Goal: Task Accomplishment & Management: Manage account settings

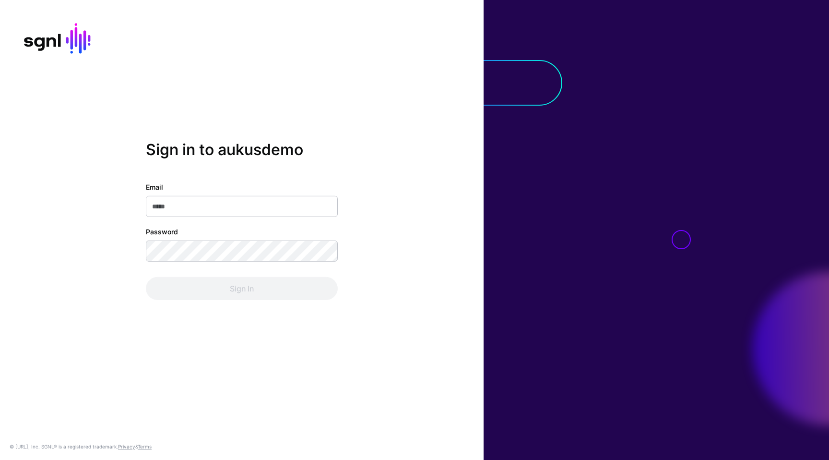
click at [326, 211] on input "Email" at bounding box center [242, 206] width 192 height 21
click at [0, 459] on com-1password-button at bounding box center [0, 460] width 0 height 0
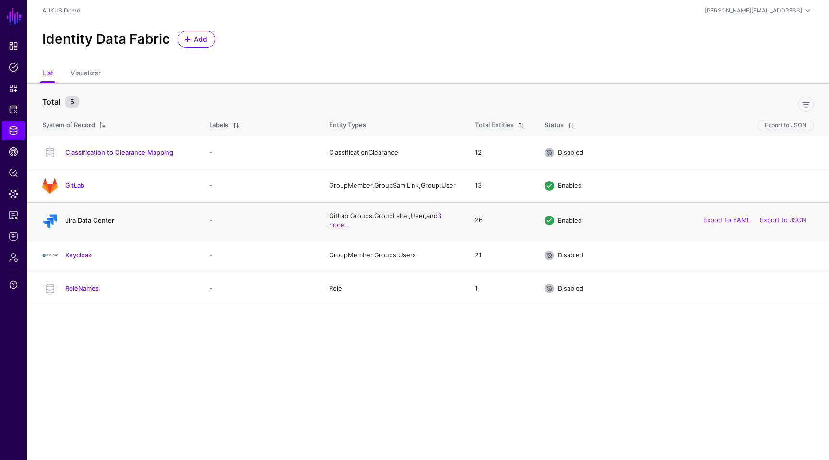
click at [72, 224] on link "Jira Data Center" at bounding box center [89, 220] width 49 height 8
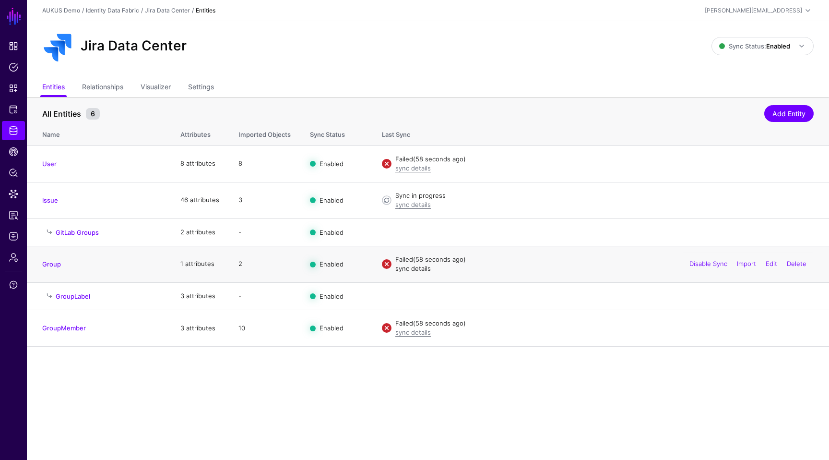
click at [420, 265] on link "sync details" at bounding box center [413, 268] width 36 height 8
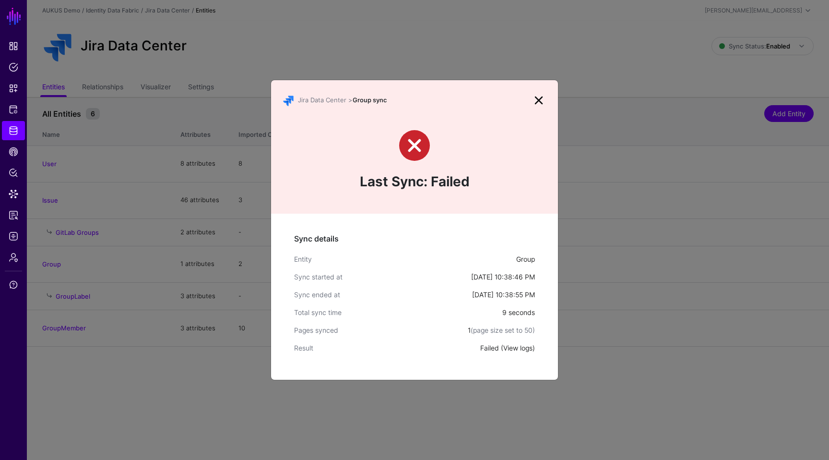
click at [516, 350] on link "View logs" at bounding box center [517, 348] width 29 height 8
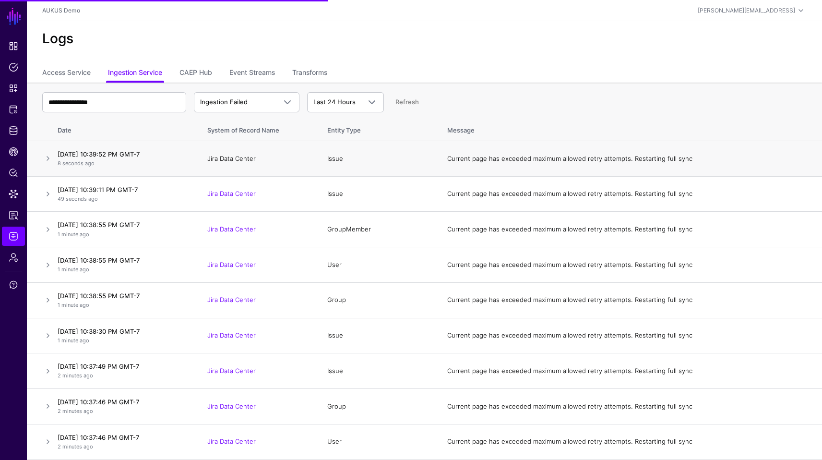
click at [230, 156] on link "Jira Data Center" at bounding box center [231, 158] width 48 height 8
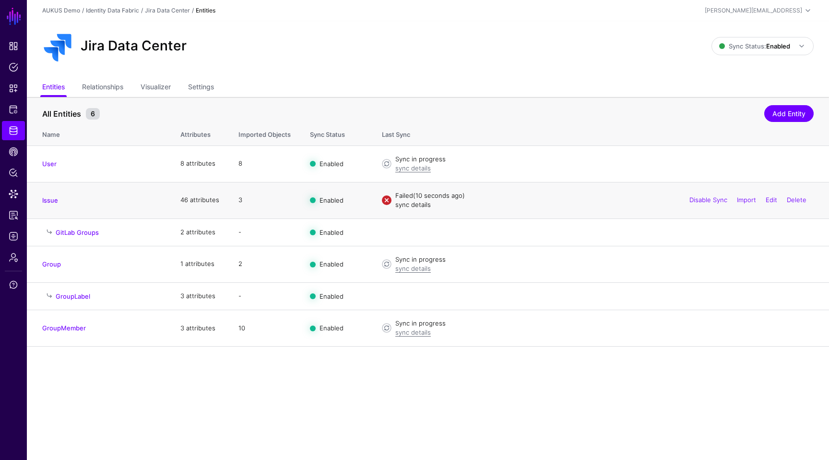
click at [413, 203] on link "sync details" at bounding box center [413, 205] width 36 height 8
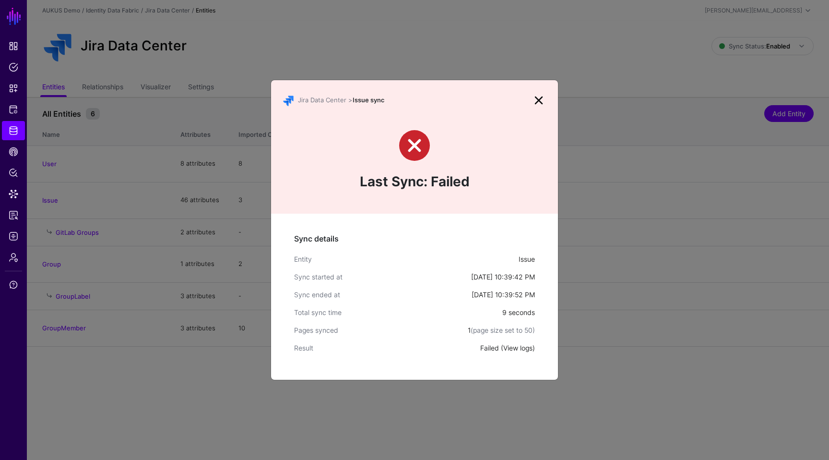
click at [513, 344] on link "View logs" at bounding box center [517, 348] width 29 height 8
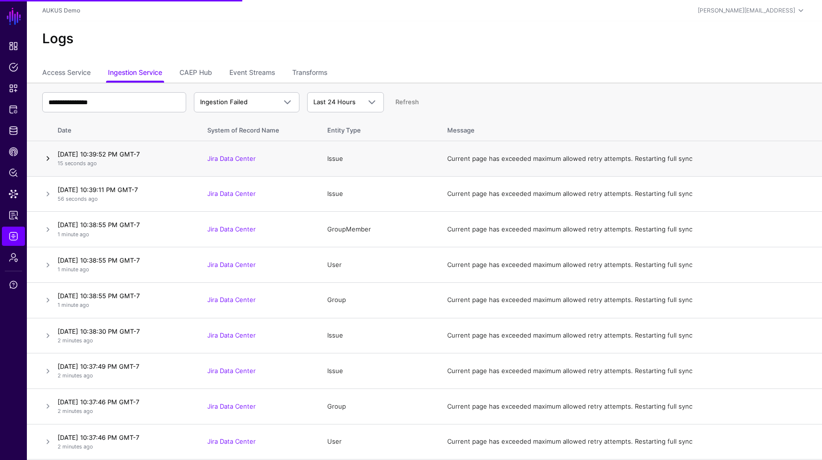
click at [48, 161] on link at bounding box center [48, 159] width 12 height 12
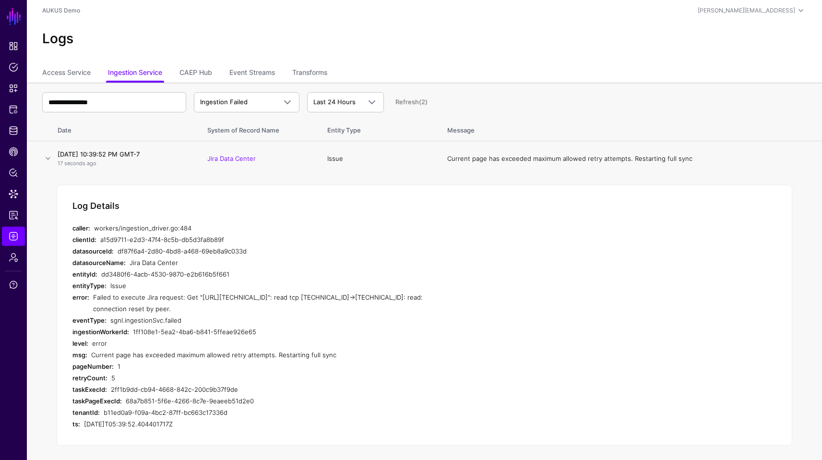
click at [467, 277] on div "Log Details caller: workers/ingestion_driver.go:484 clientId: a15d9711-e2d3-47f…" at bounding box center [424, 315] width 735 height 261
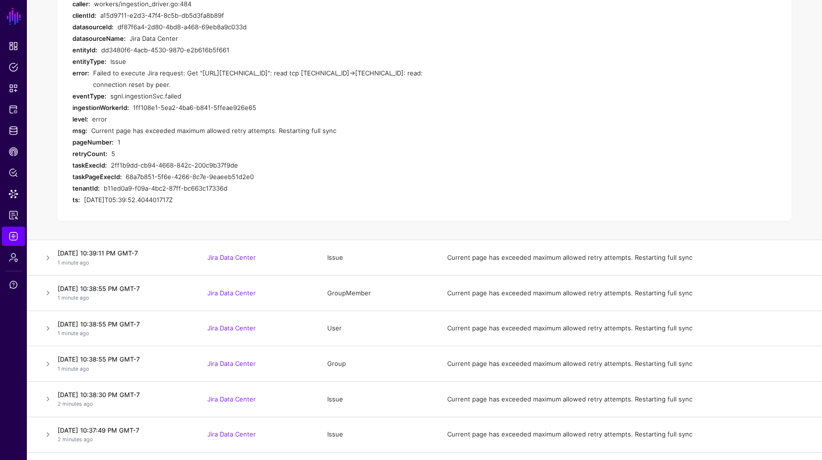
scroll to position [230, 0]
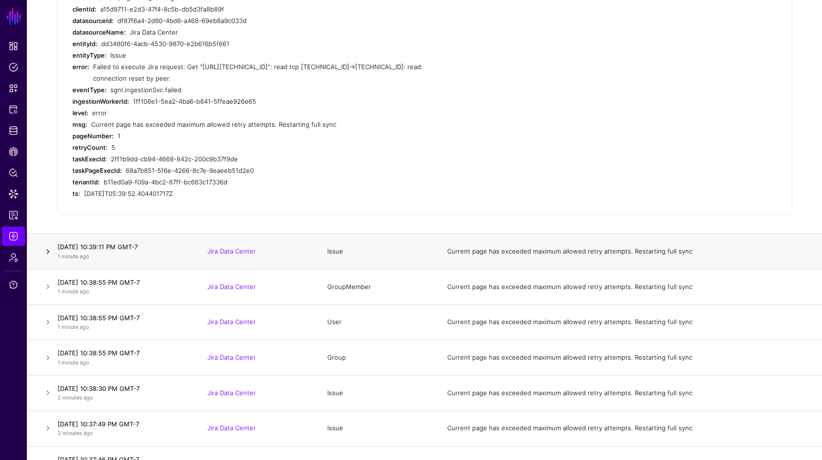
click at [47, 257] on link at bounding box center [48, 252] width 12 height 12
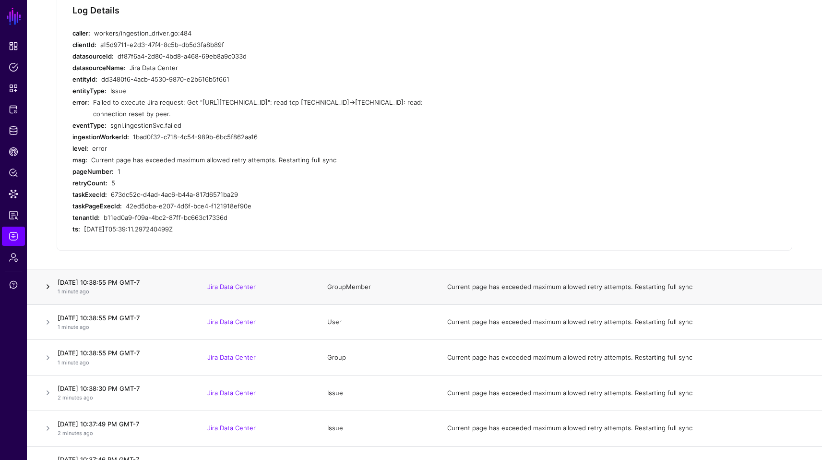
click at [47, 292] on link at bounding box center [48, 287] width 12 height 12
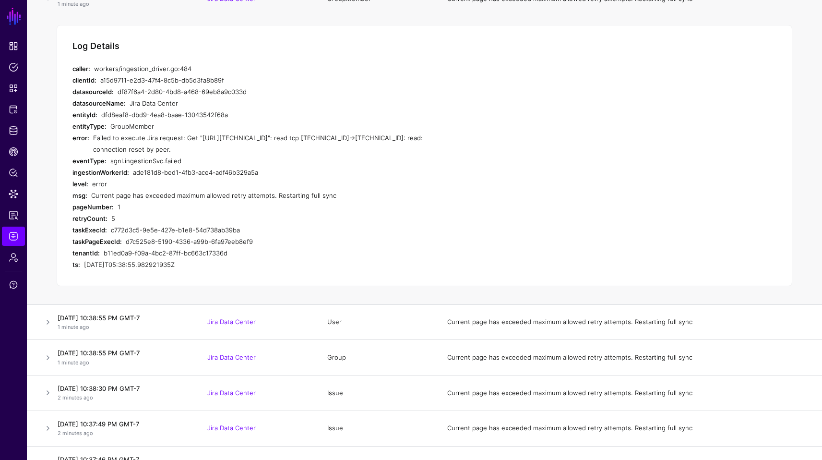
click at [223, 138] on div "Failed to execute Jira request: Get "https://18.222.21.151/rest/api/latest/grou…" at bounding box center [274, 143] width 363 height 23
click at [15, 158] on link "CAEP Hub" at bounding box center [13, 151] width 23 height 19
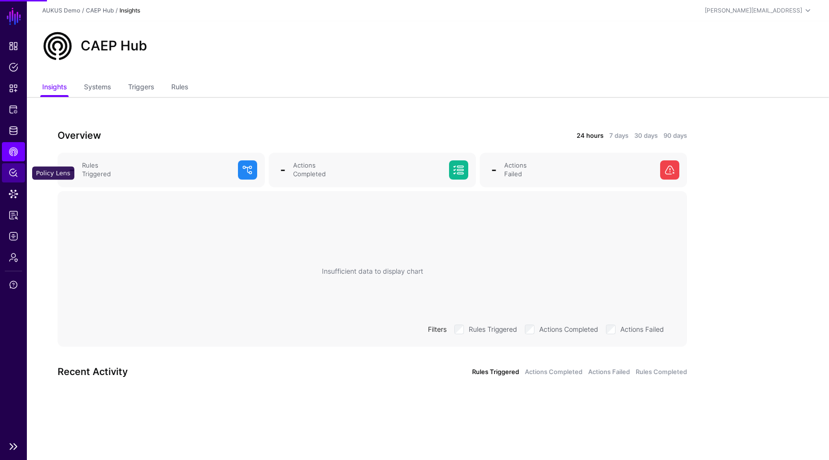
click at [13, 178] on link "Policy Lens" at bounding box center [13, 172] width 23 height 19
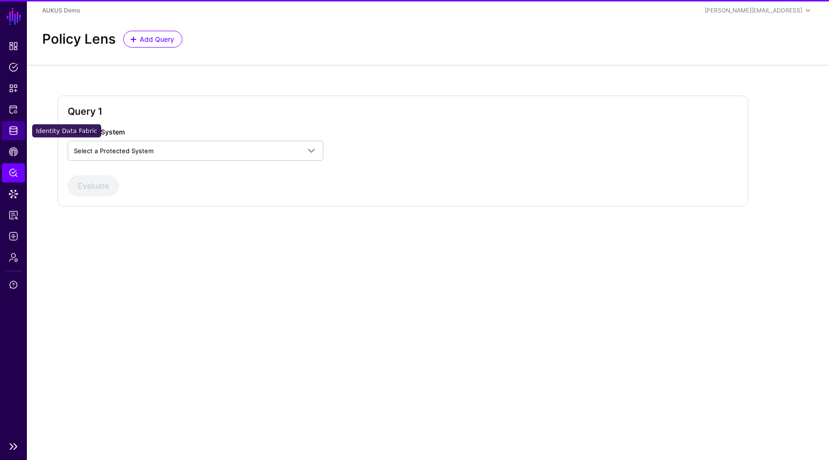
click at [14, 132] on span "Identity Data Fabric" at bounding box center [14, 131] width 10 height 10
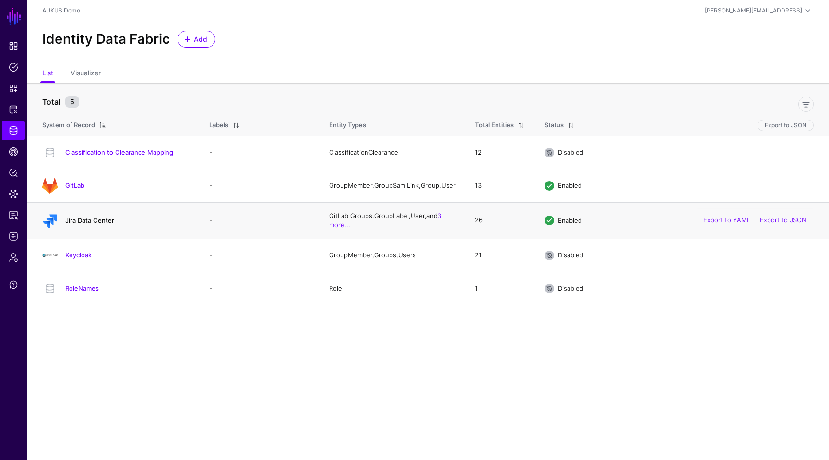
click at [98, 224] on link "Jira Data Center" at bounding box center [89, 220] width 49 height 8
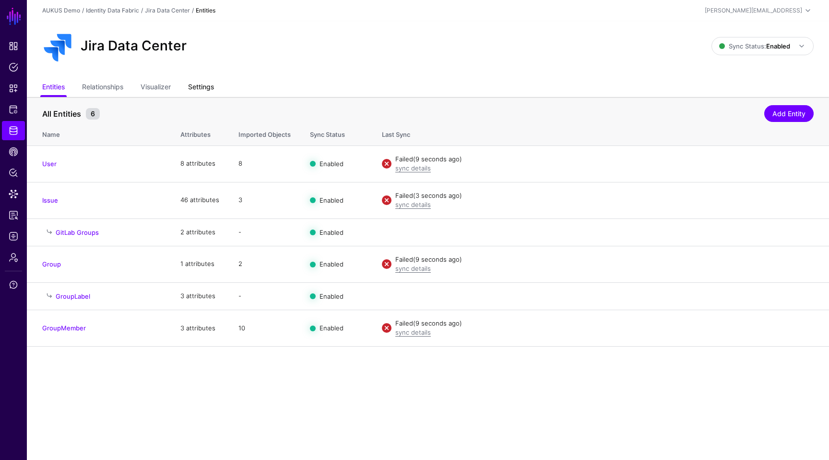
click at [205, 86] on link "Settings" at bounding box center [201, 88] width 26 height 18
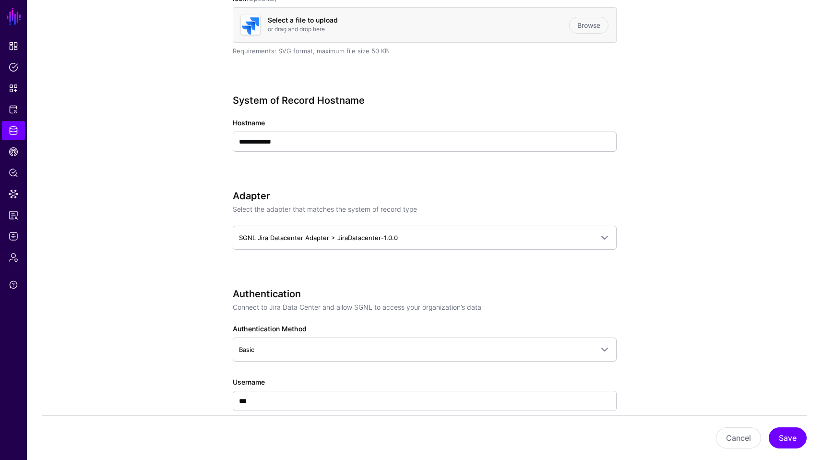
scroll to position [306, 0]
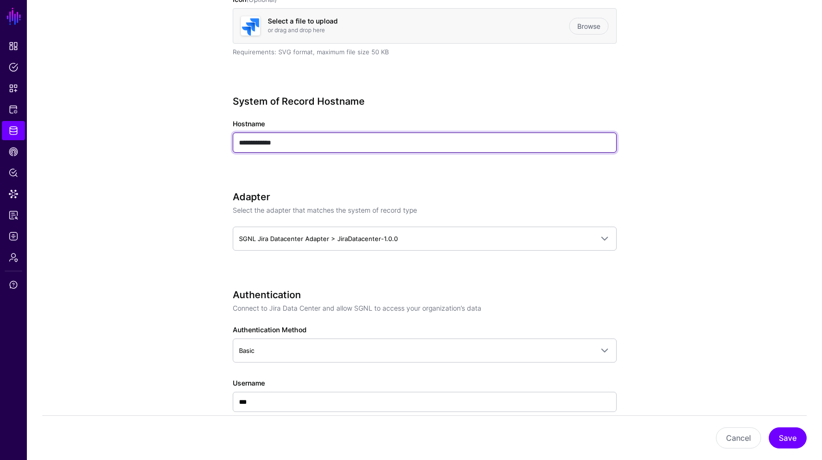
drag, startPoint x: 348, startPoint y: 139, endPoint x: 149, endPoint y: 135, distance: 199.1
click at [149, 135] on app-datasources-details-form "**********" at bounding box center [424, 452] width 795 height 1323
paste input "**********"
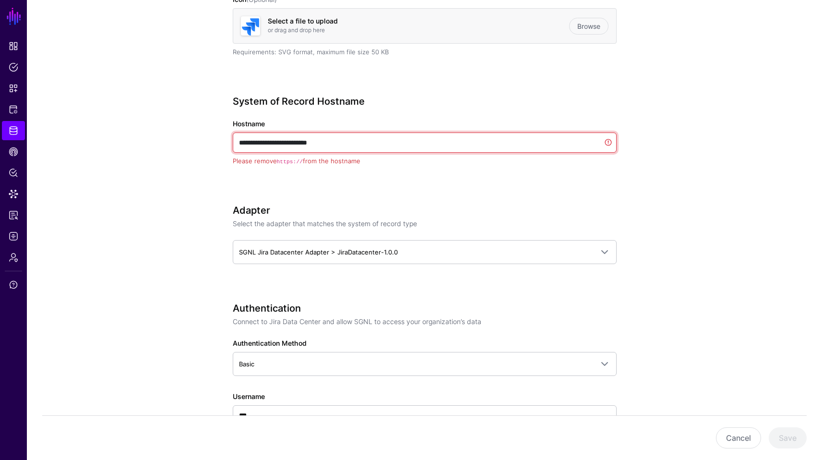
click at [261, 142] on input "**********" at bounding box center [425, 142] width 384 height 20
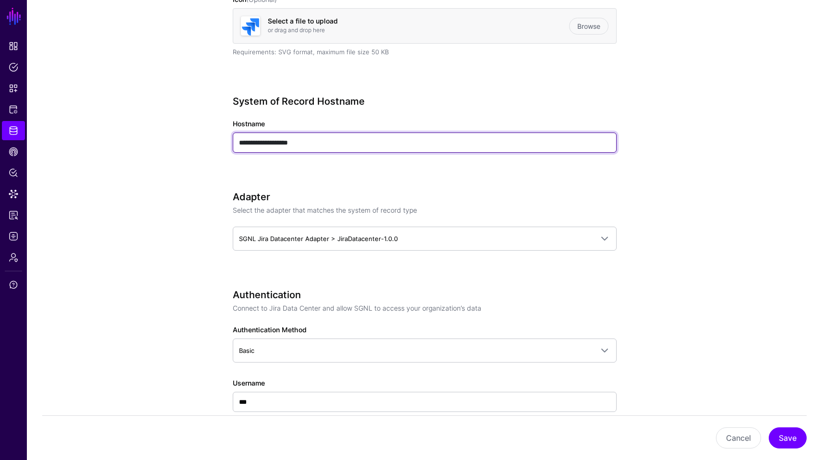
type input "**********"
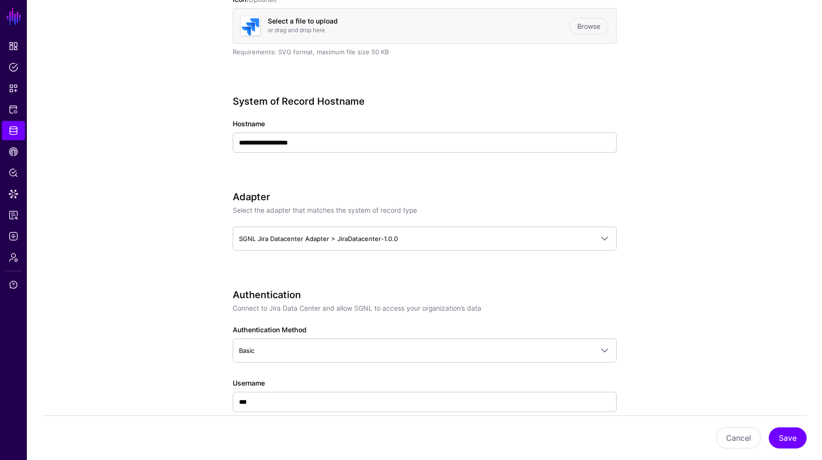
click at [778, 197] on app-datasources-details-form "**********" at bounding box center [424, 452] width 795 height 1323
click at [795, 440] on button "Save" at bounding box center [788, 437] width 38 height 21
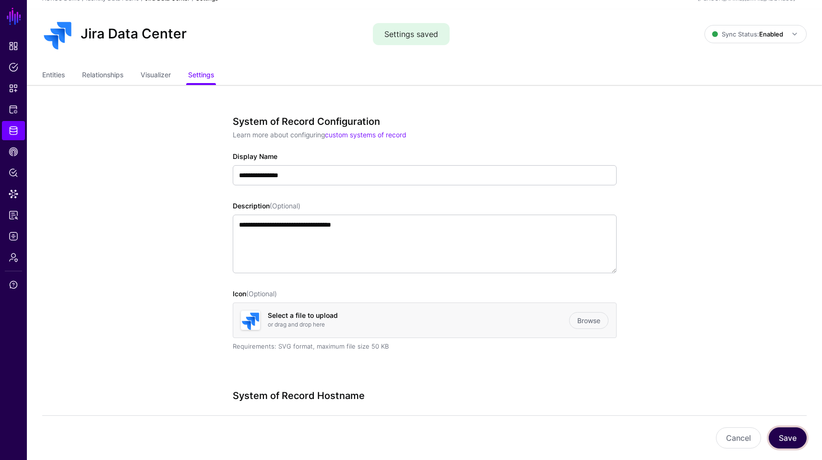
scroll to position [0, 0]
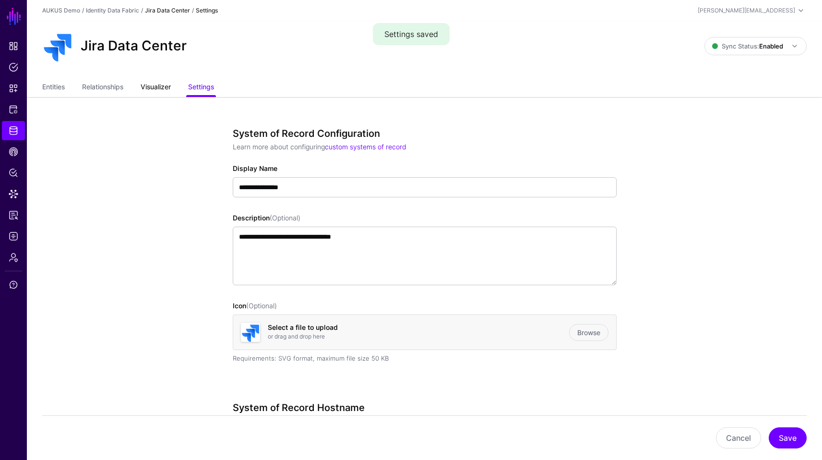
click at [157, 90] on link "Visualizer" at bounding box center [156, 88] width 30 height 18
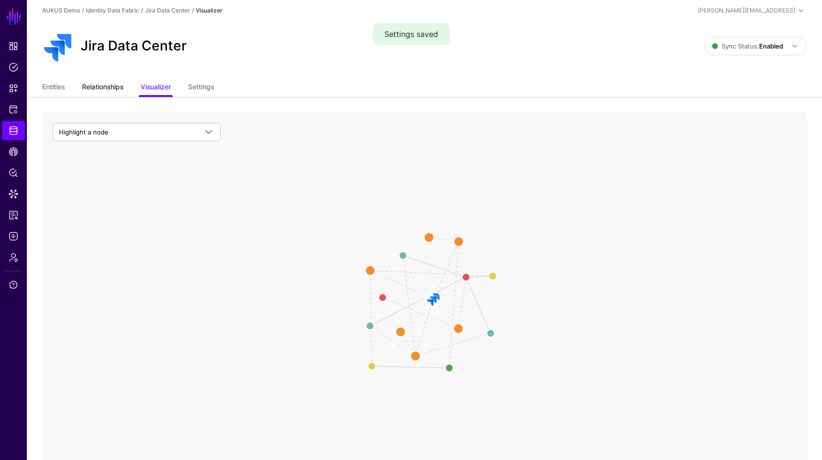
click at [110, 89] on link "Relationships" at bounding box center [102, 88] width 41 height 18
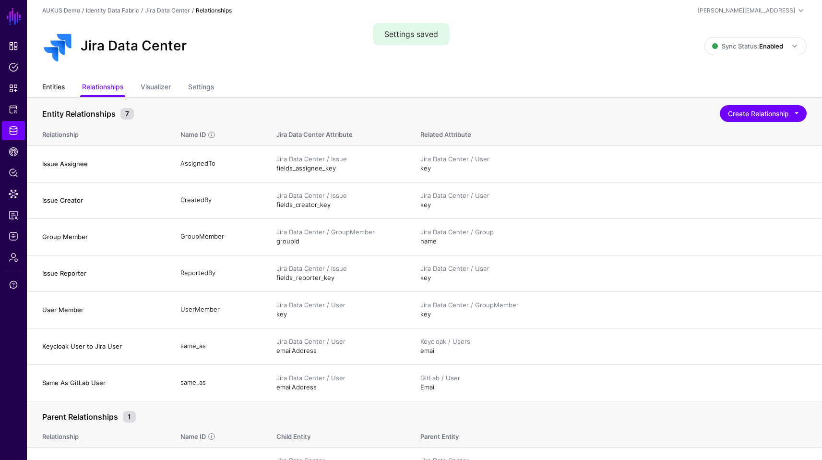
click at [50, 81] on link "Entities" at bounding box center [53, 88] width 23 height 18
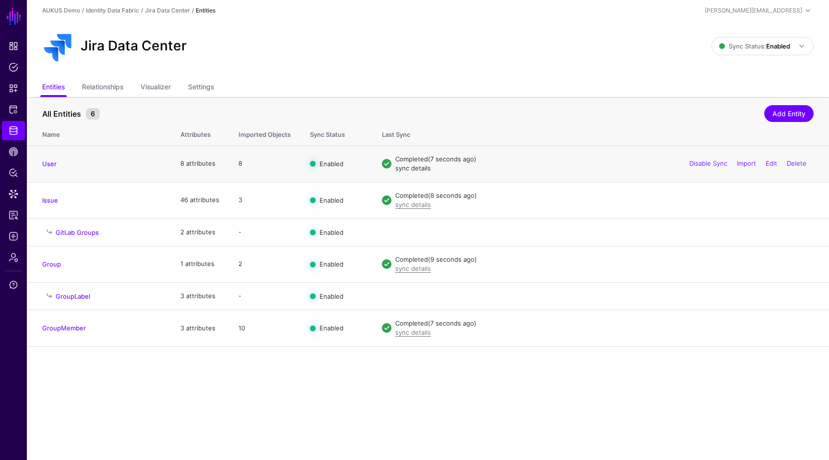
click at [403, 166] on link "sync details" at bounding box center [413, 168] width 36 height 8
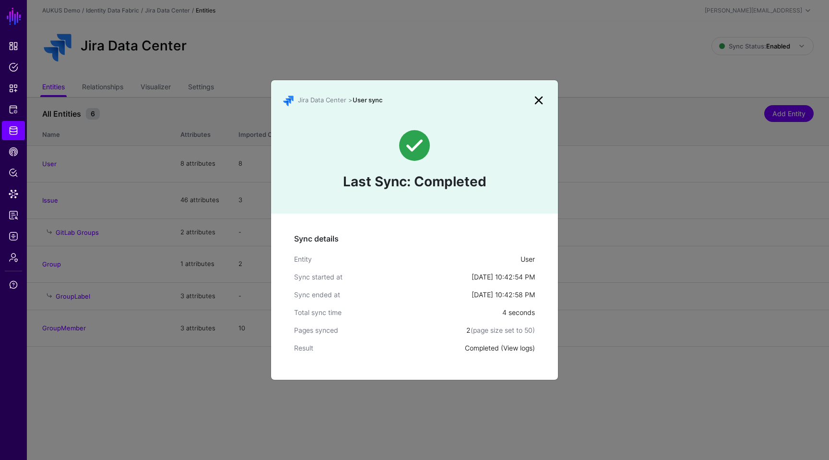
click at [521, 347] on link "View logs" at bounding box center [517, 348] width 29 height 8
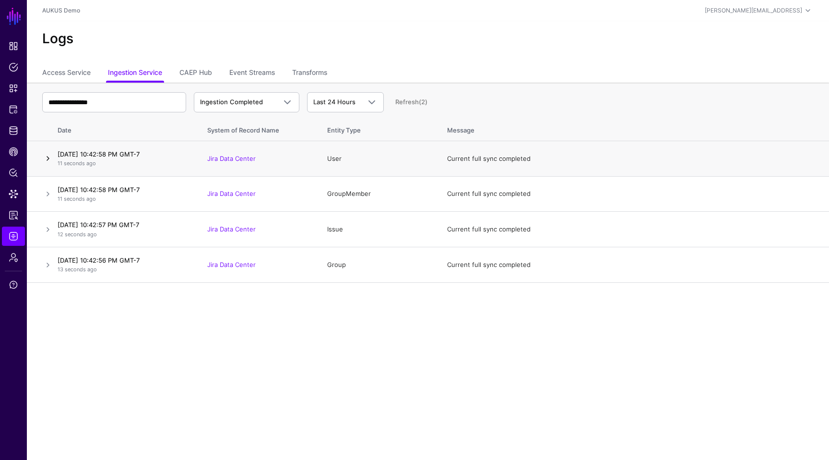
click at [47, 155] on link at bounding box center [48, 159] width 12 height 12
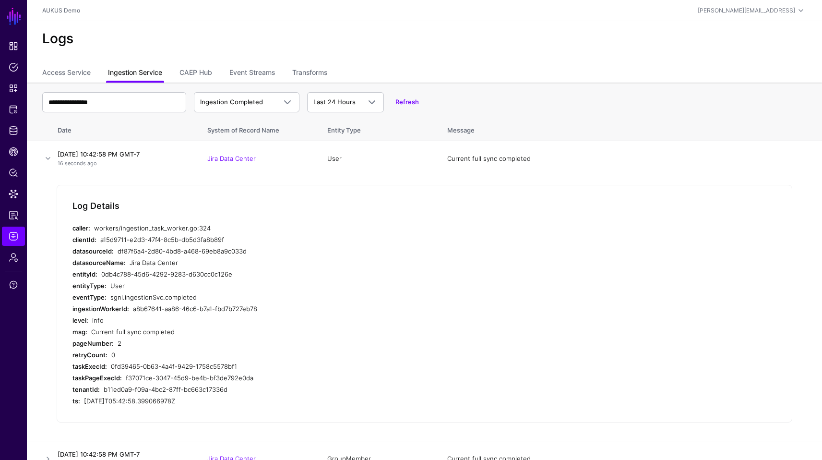
click at [143, 73] on link "Ingestion Service" at bounding box center [135, 73] width 54 height 18
click at [89, 71] on link "Access Service" at bounding box center [66, 73] width 48 height 18
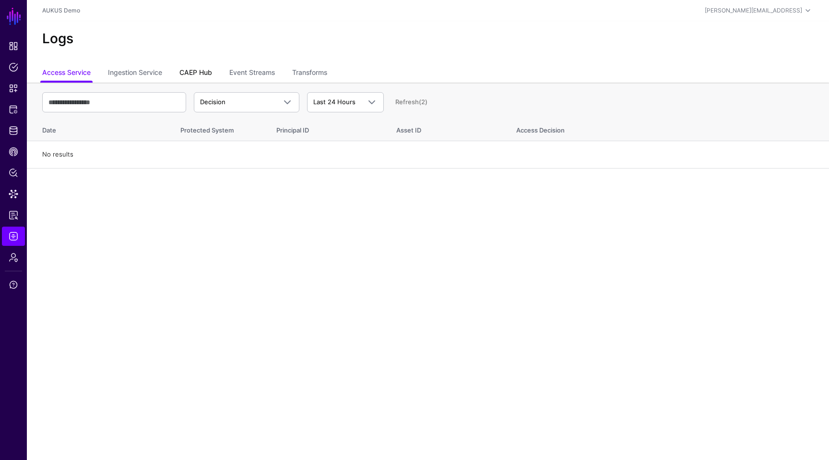
click at [208, 69] on link "CAEP Hub" at bounding box center [195, 73] width 33 height 18
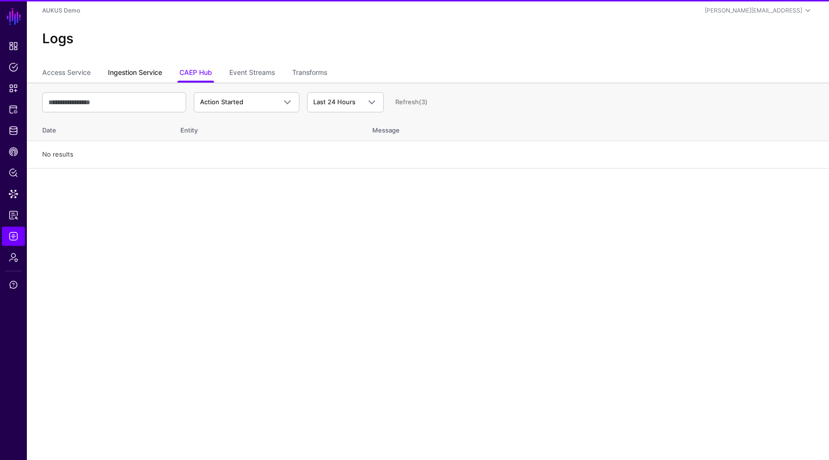
click at [138, 72] on link "Ingestion Service" at bounding box center [135, 73] width 54 height 18
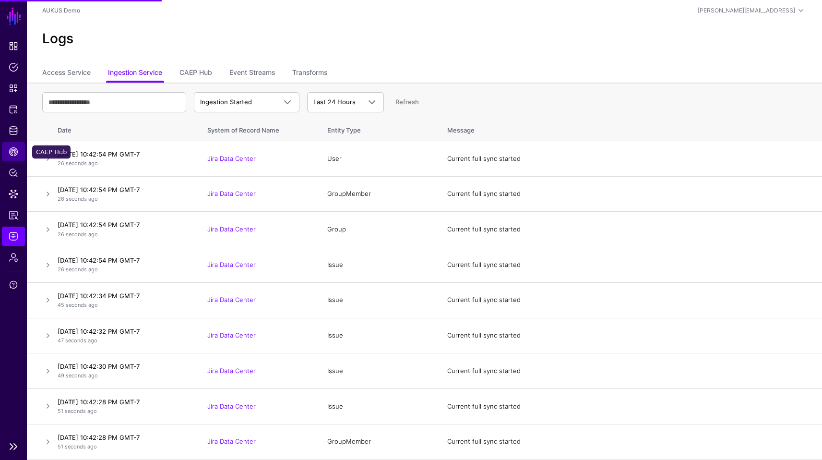
click at [11, 154] on span "CAEP Hub" at bounding box center [14, 152] width 10 height 10
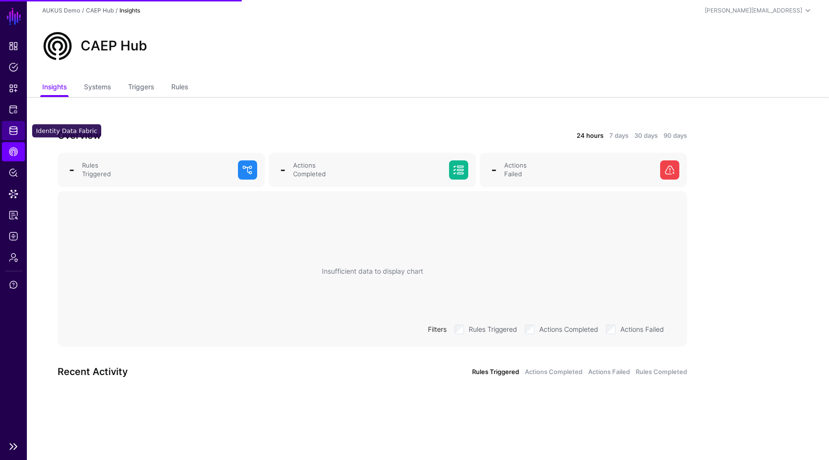
click at [11, 126] on span "Identity Data Fabric" at bounding box center [14, 131] width 10 height 10
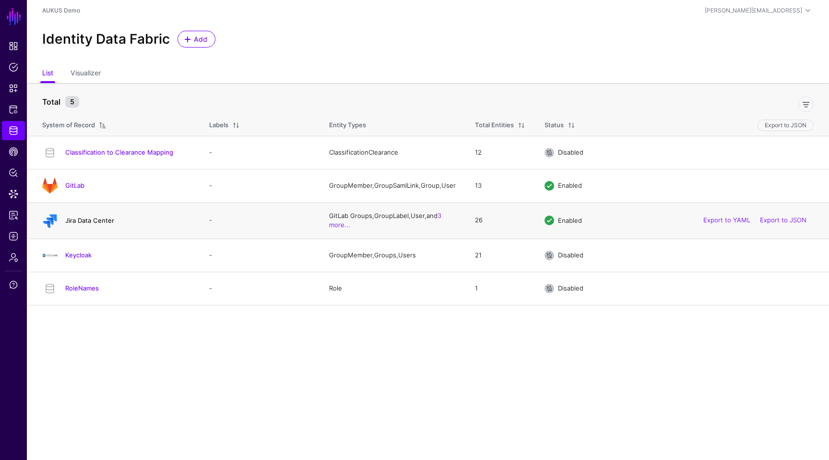
click at [83, 223] on link "Jira Data Center" at bounding box center [89, 220] width 49 height 8
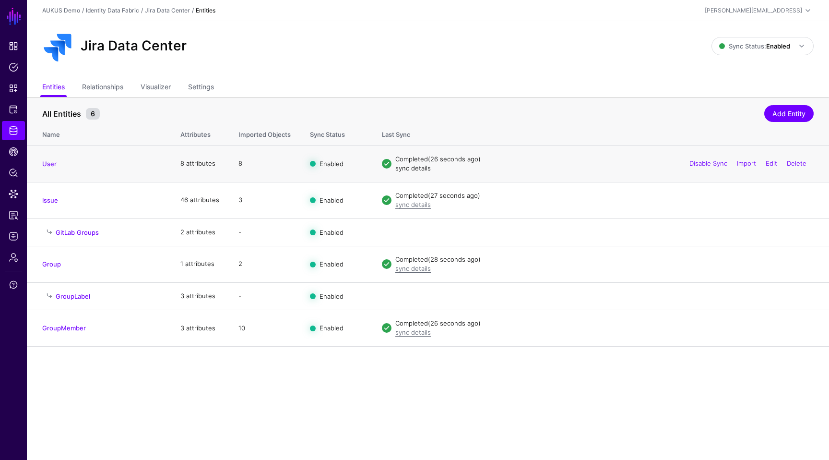
click at [402, 168] on link "sync details" at bounding box center [413, 168] width 36 height 8
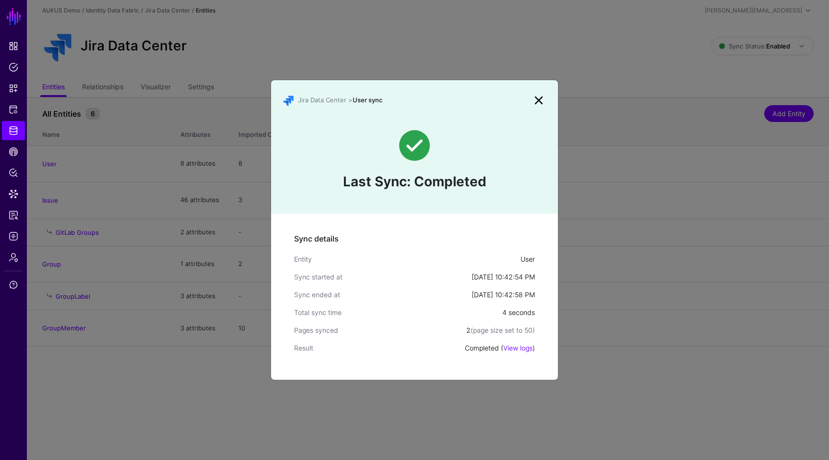
click at [538, 102] on link at bounding box center [538, 100] width 15 height 15
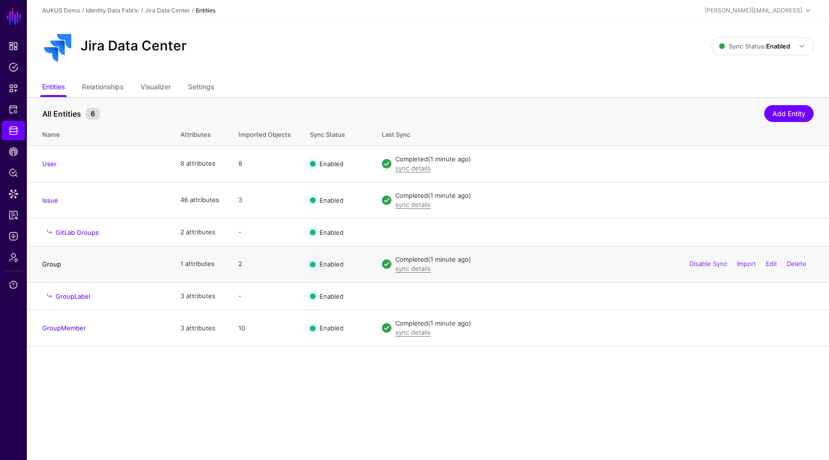
click at [55, 263] on link "Group" at bounding box center [51, 264] width 19 height 8
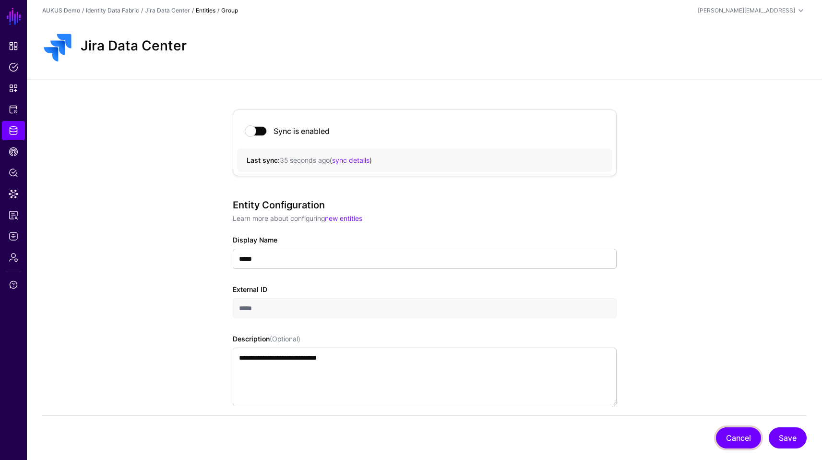
click at [742, 441] on button "Cancel" at bounding box center [738, 437] width 45 height 21
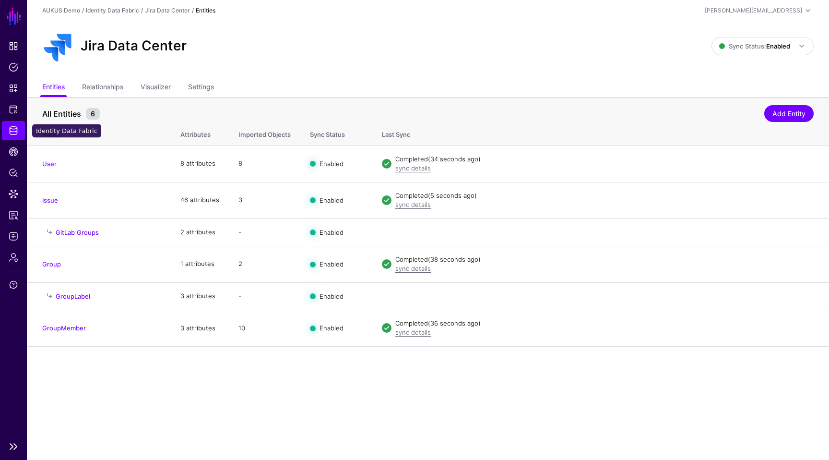
click at [12, 135] on span "Identity Data Fabric" at bounding box center [14, 131] width 10 height 10
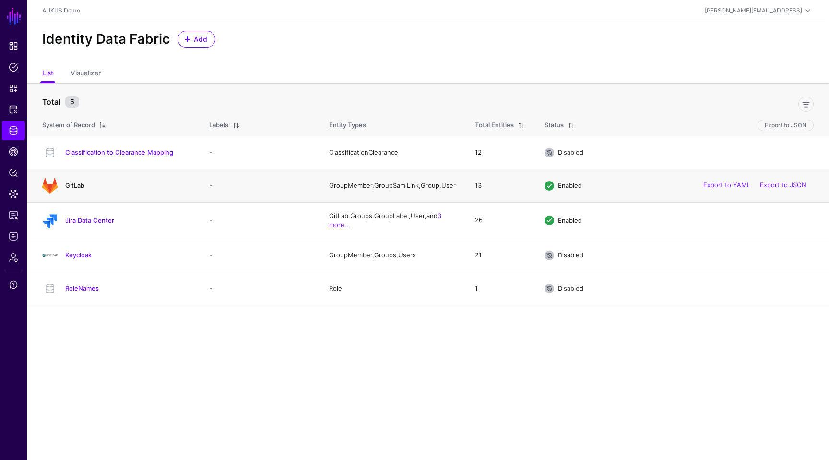
click at [73, 189] on link "GitLab" at bounding box center [74, 185] width 19 height 8
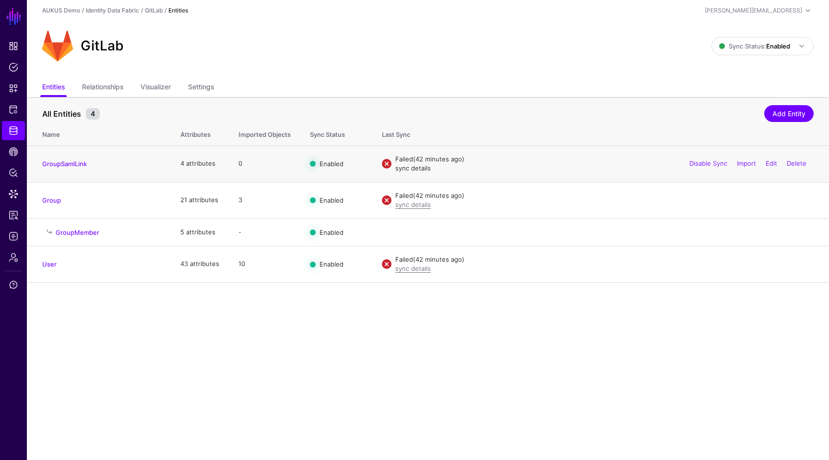
click at [416, 167] on link "sync details" at bounding box center [413, 168] width 36 height 8
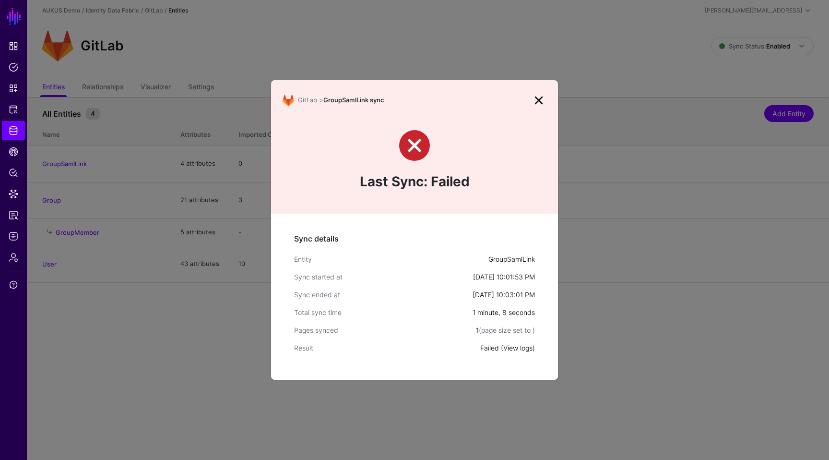
click at [517, 344] on link "View logs" at bounding box center [517, 348] width 29 height 8
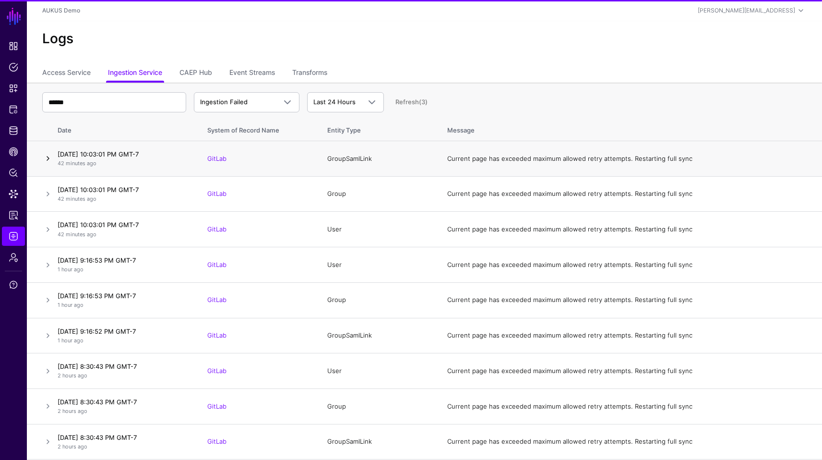
click at [47, 157] on link at bounding box center [48, 159] width 12 height 12
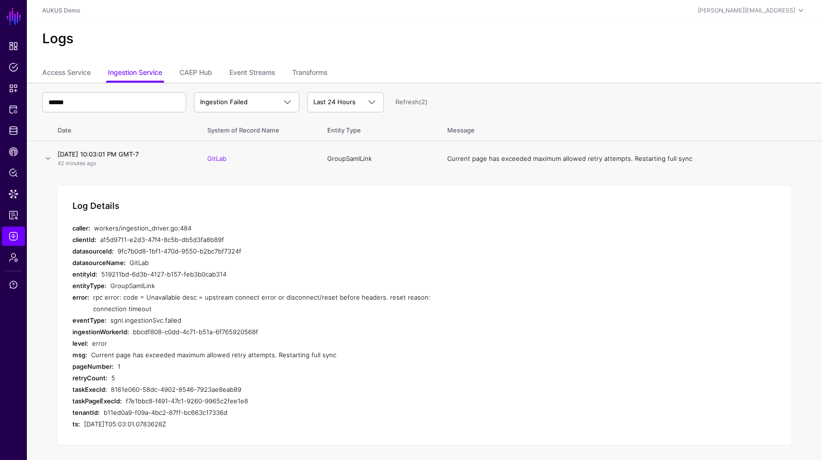
click at [322, 273] on div "519211bd-6d3b-4127-b157-feb3b0cab314" at bounding box center [278, 274] width 355 height 12
click at [12, 130] on span "Identity Data Fabric" at bounding box center [14, 131] width 10 height 10
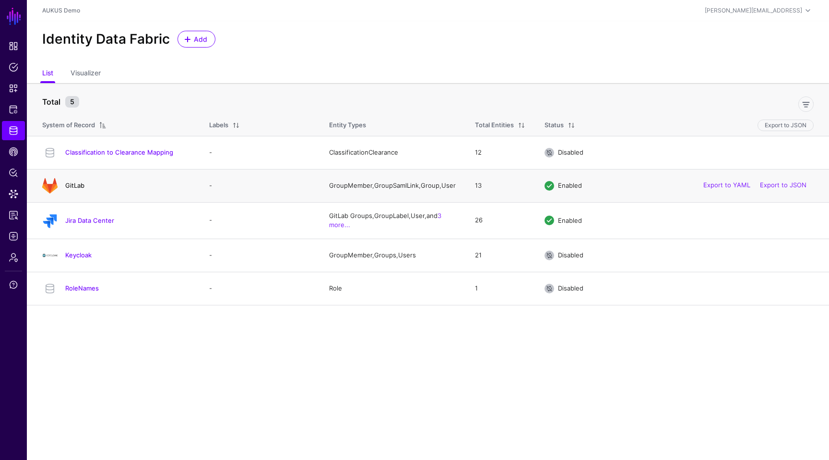
click at [78, 185] on link "GitLab" at bounding box center [74, 185] width 19 height 8
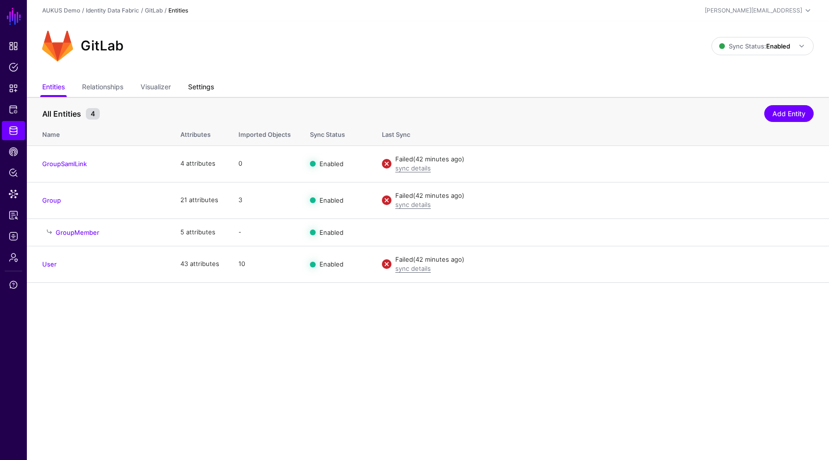
click at [211, 93] on link "Settings" at bounding box center [201, 88] width 26 height 18
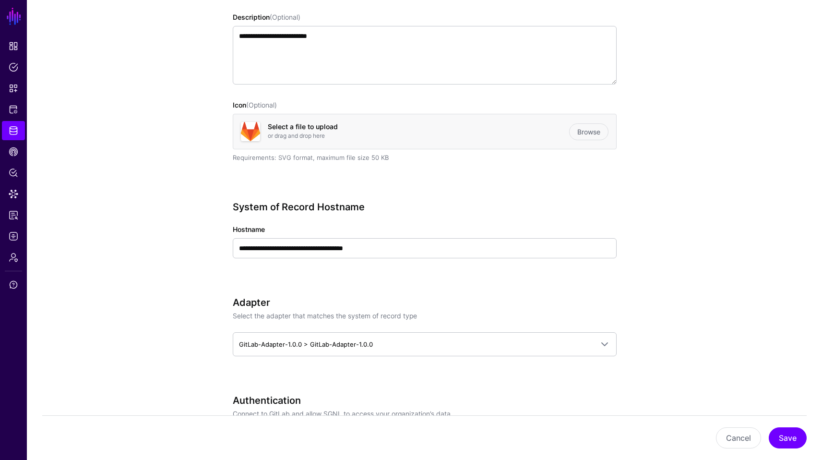
scroll to position [230, 0]
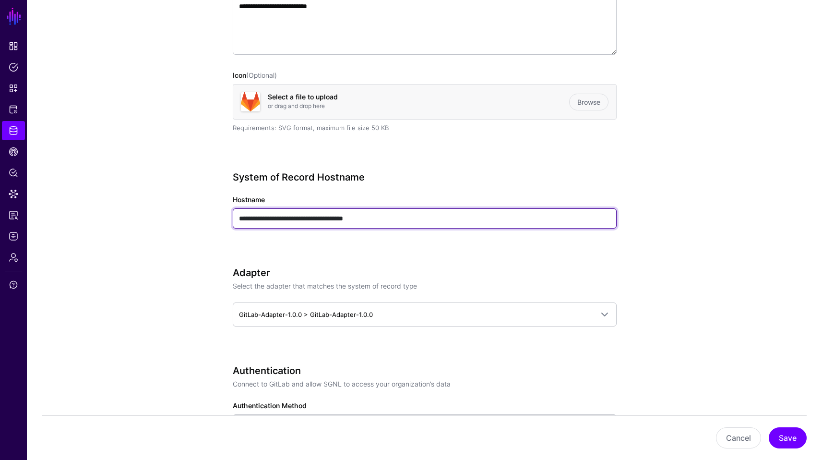
click at [459, 212] on input "**********" at bounding box center [425, 218] width 384 height 20
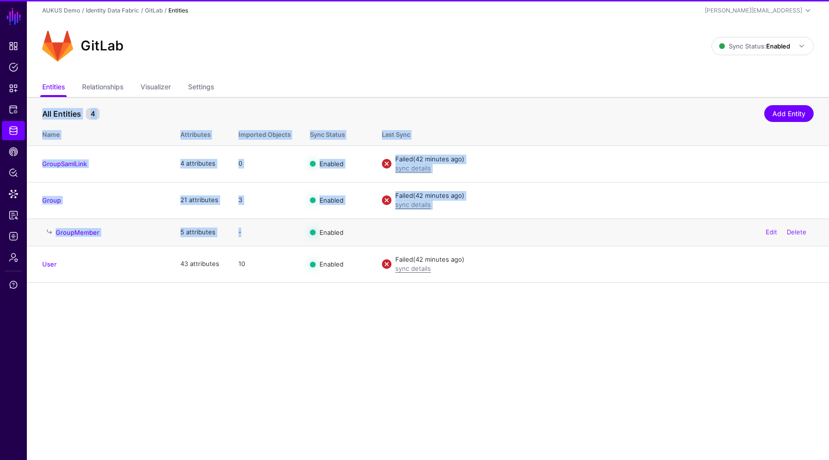
drag, startPoint x: 444, startPoint y: 218, endPoint x: 356, endPoint y: 218, distance: 88.3
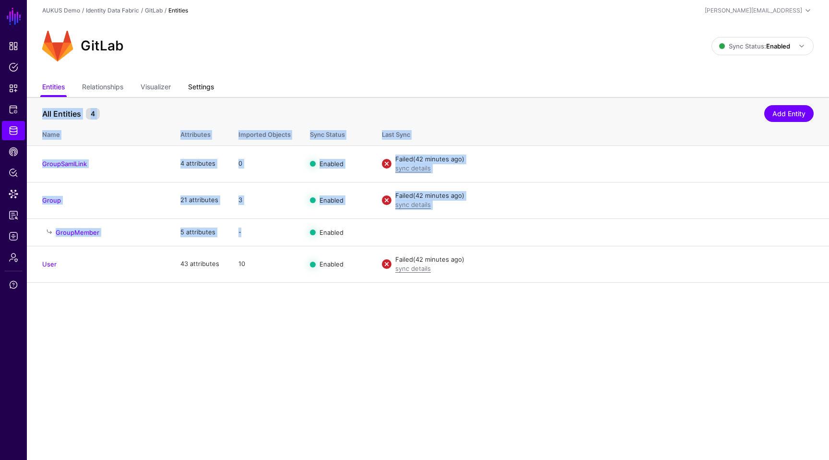
click at [212, 83] on link "Settings" at bounding box center [201, 88] width 26 height 18
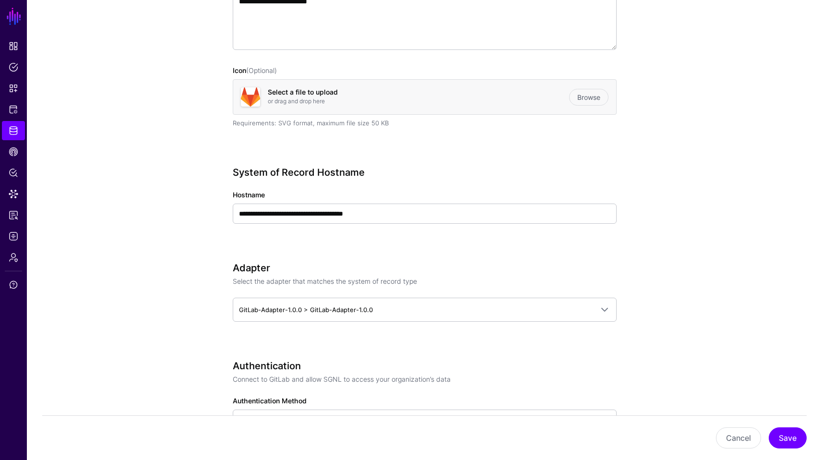
scroll to position [245, 0]
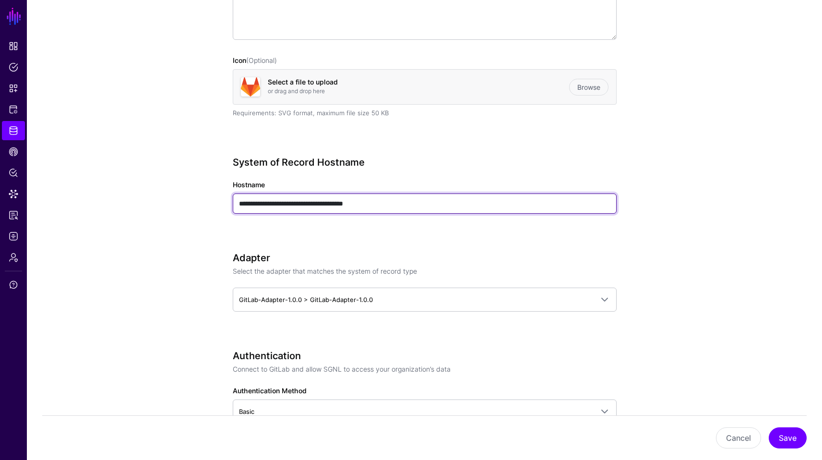
drag, startPoint x: 432, startPoint y: 198, endPoint x: 242, endPoint y: 176, distance: 190.8
click at [242, 176] on div "**********" at bounding box center [425, 198] width 384 height 84
paste input "****"
type input "**********"
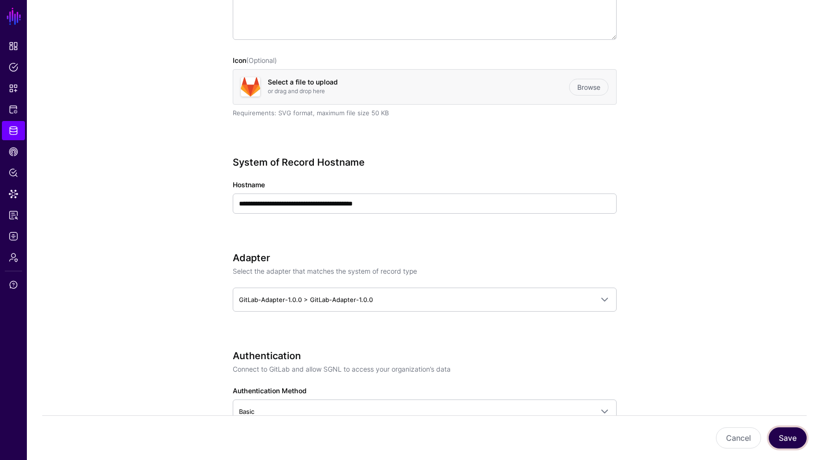
click at [789, 435] on button "Save" at bounding box center [788, 437] width 38 height 21
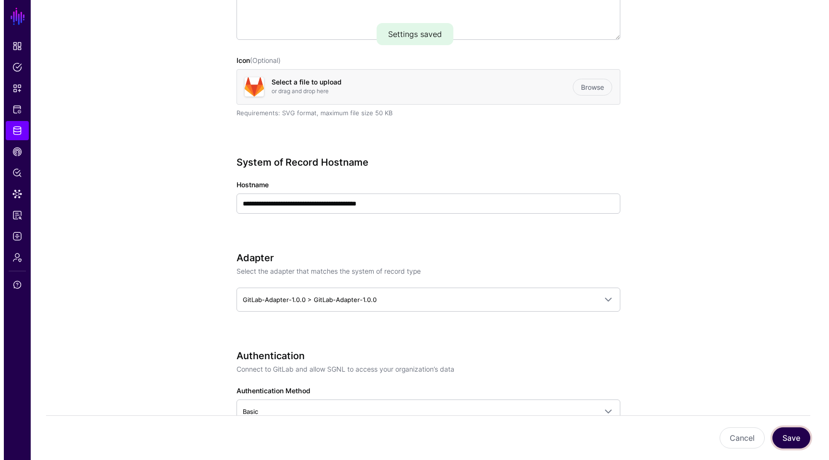
scroll to position [0, 0]
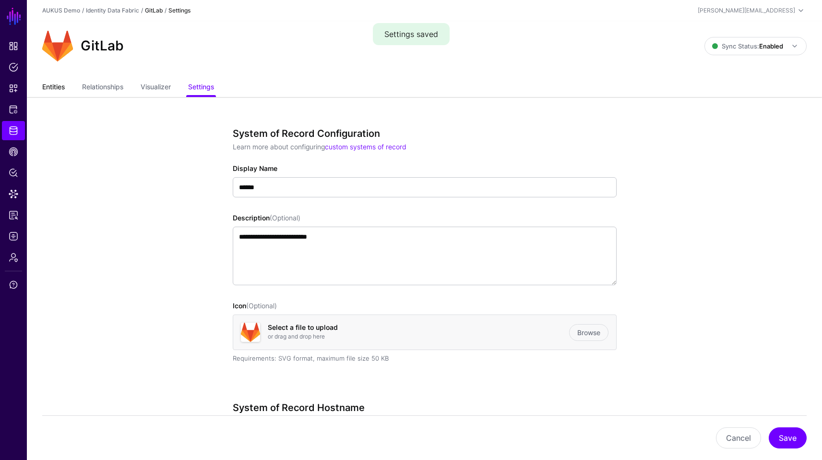
click at [62, 88] on link "Entities" at bounding box center [53, 88] width 23 height 18
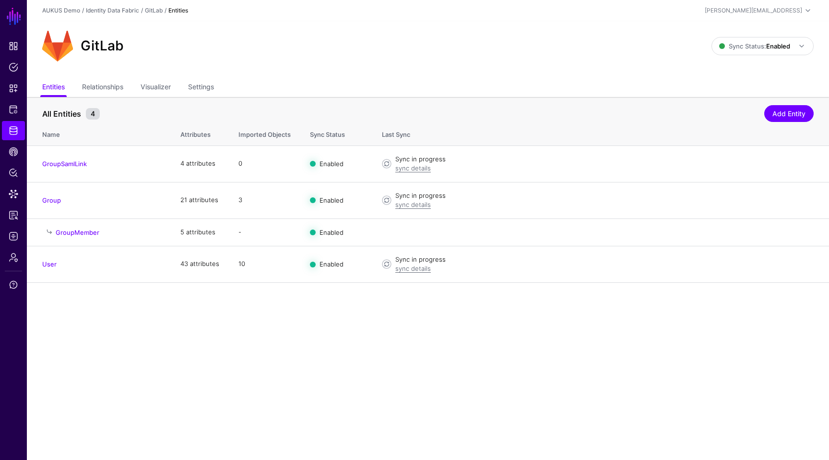
click at [512, 409] on main "SGNL Dashboard Policies Snippets Protected Systems Identity Data Fabric CAEP Hu…" at bounding box center [414, 230] width 829 height 460
click at [417, 169] on link "sync details" at bounding box center [413, 168] width 36 height 8
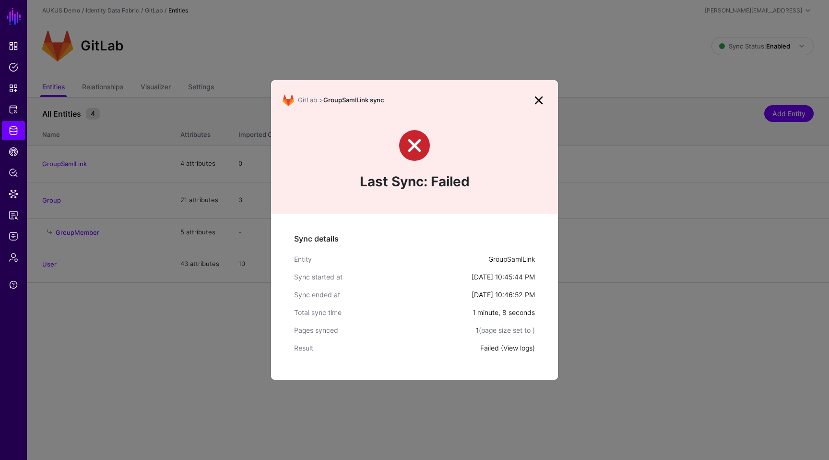
click at [517, 347] on link "View logs" at bounding box center [517, 348] width 29 height 8
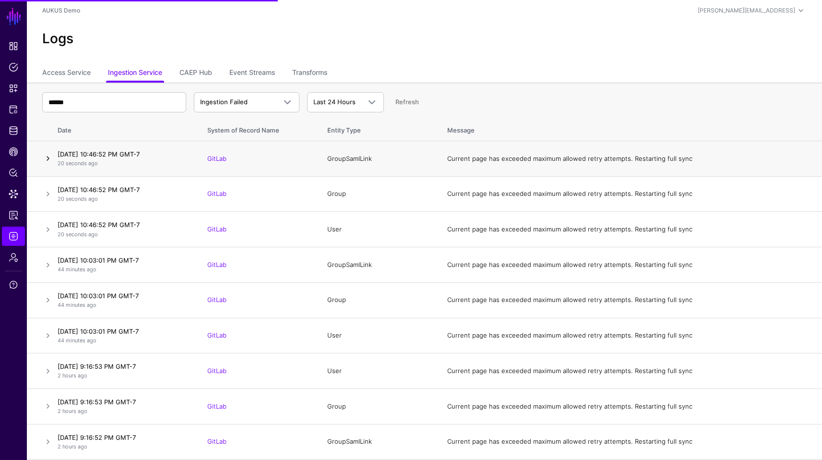
click at [47, 157] on link at bounding box center [48, 159] width 12 height 12
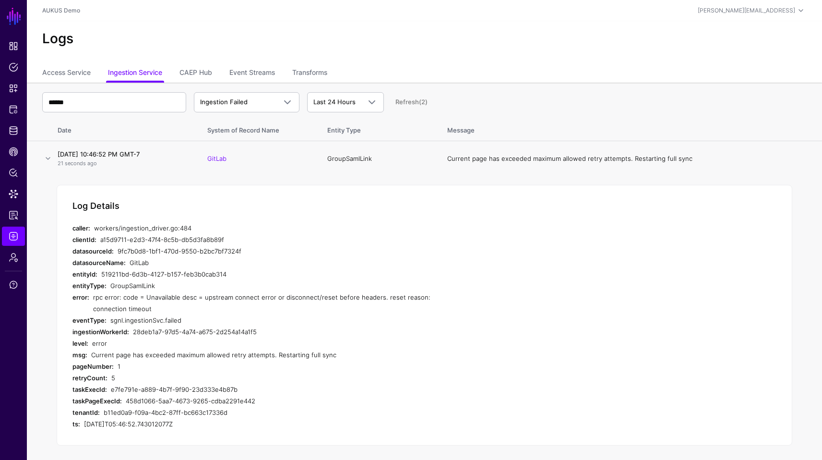
click at [243, 313] on div "rpc error: code = Unavailable desc = upstream connect error or disconnect/reset…" at bounding box center [274, 302] width 363 height 23
click at [379, 373] on div "5" at bounding box center [283, 378] width 345 height 12
click at [20, 136] on link "Identity Data Fabric" at bounding box center [13, 130] width 23 height 19
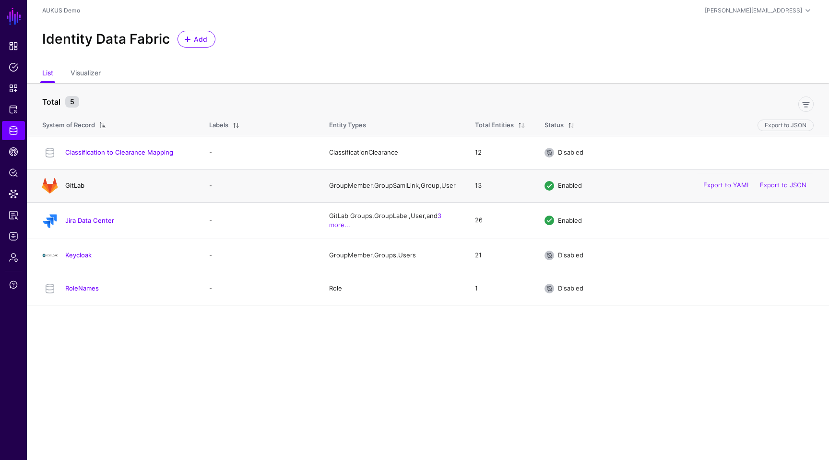
click at [78, 188] on link "GitLab" at bounding box center [74, 185] width 19 height 8
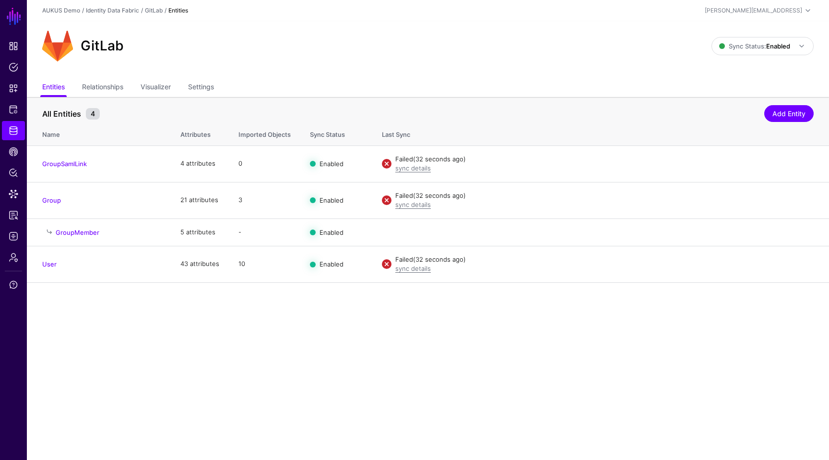
click at [207, 77] on div "GitLab Sync Status: Enabled Enabled Syncing active for all configured entities …" at bounding box center [428, 50] width 802 height 58
click at [204, 82] on link "Settings" at bounding box center [201, 88] width 26 height 18
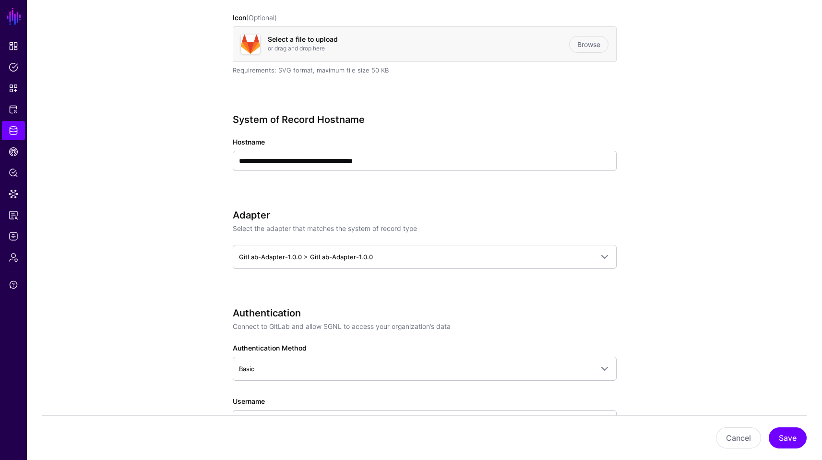
scroll to position [307, 0]
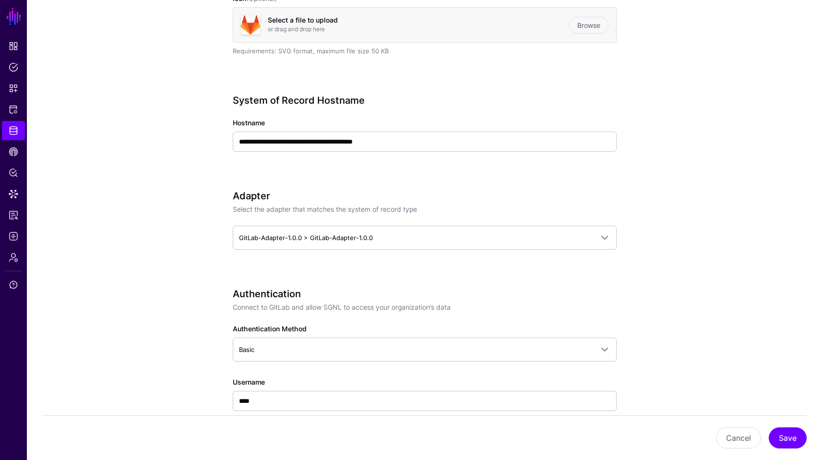
click at [542, 185] on div "**********" at bounding box center [425, 425] width 384 height 1209
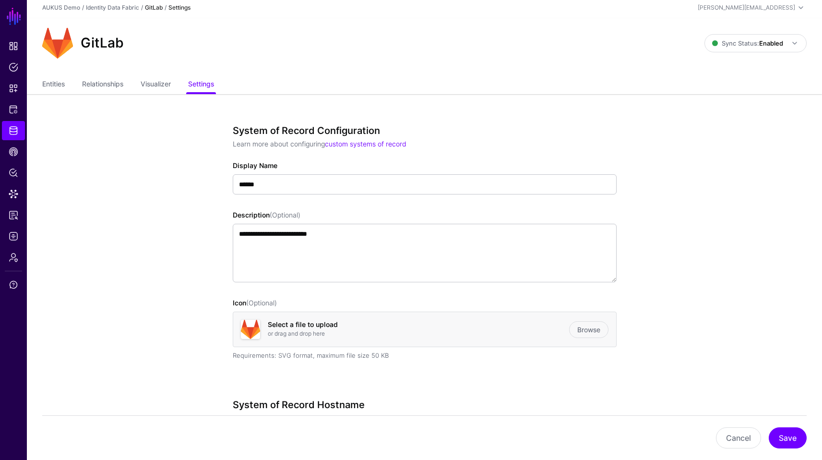
scroll to position [0, 0]
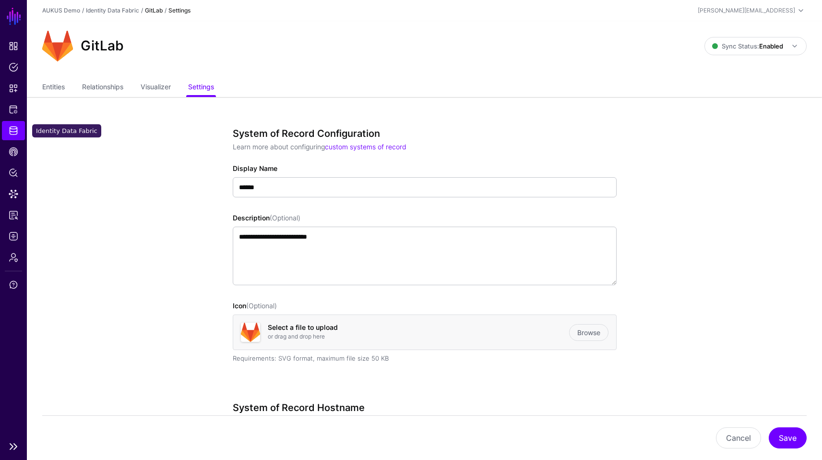
click at [21, 134] on link "Identity Data Fabric" at bounding box center [13, 130] width 23 height 19
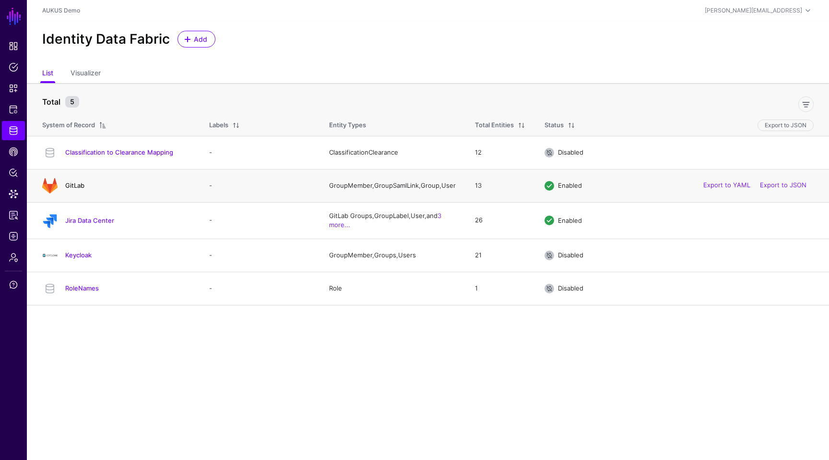
click at [73, 187] on link "GitLab" at bounding box center [74, 185] width 19 height 8
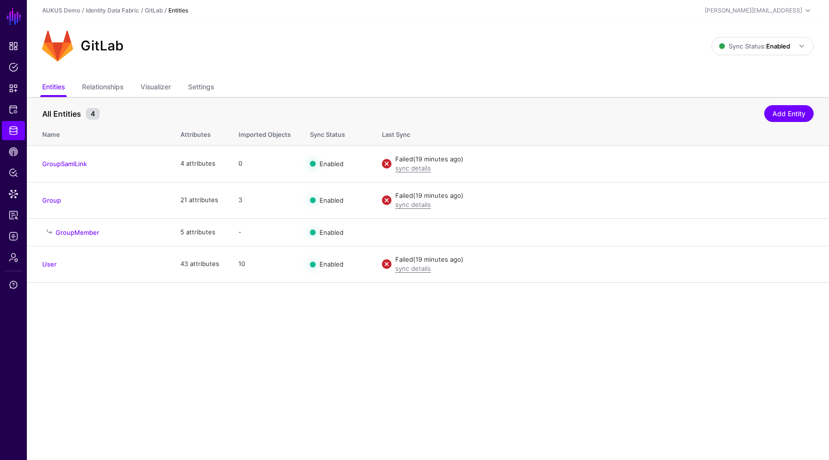
click at [289, 353] on main "SGNL Dashboard Policies Snippets Protected Systems Identity Data Fabric CAEP Hu…" at bounding box center [414, 230] width 829 height 460
click at [208, 91] on link "Settings" at bounding box center [201, 88] width 26 height 18
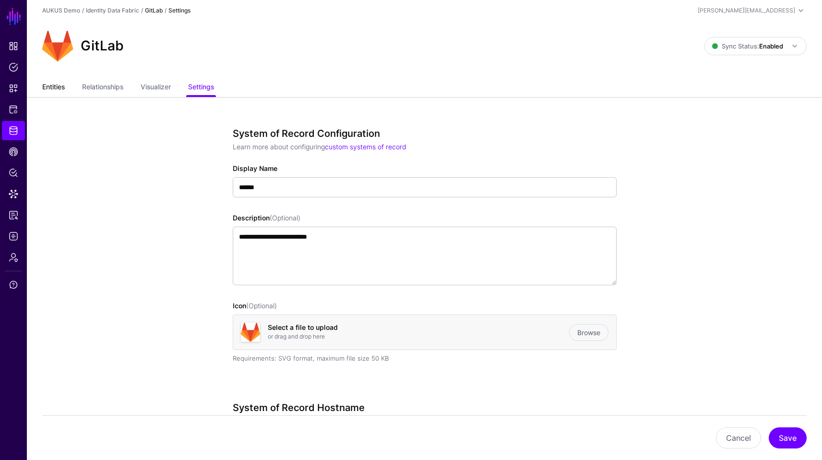
click at [59, 79] on link "Entities" at bounding box center [53, 88] width 23 height 18
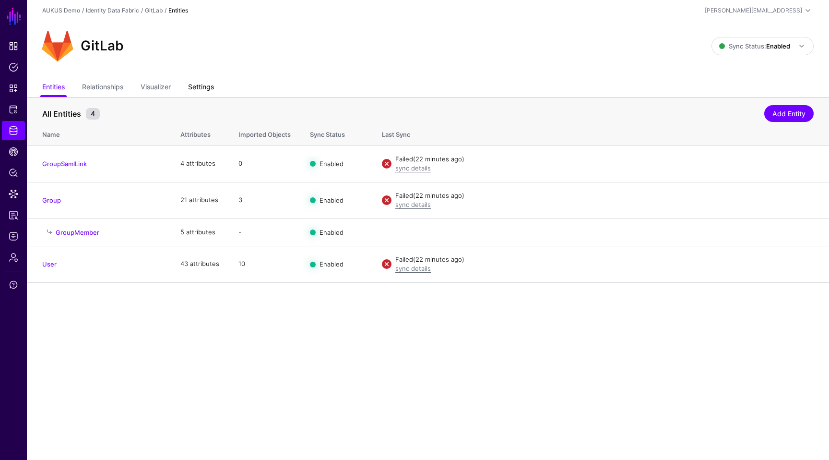
click at [214, 86] on link "Settings" at bounding box center [201, 88] width 26 height 18
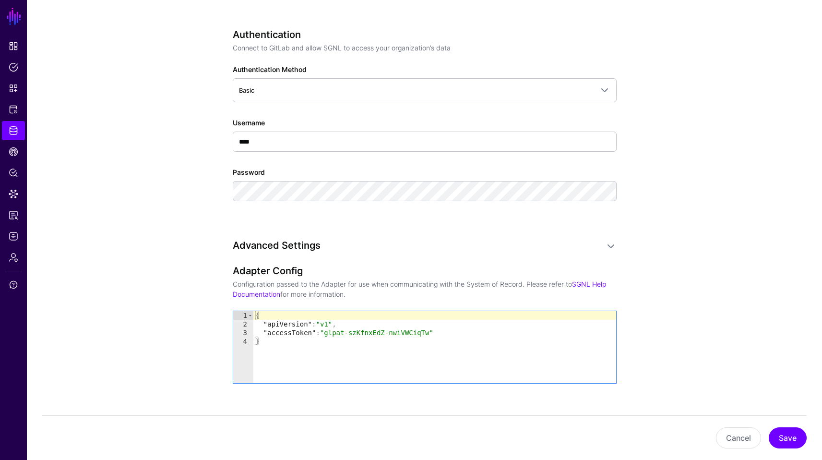
scroll to position [565, 0]
click at [723, 436] on button "Cancel" at bounding box center [738, 437] width 45 height 21
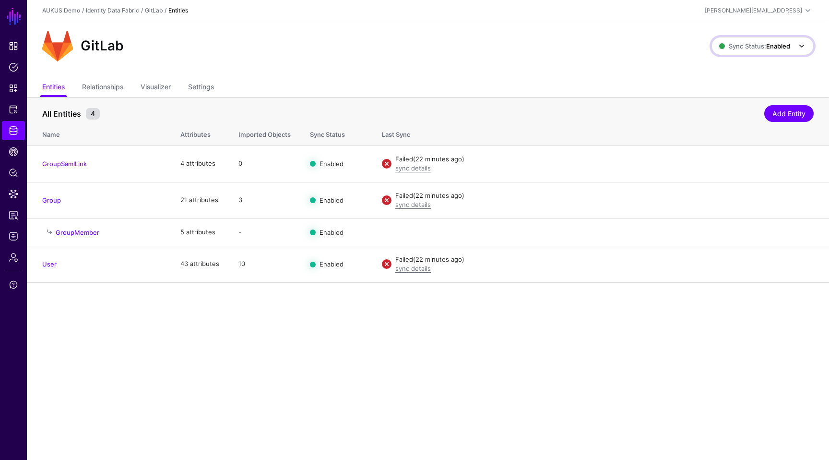
click at [744, 49] on span "Sync Status: Enabled" at bounding box center [754, 46] width 71 height 8
click at [722, 107] on span "Disabled Syncing inactive for all configured entities" at bounding box center [752, 114] width 107 height 31
click at [735, 41] on span "Sync Status: Disabled" at bounding box center [754, 46] width 72 height 11
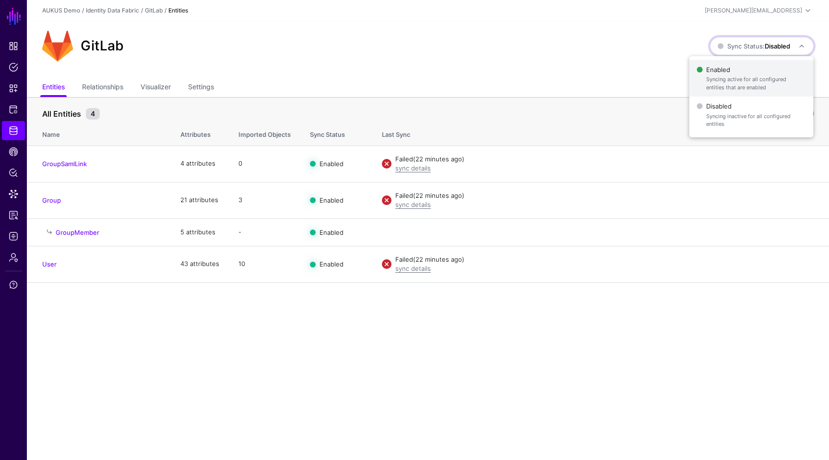
click at [725, 65] on span "Enabled Syncing active for all configured entities that are enabled" at bounding box center [751, 78] width 109 height 31
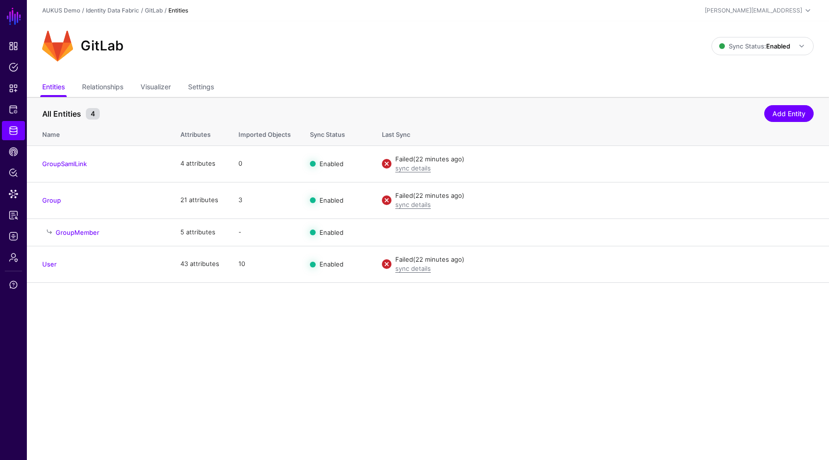
click at [545, 400] on main "SGNL Dashboard Policies Snippets Protected Systems Identity Data Fabric CAEP Hu…" at bounding box center [414, 230] width 829 height 460
click at [415, 169] on link "sync details" at bounding box center [413, 168] width 36 height 8
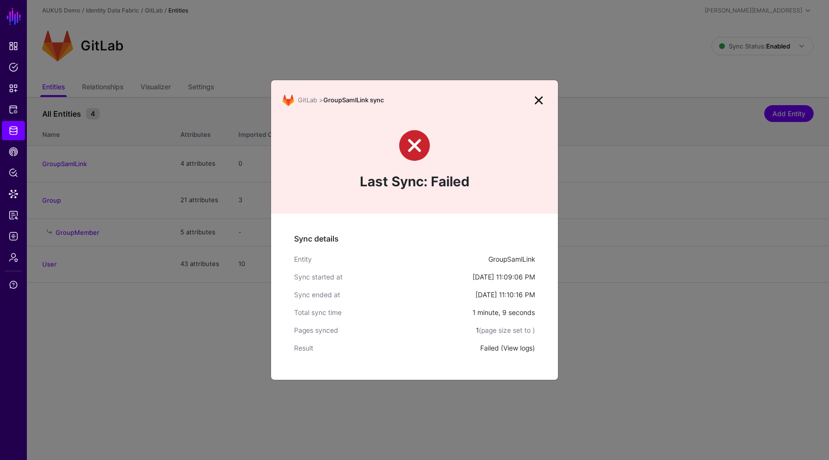
click at [508, 348] on link "View logs" at bounding box center [517, 348] width 29 height 8
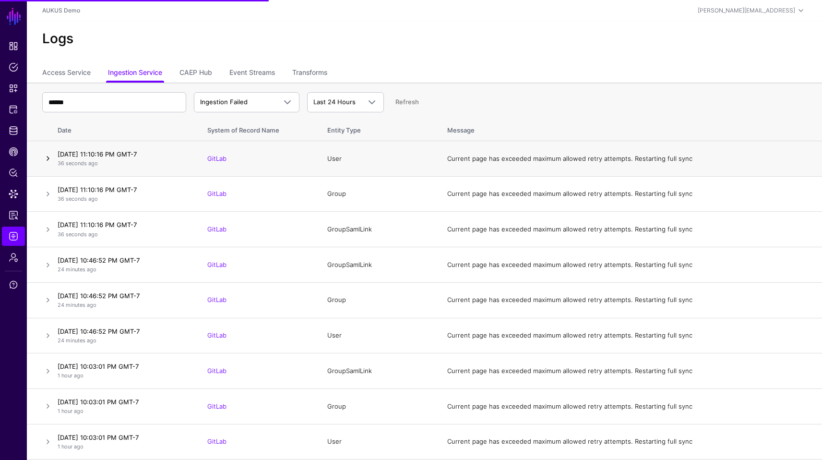
click at [48, 160] on link at bounding box center [48, 159] width 12 height 12
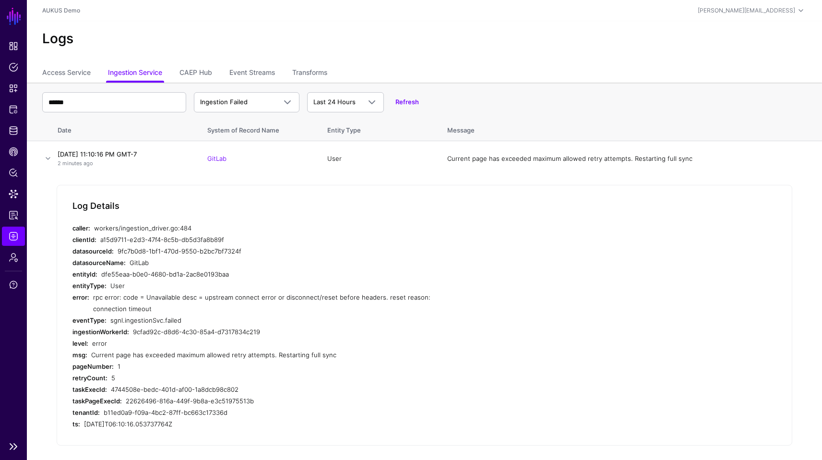
click at [23, 237] on link "Logs" at bounding box center [13, 235] width 23 height 19
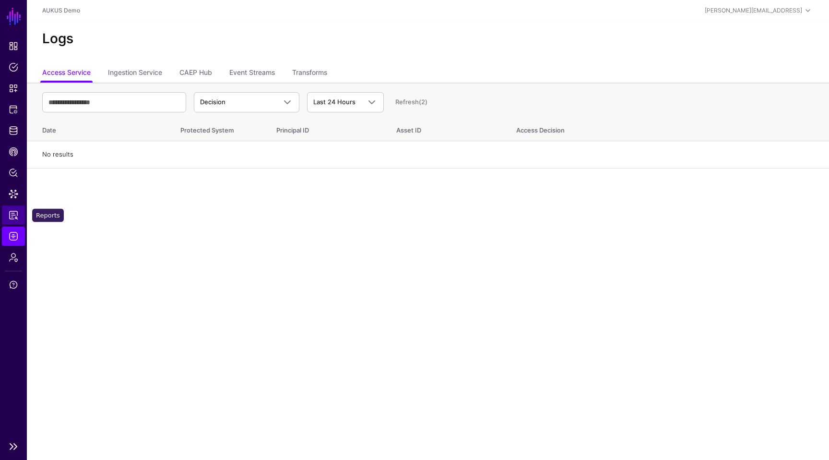
click at [12, 219] on span "Reports" at bounding box center [14, 215] width 10 height 10
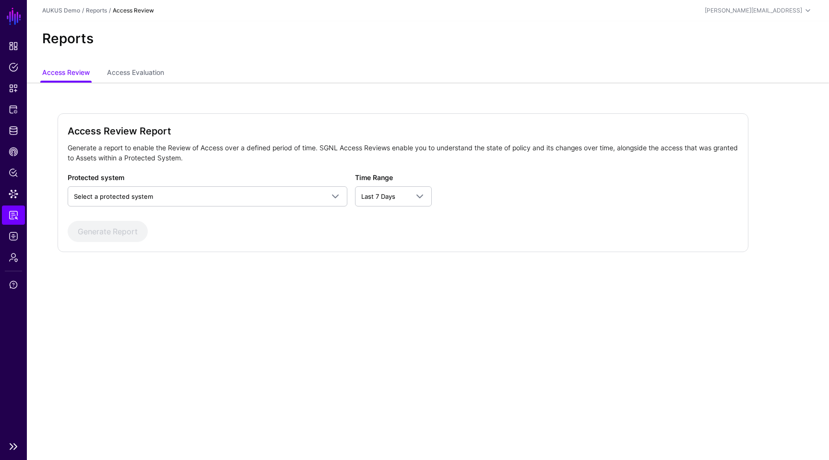
click at [4, 182] on ul "Dashboard Policies Snippets Protected Systems Identity Data Fabric CAEP Hub Pol…" at bounding box center [13, 235] width 27 height 399
click at [13, 173] on span "Policy Lens" at bounding box center [14, 173] width 10 height 10
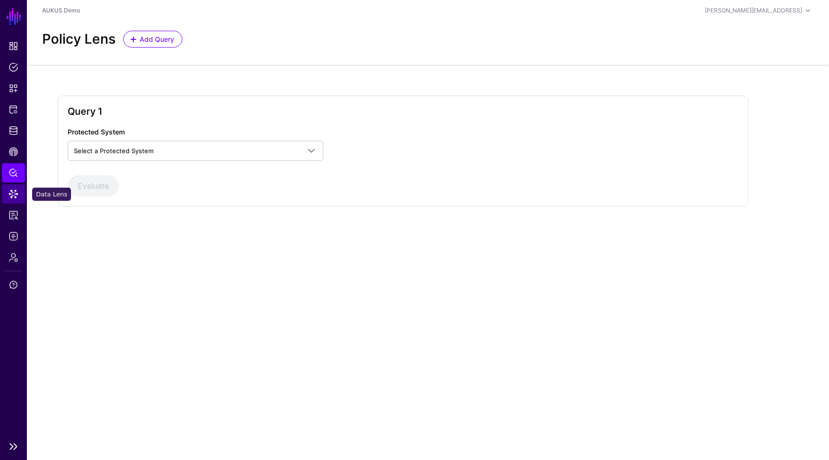
click at [4, 195] on link "Data Lens" at bounding box center [13, 193] width 23 height 19
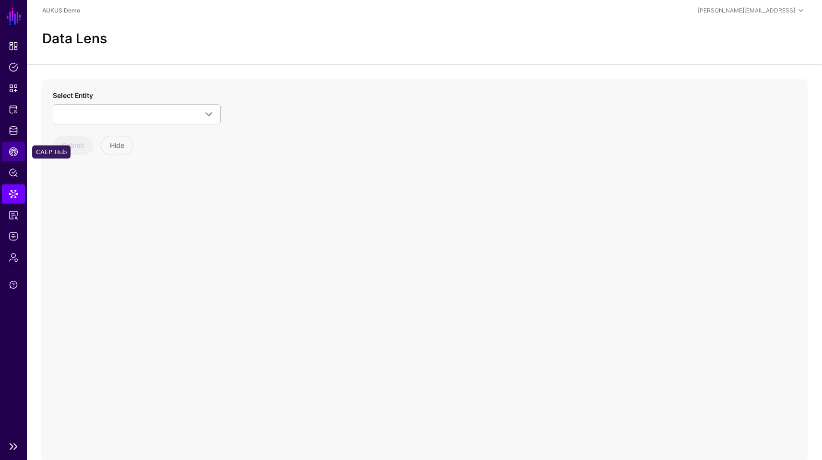
click at [8, 154] on link "CAEP Hub" at bounding box center [13, 151] width 23 height 19
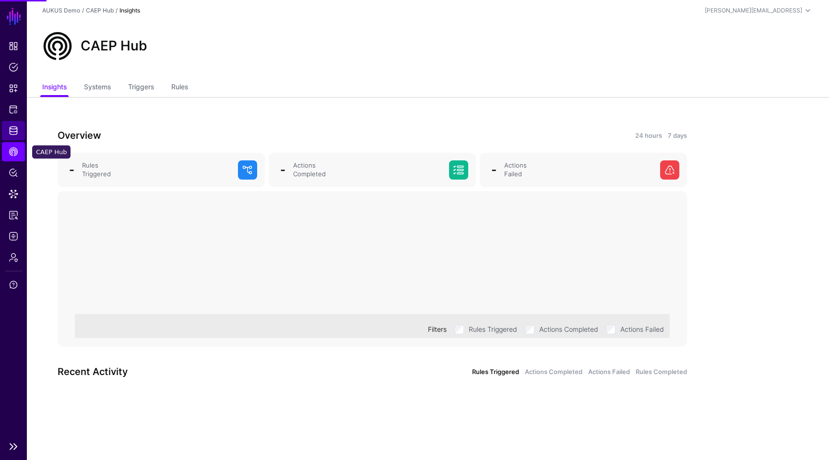
click at [14, 138] on link "Identity Data Fabric" at bounding box center [13, 130] width 23 height 19
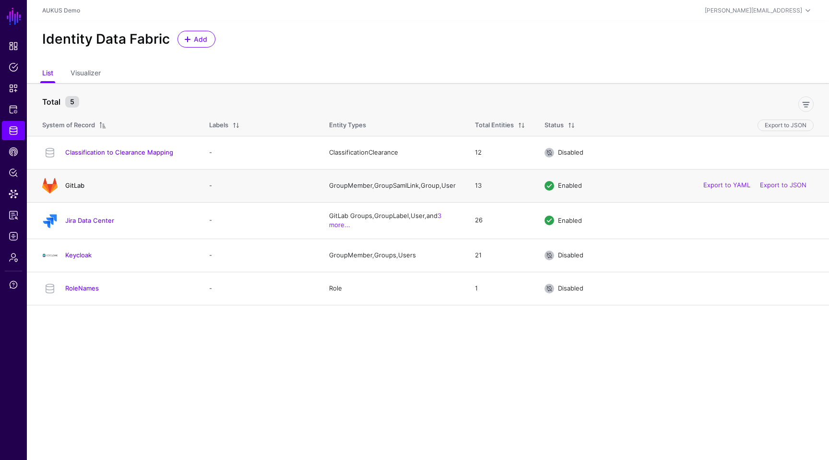
click at [80, 186] on link "GitLab" at bounding box center [74, 185] width 19 height 8
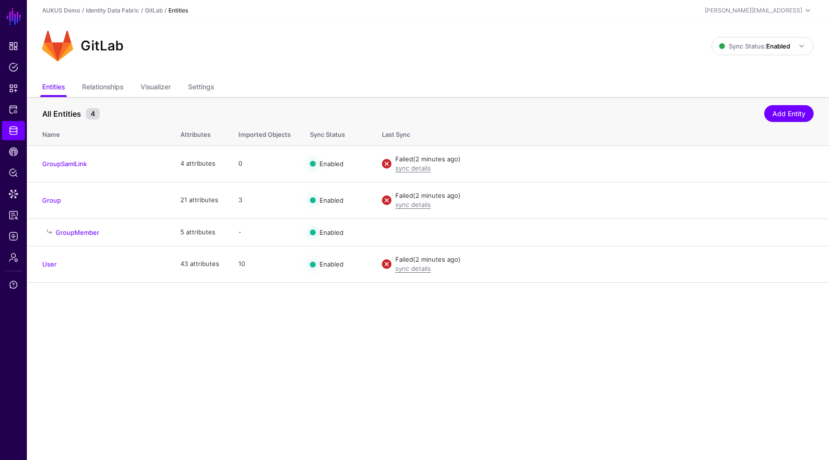
click at [306, 367] on main "SGNL Dashboard Policies Snippets Protected Systems Identity Data Fabric CAEP Hu…" at bounding box center [414, 230] width 829 height 460
click at [214, 80] on link "Settings" at bounding box center [201, 88] width 26 height 18
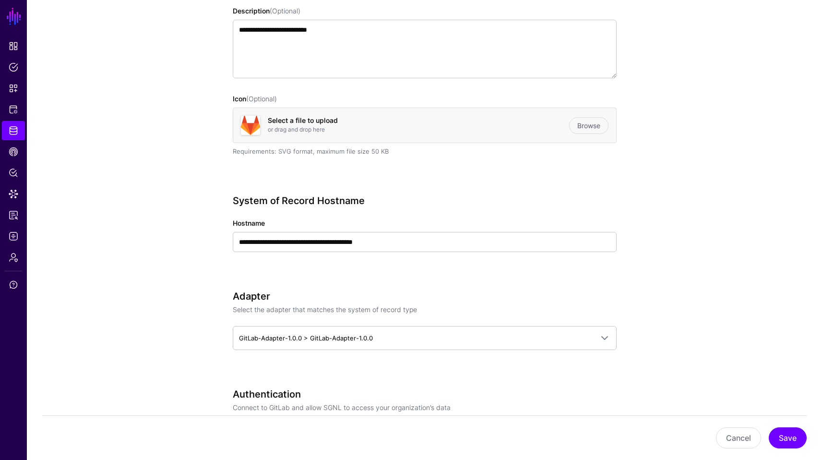
scroll to position [202, 0]
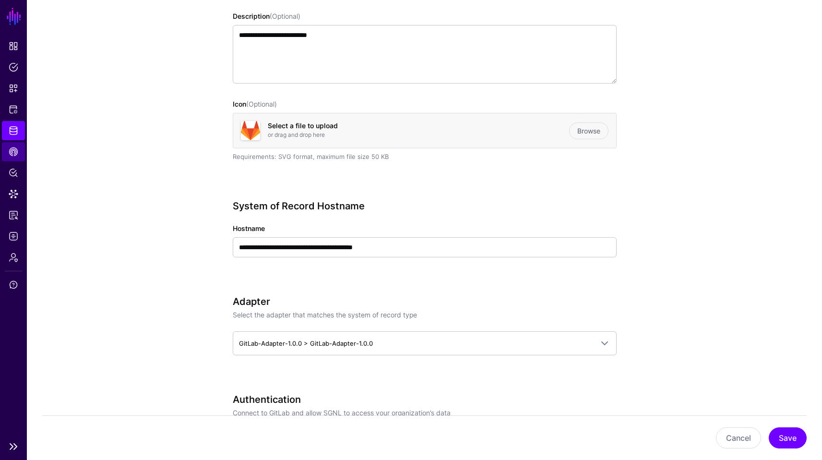
click at [6, 160] on link "CAEP Hub" at bounding box center [13, 151] width 23 height 19
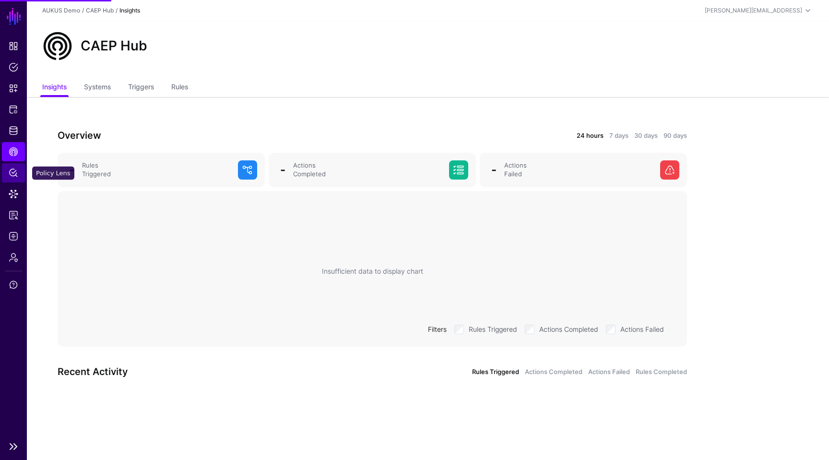
click at [16, 176] on span "Policy Lens" at bounding box center [14, 173] width 10 height 10
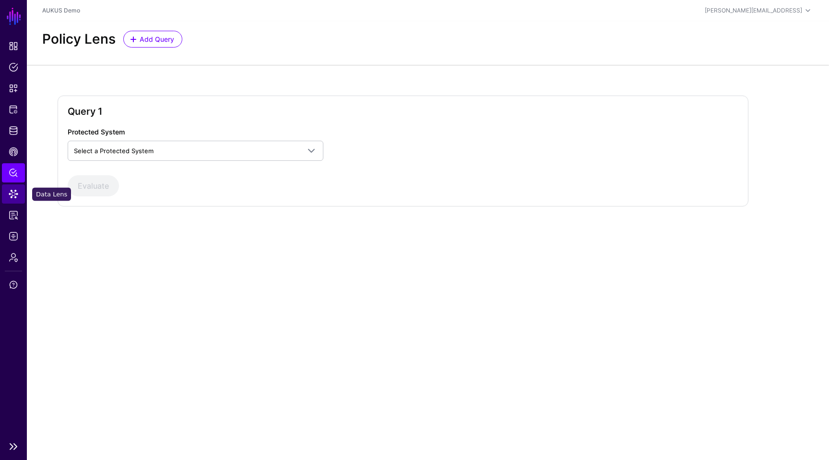
click at [16, 192] on span "Data Lens" at bounding box center [14, 194] width 10 height 10
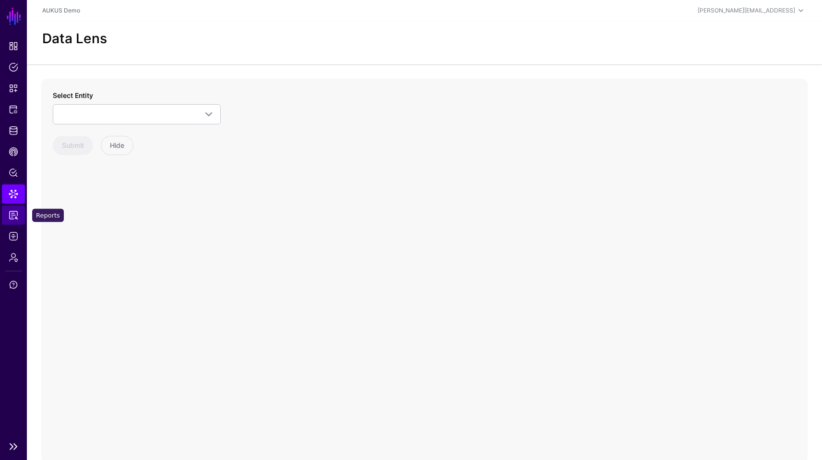
click at [16, 219] on span "Reports" at bounding box center [14, 215] width 10 height 10
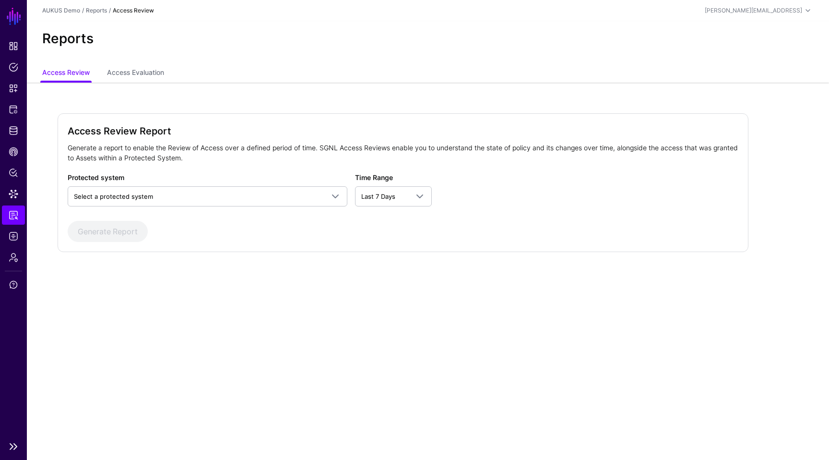
click at [18, 247] on ul "Dashboard Policies Snippets Protected Systems Identity Data Fabric CAEP Hub Pol…" at bounding box center [13, 235] width 27 height 399
click at [20, 242] on link "Logs" at bounding box center [13, 235] width 23 height 19
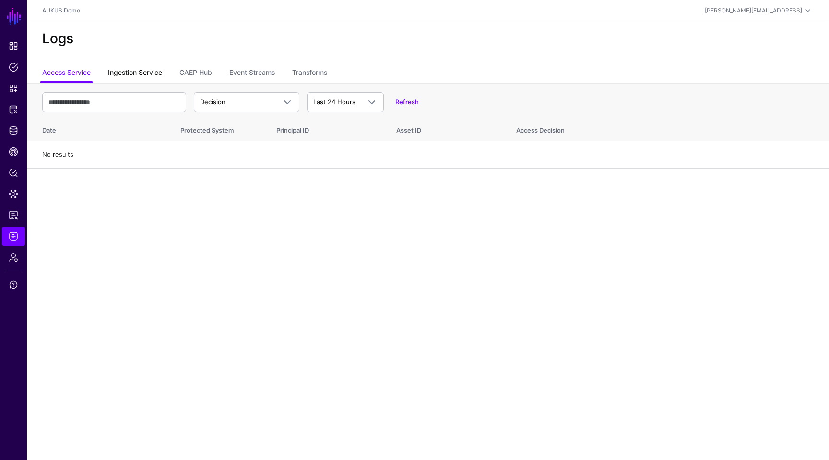
click at [111, 81] on link "Ingestion Service" at bounding box center [135, 73] width 54 height 18
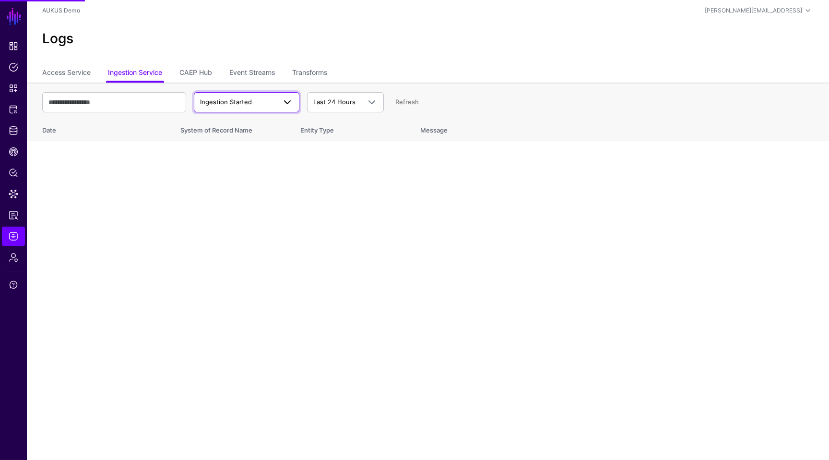
click at [236, 103] on span "Ingestion Started" at bounding box center [226, 102] width 52 height 8
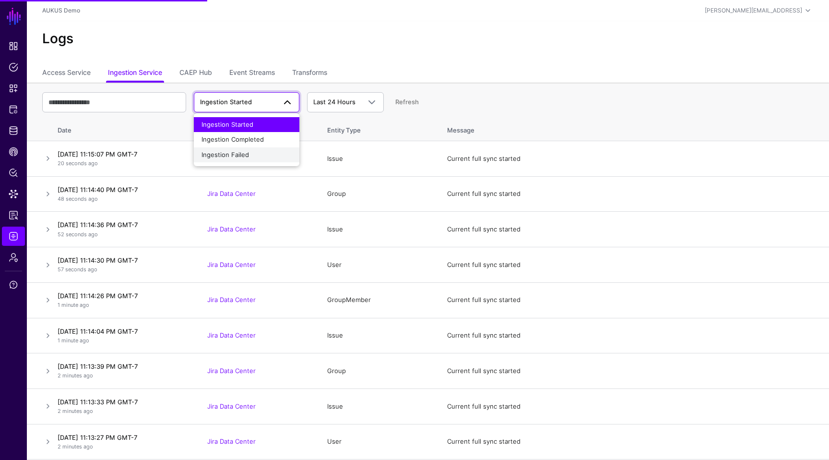
click at [226, 155] on span "Ingestion Failed" at bounding box center [225, 155] width 47 height 8
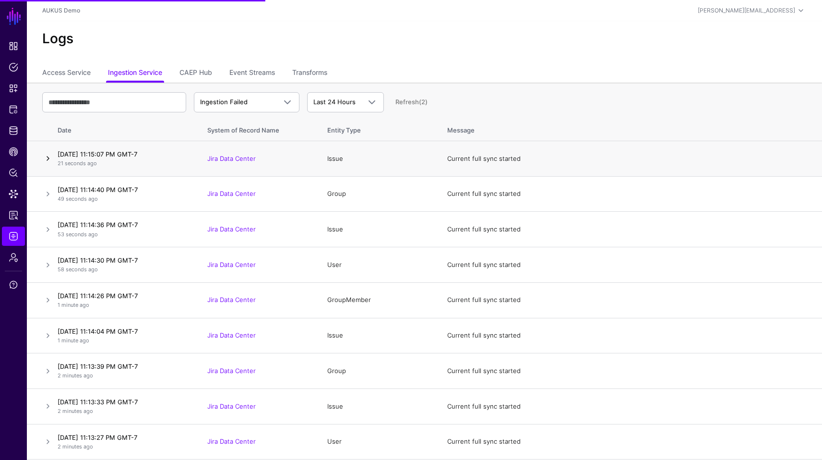
click at [46, 161] on link at bounding box center [48, 159] width 12 height 12
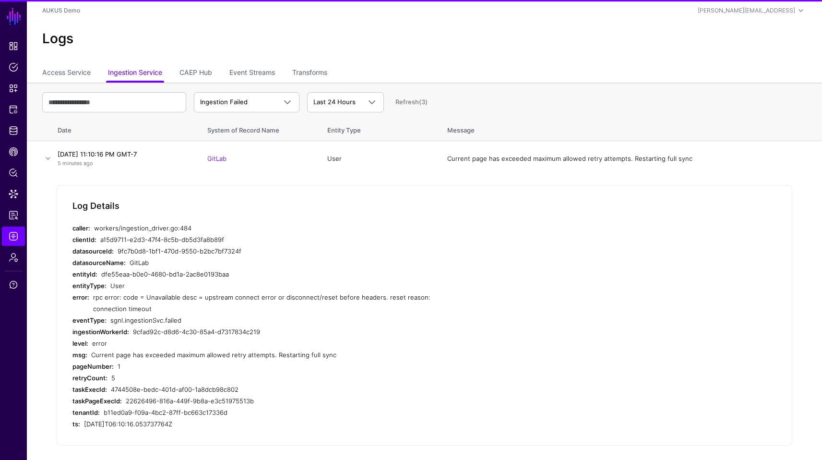
click at [46, 161] on link at bounding box center [48, 159] width 12 height 12
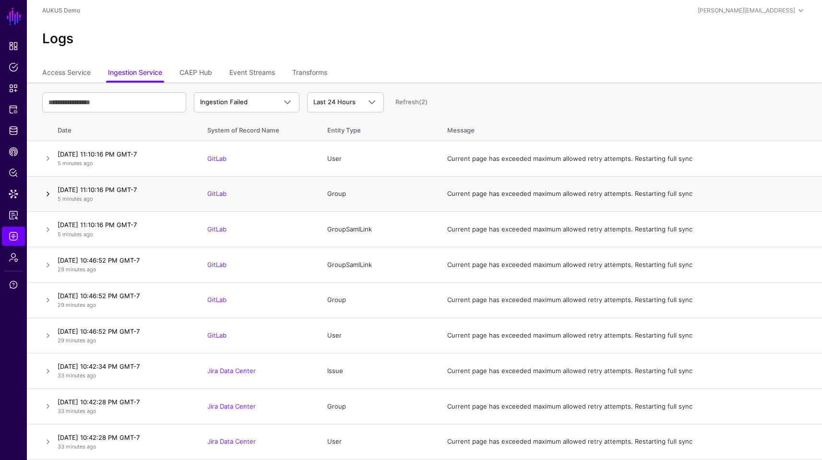
click at [46, 198] on link at bounding box center [48, 194] width 12 height 12
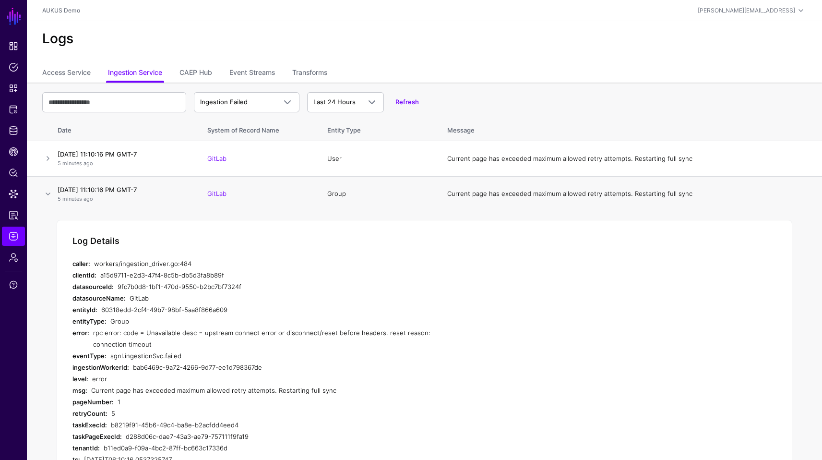
drag, startPoint x: 119, startPoint y: 343, endPoint x: 90, endPoint y: 331, distance: 31.2
click at [90, 331] on div "error: rpc error: code = Unavailable desc = upstream connect error or disconnec…" at bounding box center [264, 338] width 384 height 23
copy div "rpc error: code = Unavailable desc = upstream connect error or disconnect/reset…"
click at [0, 133] on li "Identity Data Fabric" at bounding box center [13, 130] width 27 height 19
click at [14, 124] on link "Identity Data Fabric" at bounding box center [13, 130] width 23 height 19
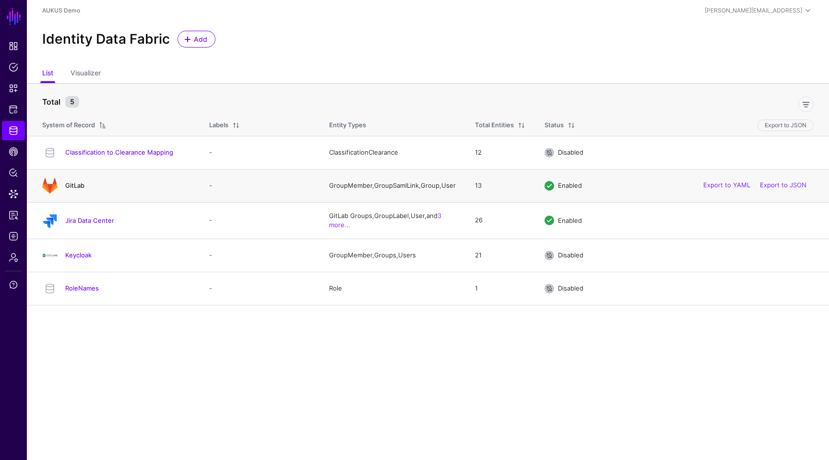
click at [69, 188] on link "GitLab" at bounding box center [74, 185] width 19 height 8
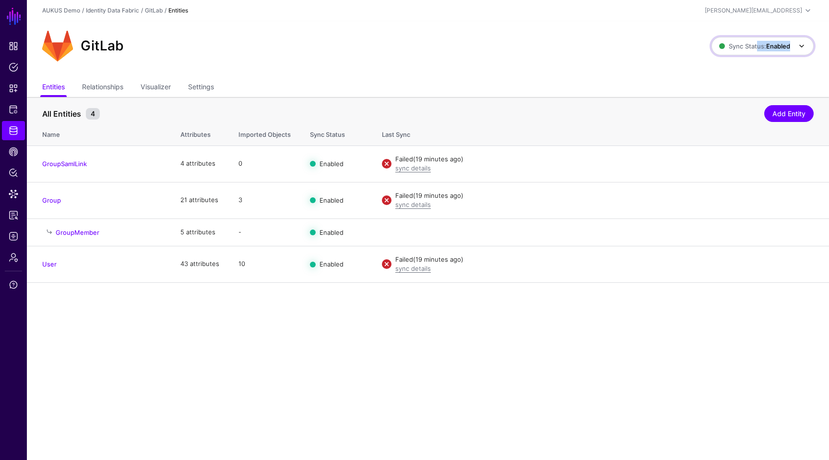
click at [755, 51] on span "Sync Status: Enabled" at bounding box center [763, 46] width 88 height 12
click at [730, 112] on span "Syncing inactive for all configured entities" at bounding box center [757, 120] width 98 height 16
click at [747, 39] on link "Sync Status: Disabled" at bounding box center [762, 46] width 104 height 18
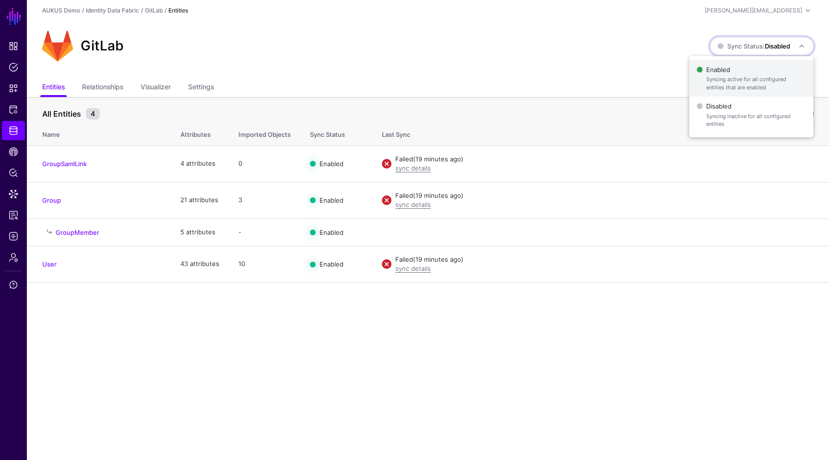
click at [729, 75] on span "Syncing active for all configured entities that are enabled" at bounding box center [755, 83] width 99 height 16
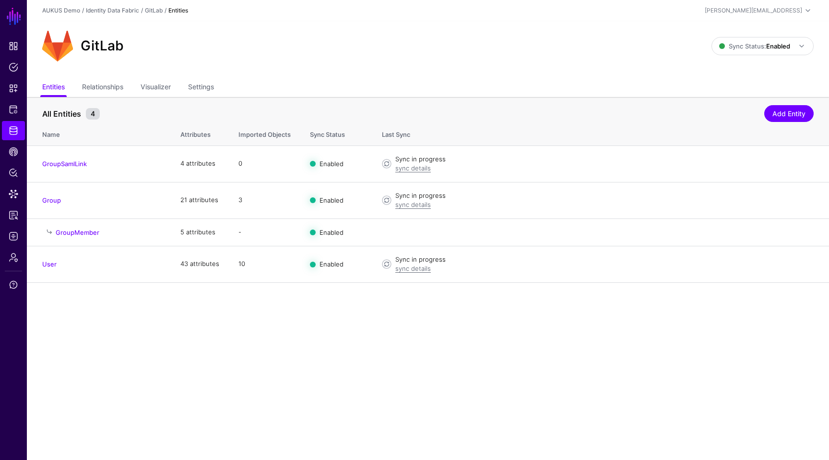
click at [225, 387] on main "SGNL Dashboard Policies Snippets Protected Systems Identity Data Fabric CAEP Hu…" at bounding box center [414, 230] width 829 height 460
click at [126, 338] on main "SGNL Dashboard Policies Snippets Protected Systems Identity Data Fabric CAEP Hu…" at bounding box center [414, 230] width 829 height 460
click at [422, 168] on link "sync details" at bounding box center [413, 168] width 36 height 8
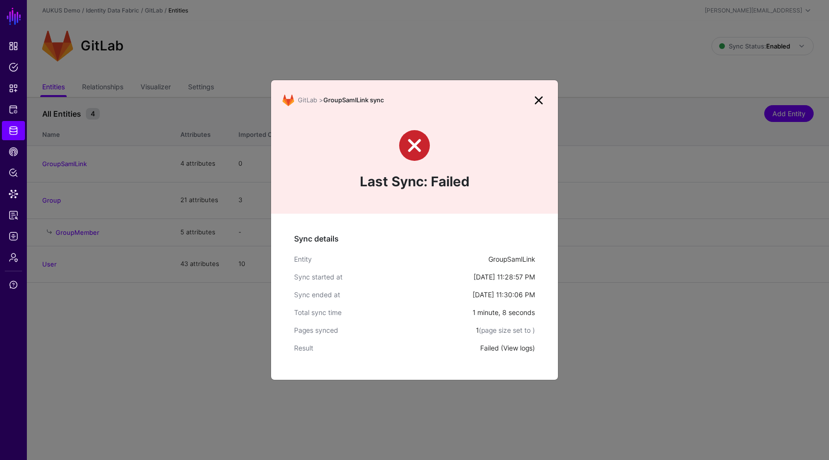
click at [516, 349] on link "View logs" at bounding box center [517, 348] width 29 height 8
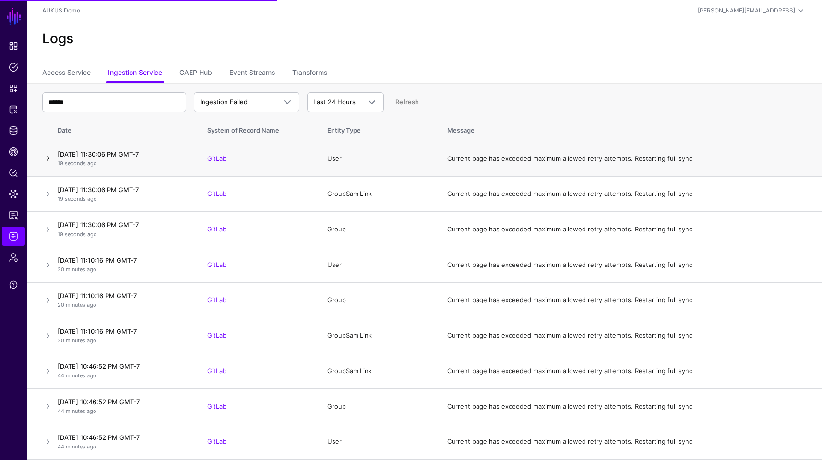
click at [49, 156] on link at bounding box center [48, 159] width 12 height 12
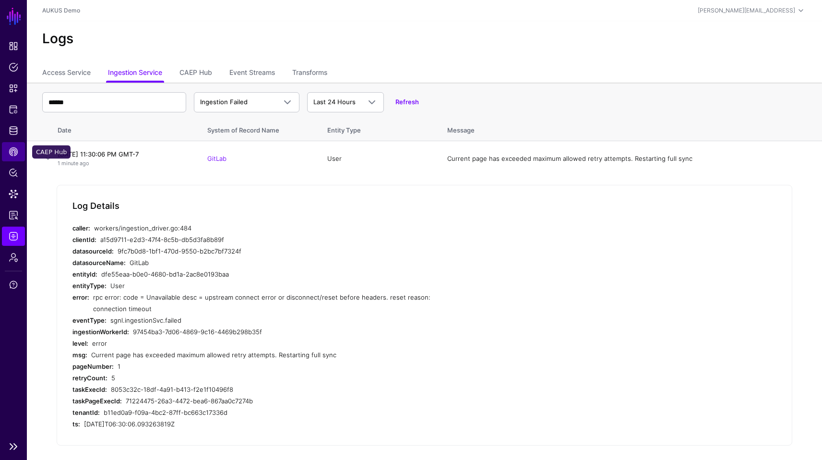
click at [7, 159] on link "CAEP Hub" at bounding box center [13, 151] width 23 height 19
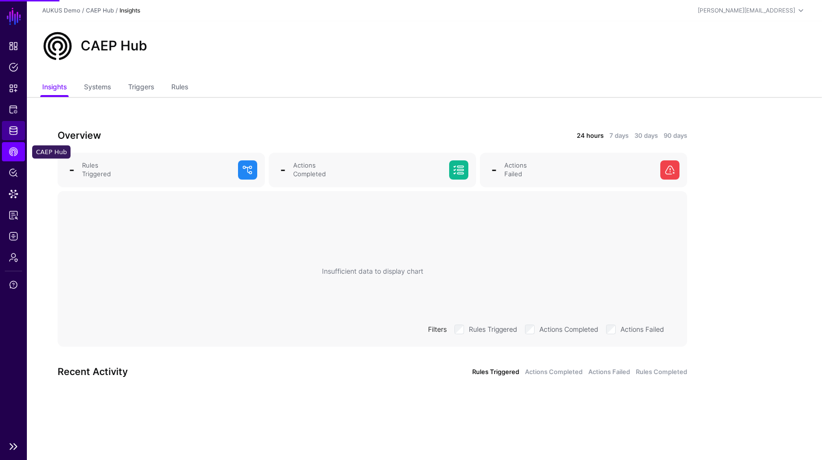
click at [13, 135] on link "Identity Data Fabric" at bounding box center [13, 130] width 23 height 19
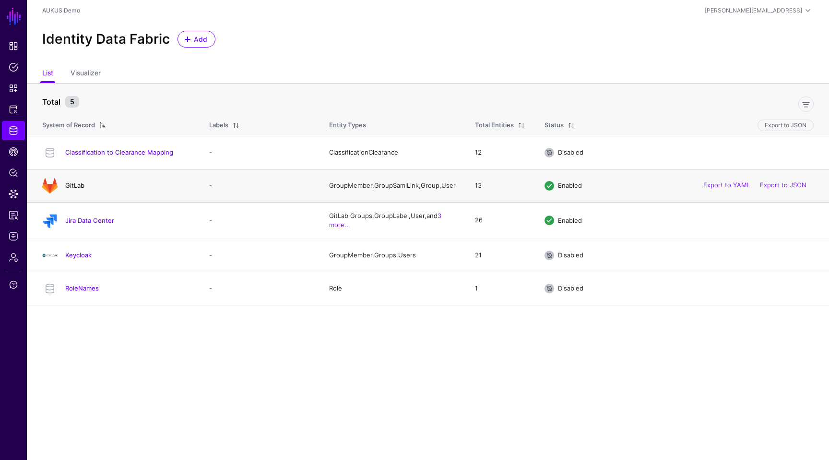
click at [75, 187] on link "GitLab" at bounding box center [74, 185] width 19 height 8
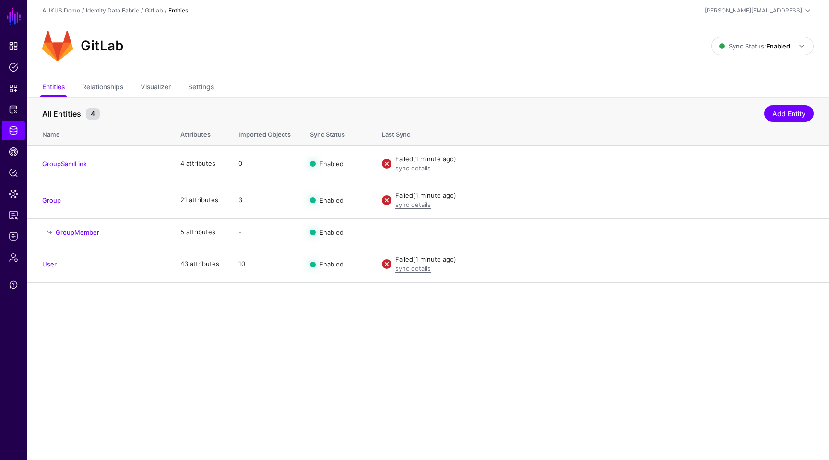
click at [190, 75] on div "GitLab Sync Status: Enabled Enabled Syncing active for all configured entities …" at bounding box center [428, 50] width 802 height 58
click at [191, 79] on link "Settings" at bounding box center [201, 88] width 26 height 18
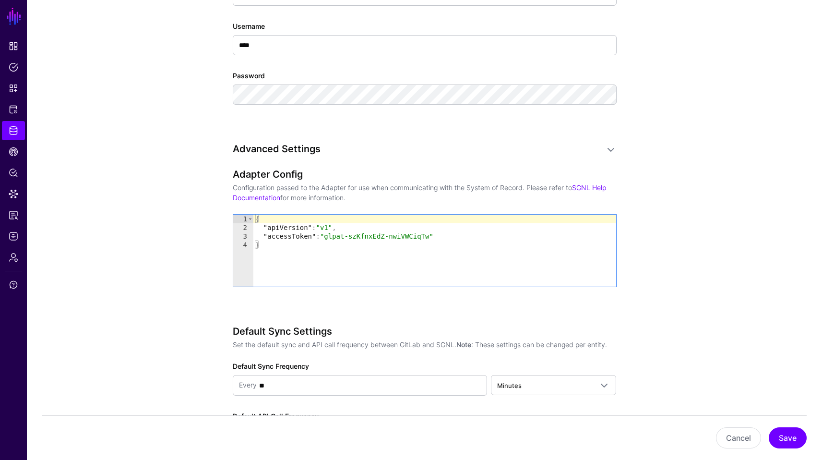
scroll to position [723, 0]
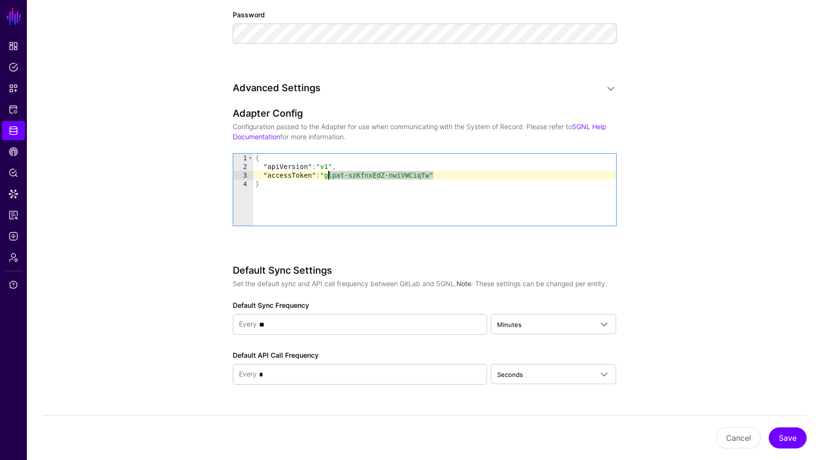
drag, startPoint x: 434, startPoint y: 177, endPoint x: 329, endPoint y: 173, distance: 105.1
click at [329, 173] on div "{ "apiVersion" : "v1" , "accessToken" : "glpat-szKfnxEdZ-nwiVWCiqTw" }" at bounding box center [434, 198] width 363 height 89
click at [394, 178] on div "{ "apiVersion" : "v1" , "accessToken" : "glpat-szKfnxEdZ-nwiVWCiqTw" }" at bounding box center [434, 198] width 363 height 89
click at [430, 176] on div "{ "apiVersion" : "v1" , "accessToken" : "glpat-szKfnxEdZ-nwiVWCiqTw" }" at bounding box center [434, 198] width 363 height 89
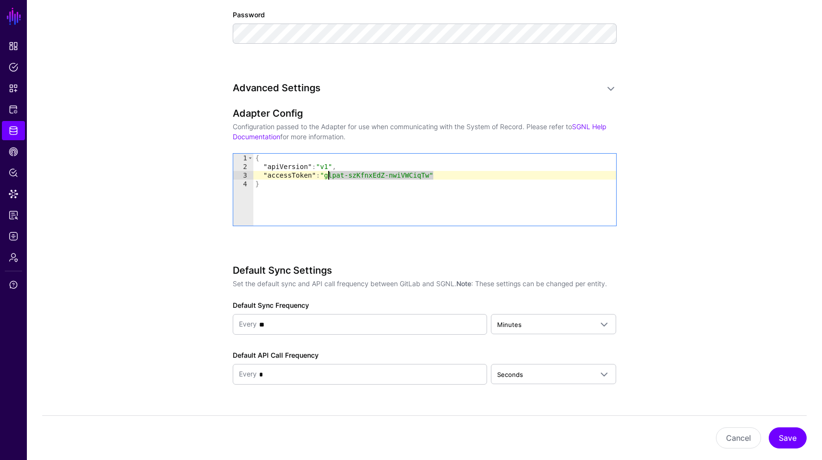
drag, startPoint x: 433, startPoint y: 175, endPoint x: 329, endPoint y: 177, distance: 104.1
click at [329, 177] on div "{ "apiVersion" : "v1" , "accessToken" : "glpat-szKfnxEdZ-nwiVWCiqTw" }" at bounding box center [434, 198] width 363 height 89
paste textarea "Cursor at row 3"
type textarea "**********"
click at [777, 432] on button "Save" at bounding box center [788, 437] width 38 height 21
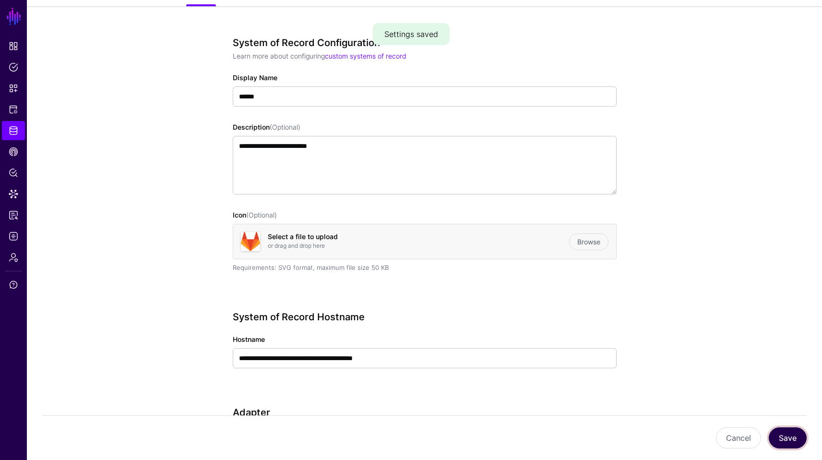
scroll to position [32, 0]
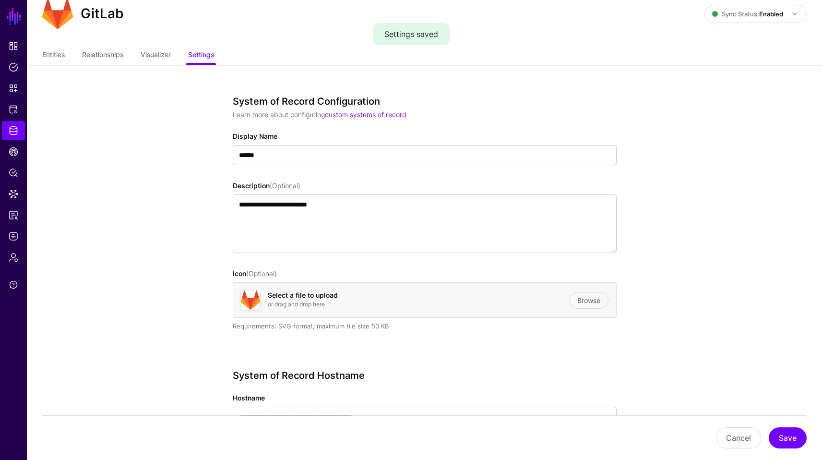
click at [74, 61] on ul "Entities Relationships Visualizer Settings" at bounding box center [424, 56] width 764 height 18
click at [57, 55] on link "Entities" at bounding box center [53, 56] width 23 height 18
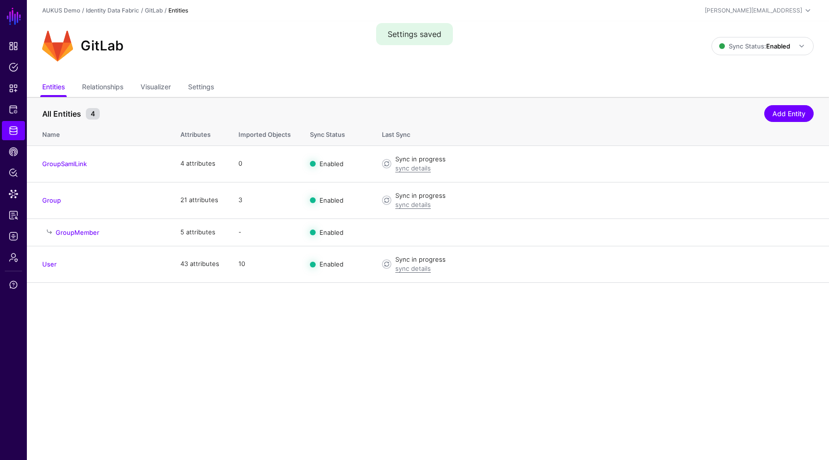
click at [468, 348] on main "SGNL Dashboard Policies Snippets Protected Systems Identity Data Fabric CAEP Hu…" at bounding box center [414, 230] width 829 height 460
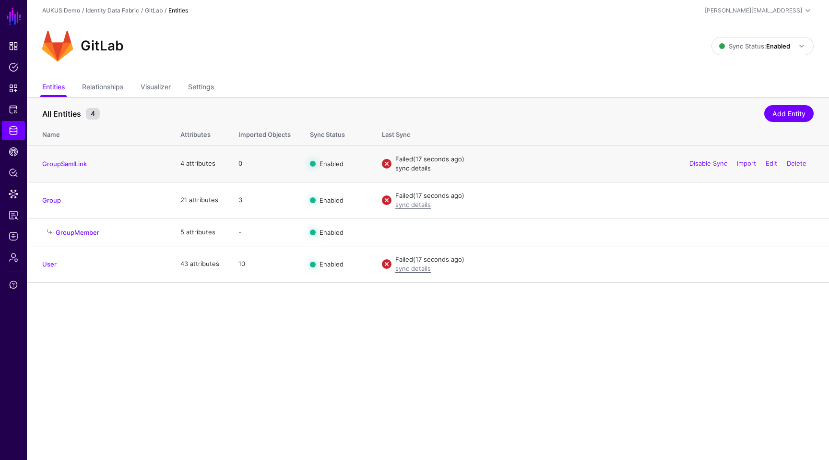
click at [411, 169] on link "sync details" at bounding box center [413, 168] width 36 height 8
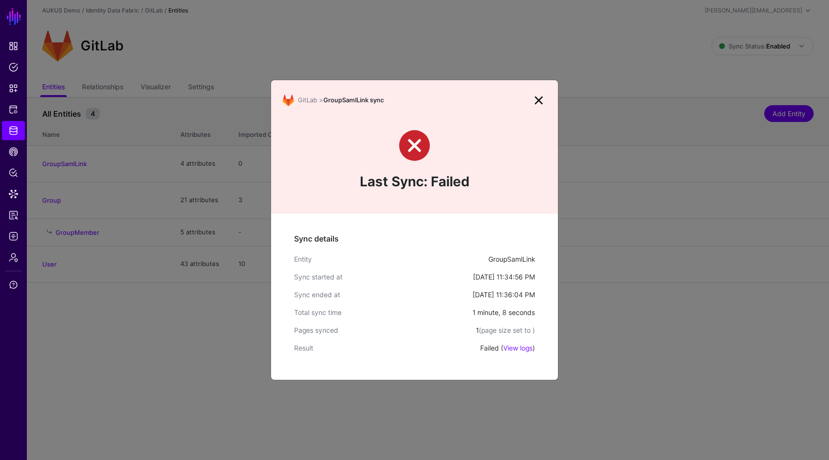
click at [513, 352] on div "Failed ( View logs )" at bounding box center [507, 348] width 55 height 10
click at [515, 348] on link "View logs" at bounding box center [517, 348] width 29 height 8
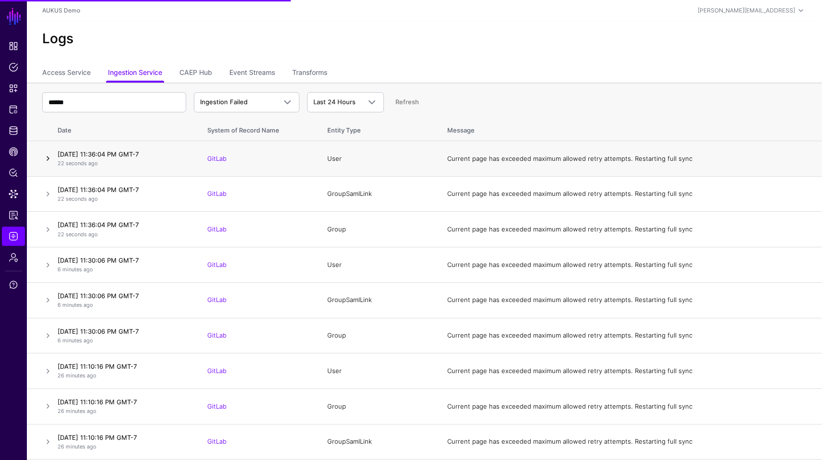
click at [47, 156] on link at bounding box center [48, 159] width 12 height 12
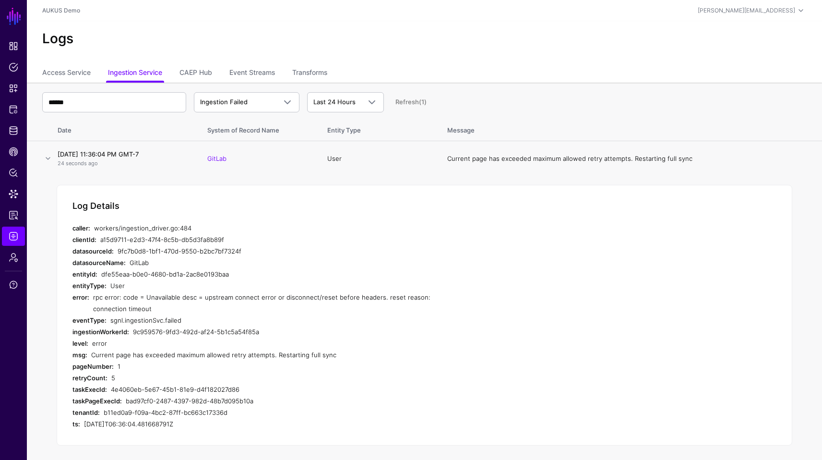
drag, startPoint x: 126, startPoint y: 310, endPoint x: 92, endPoint y: 294, distance: 37.8
click at [92, 294] on div "error: rpc error: code = Unavailable desc = upstream connect error or disconnec…" at bounding box center [264, 302] width 384 height 23
copy div "rpc error: code = Unavailable desc = upstream connect error or disconnect/reset…"
click at [35, 135] on th at bounding box center [40, 128] width 27 height 25
click at [7, 161] on link "CAEP Hub" at bounding box center [13, 151] width 23 height 19
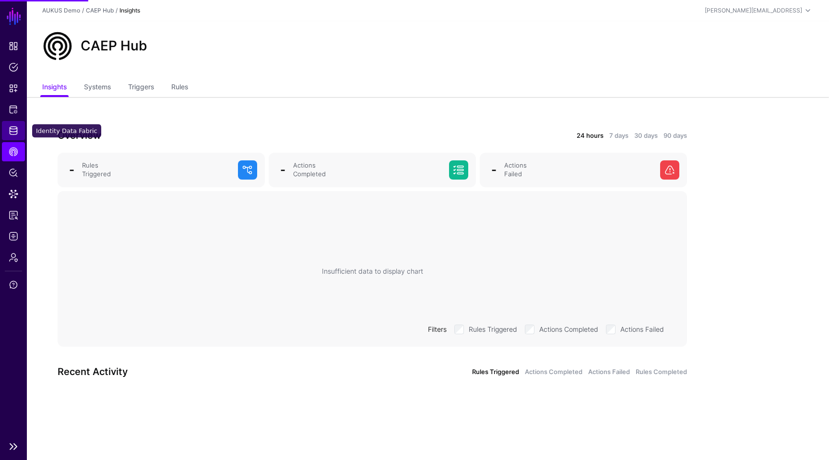
click at [12, 134] on span "Identity Data Fabric" at bounding box center [14, 131] width 10 height 10
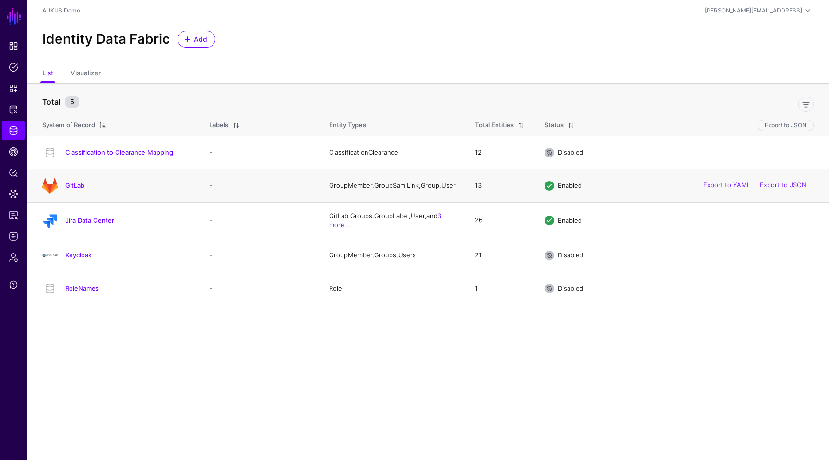
click at [84, 192] on div "GitLab" at bounding box center [115, 185] width 155 height 15
click at [76, 188] on link "GitLab" at bounding box center [74, 185] width 19 height 8
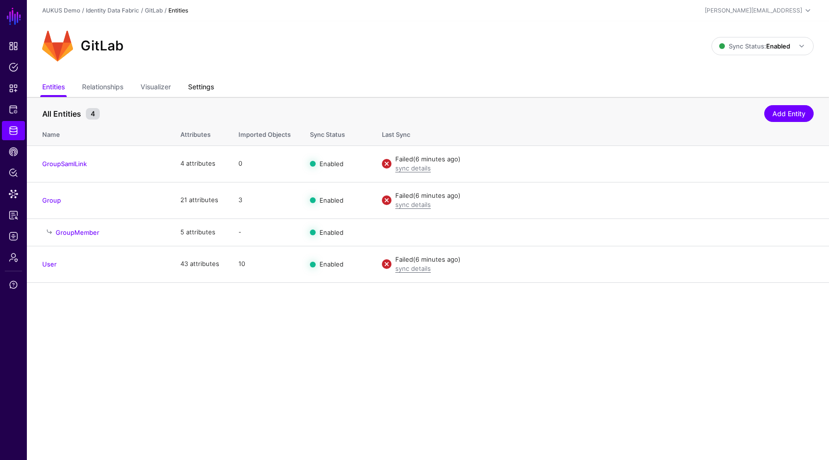
click at [202, 86] on link "Settings" at bounding box center [201, 88] width 26 height 18
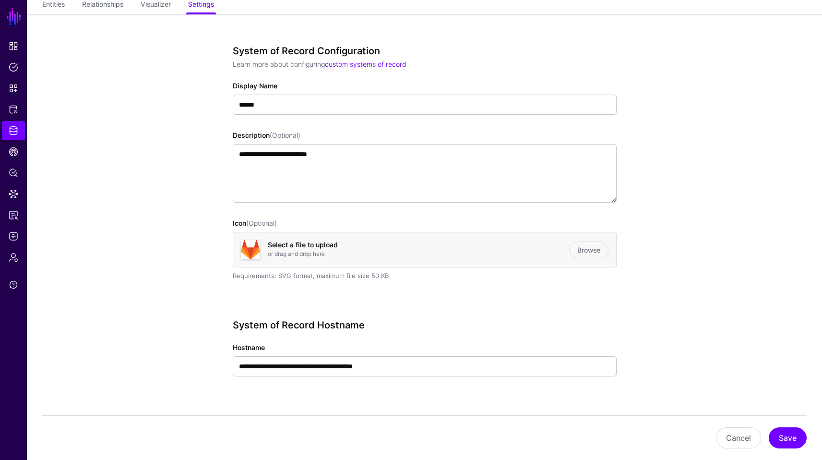
scroll to position [109, 0]
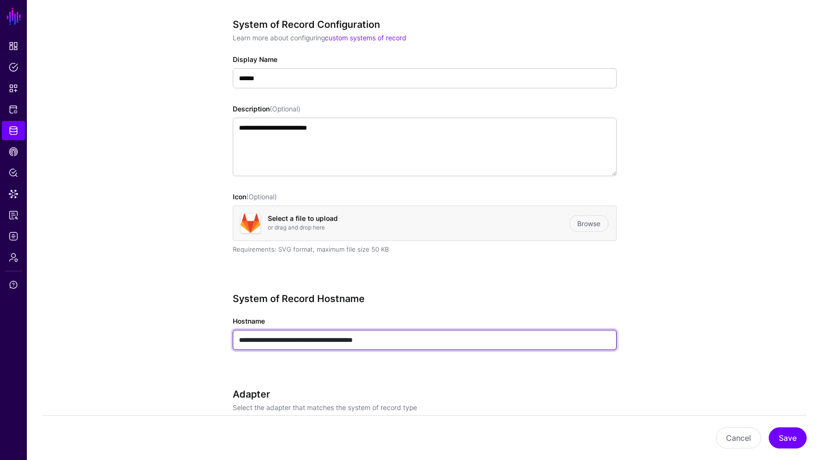
drag, startPoint x: 426, startPoint y: 340, endPoint x: 208, endPoint y: 318, distance: 218.9
paste input "text"
type input "**********"
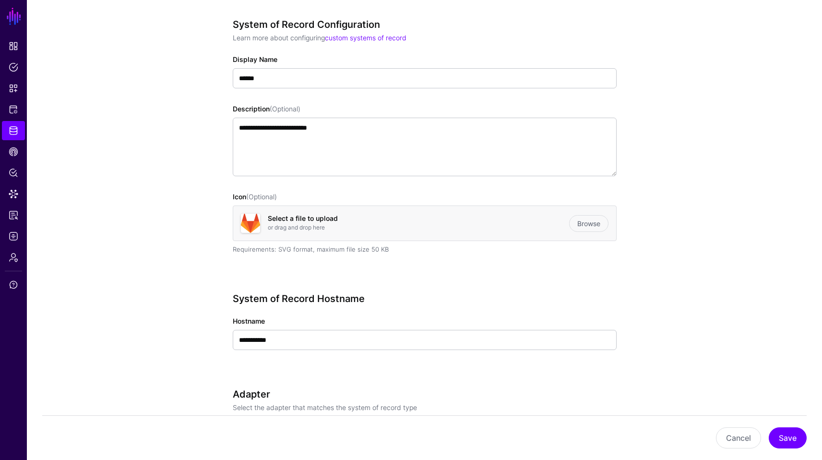
click at [786, 431] on button "Save" at bounding box center [788, 437] width 38 height 21
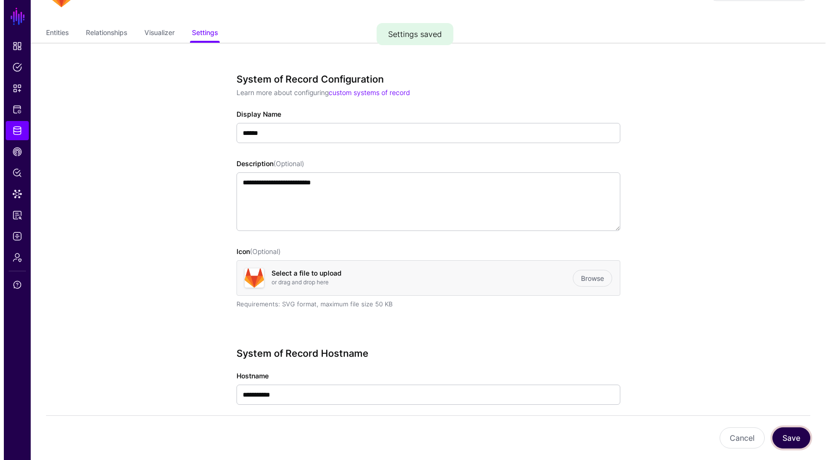
scroll to position [0, 0]
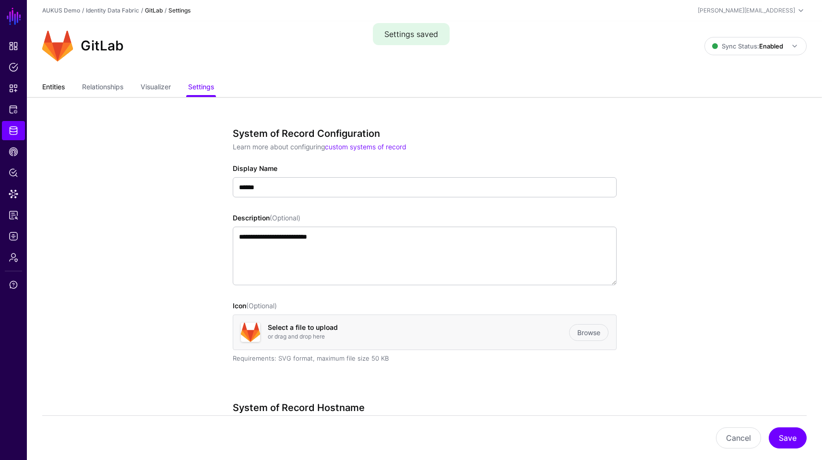
click at [65, 83] on link "Entities" at bounding box center [53, 88] width 23 height 18
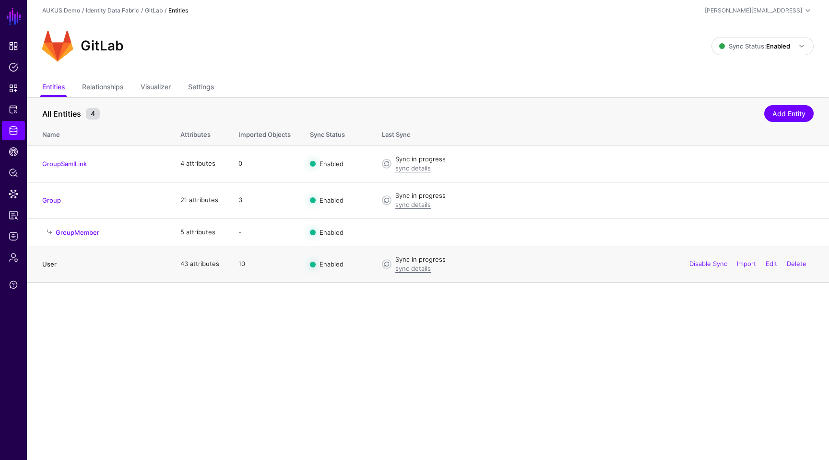
click at [51, 266] on link "User" at bounding box center [49, 264] width 14 height 8
click at [444, 320] on main "SGNL Dashboard Policies Snippets Protected Systems Identity Data Fabric CAEP Hu…" at bounding box center [414, 230] width 829 height 460
click at [206, 97] on th "All Entities 4 Add Entity" at bounding box center [428, 109] width 802 height 24
click at [209, 93] on link "Settings" at bounding box center [201, 88] width 26 height 18
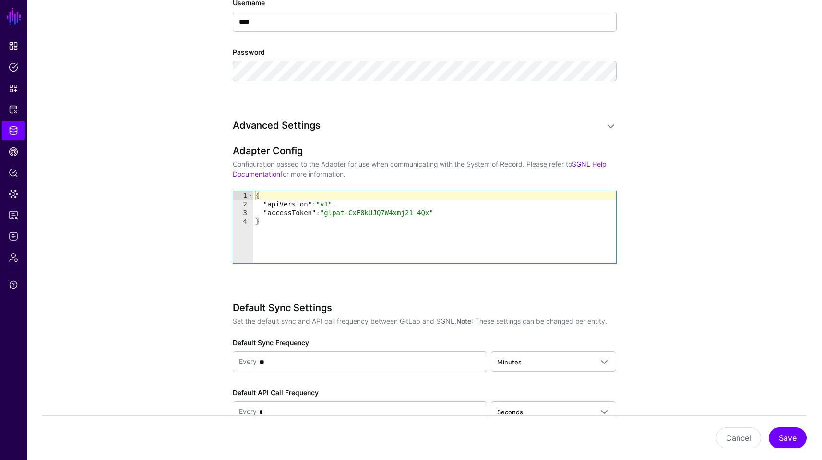
scroll to position [688, 0]
click at [593, 159] on link "SGNL Help Documentation" at bounding box center [419, 167] width 373 height 18
click at [725, 303] on app-datasources-details-form "**********" at bounding box center [424, 65] width 795 height 1313
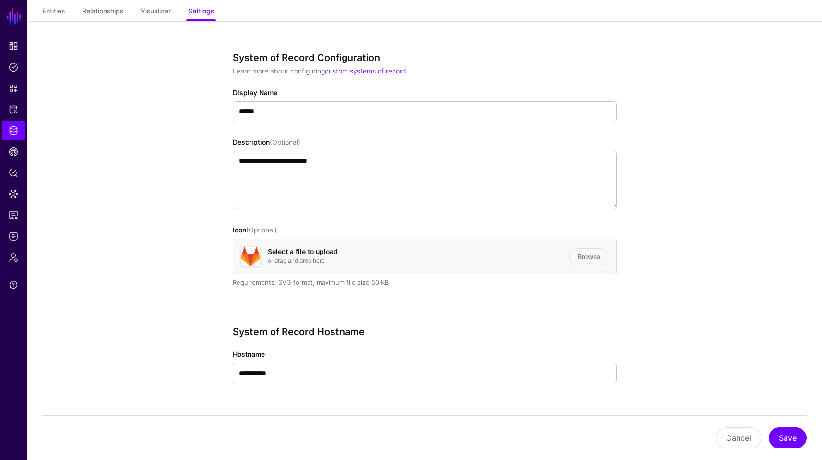
scroll to position [21, 0]
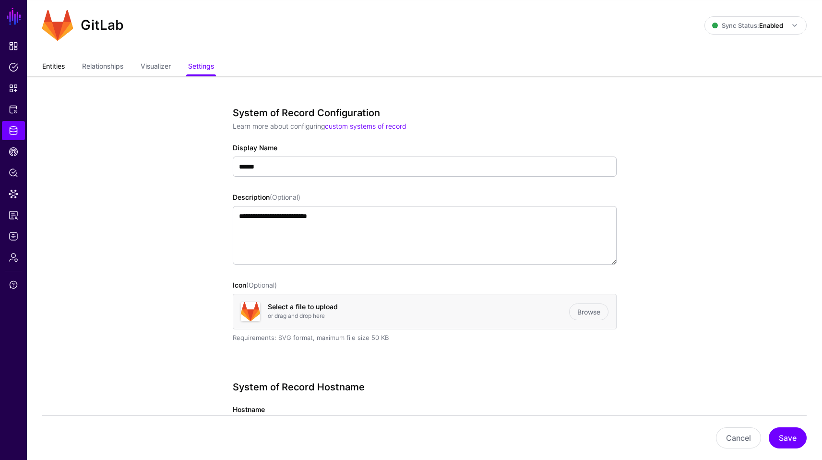
click at [50, 71] on link "Entities" at bounding box center [53, 67] width 23 height 18
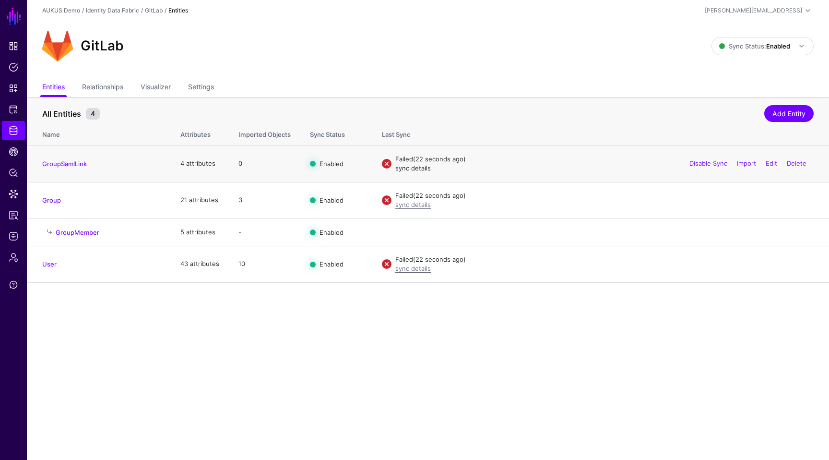
click at [416, 171] on link "sync details" at bounding box center [413, 168] width 36 height 8
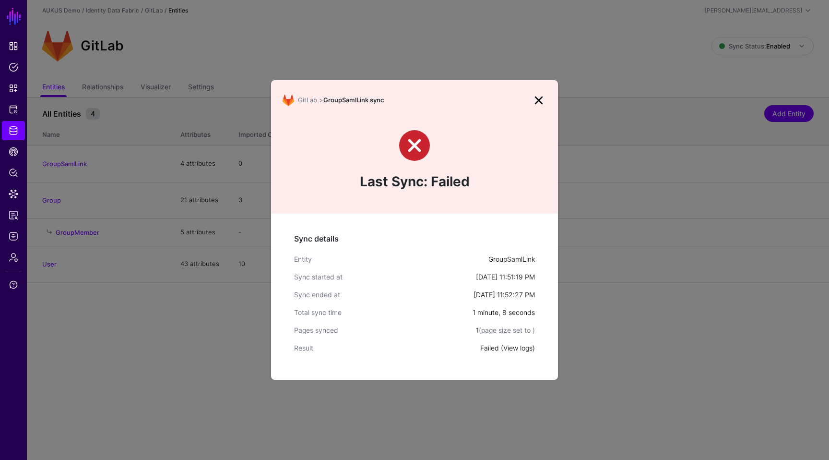
click at [515, 347] on link "View logs" at bounding box center [517, 348] width 29 height 8
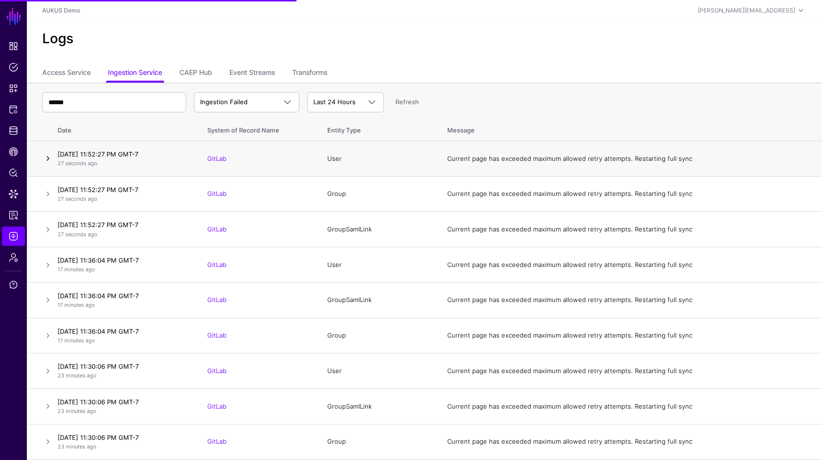
click at [44, 159] on link at bounding box center [48, 159] width 12 height 12
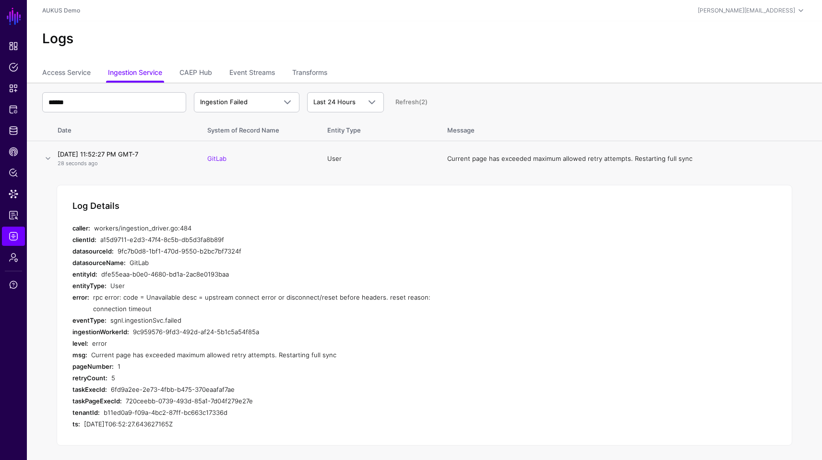
click at [408, 365] on div "1" at bounding box center [287, 366] width 339 height 12
click at [20, 135] on link "Identity Data Fabric" at bounding box center [13, 130] width 23 height 19
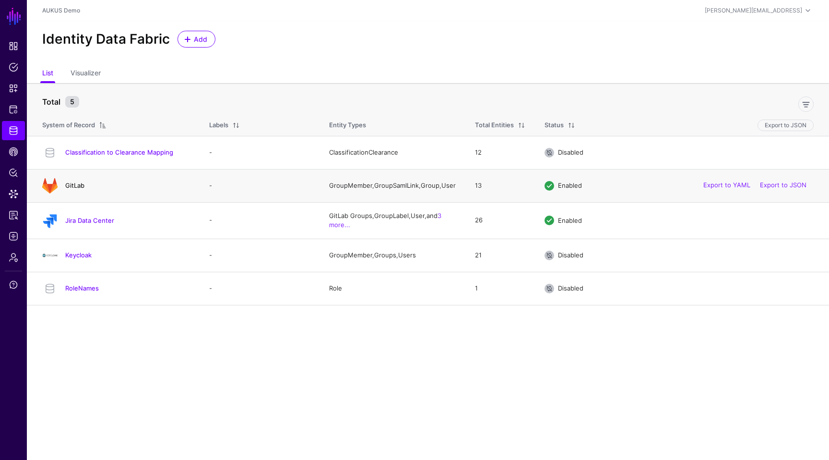
click at [66, 188] on link "GitLab" at bounding box center [74, 185] width 19 height 8
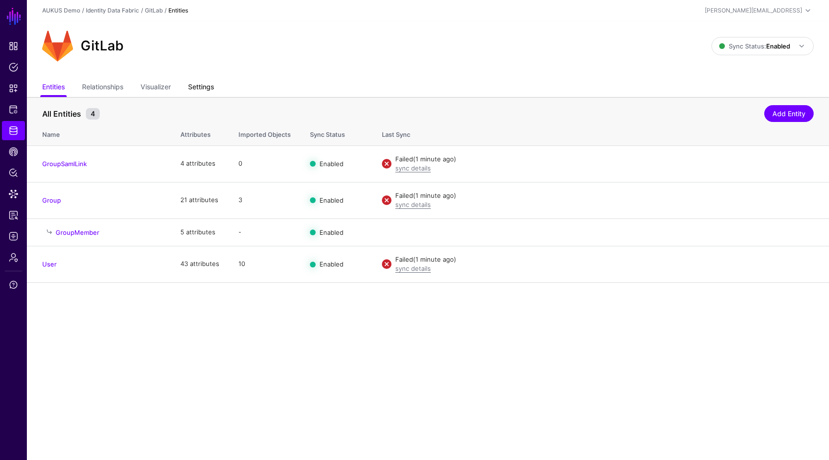
click at [196, 94] on link "Settings" at bounding box center [201, 88] width 26 height 18
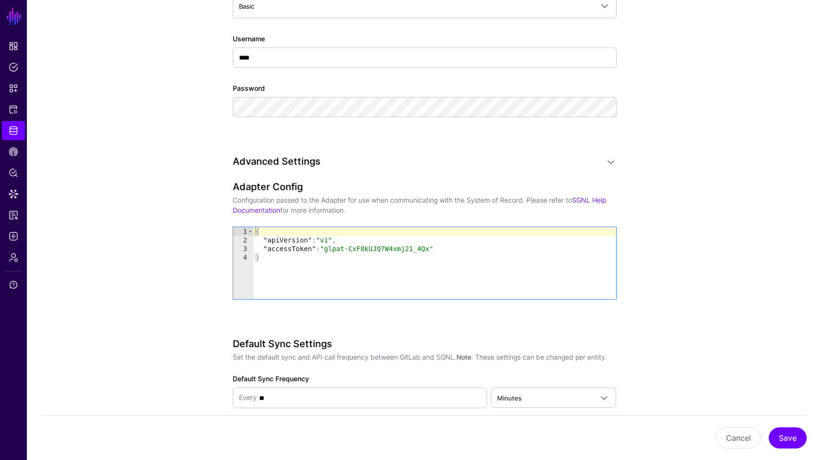
scroll to position [663, 0]
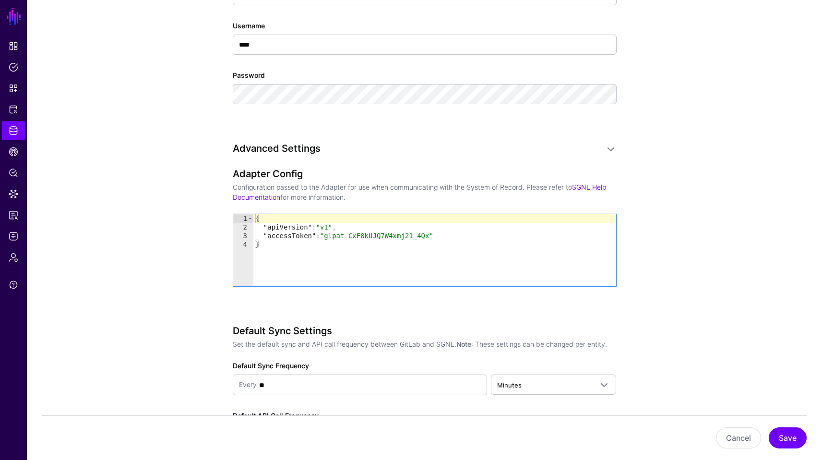
click at [332, 225] on div "{ "apiVersion" : "v1" , "accessToken" : "glpat-CxF8kUJQ7W4xmj21_4Qx" }" at bounding box center [434, 258] width 363 height 89
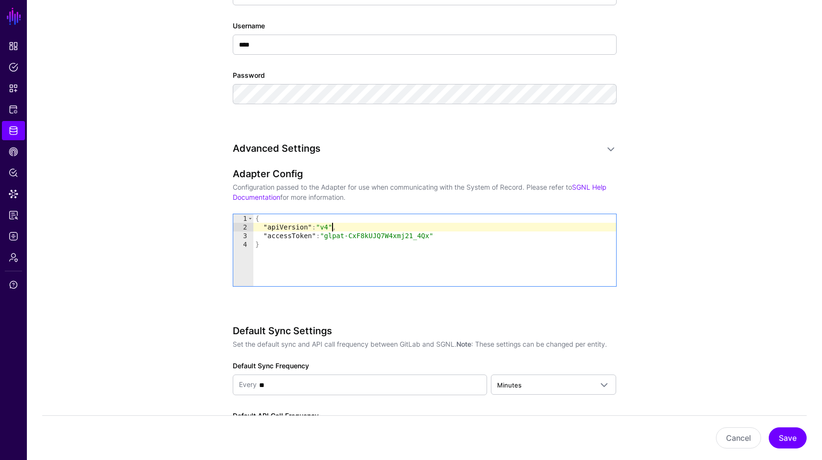
scroll to position [0, 5]
type textarea "**********"
click at [793, 432] on button "Save" at bounding box center [788, 437] width 38 height 21
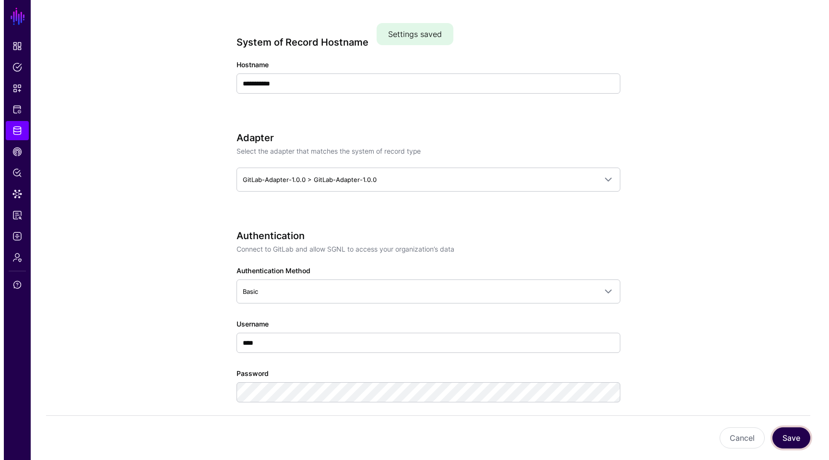
scroll to position [0, 0]
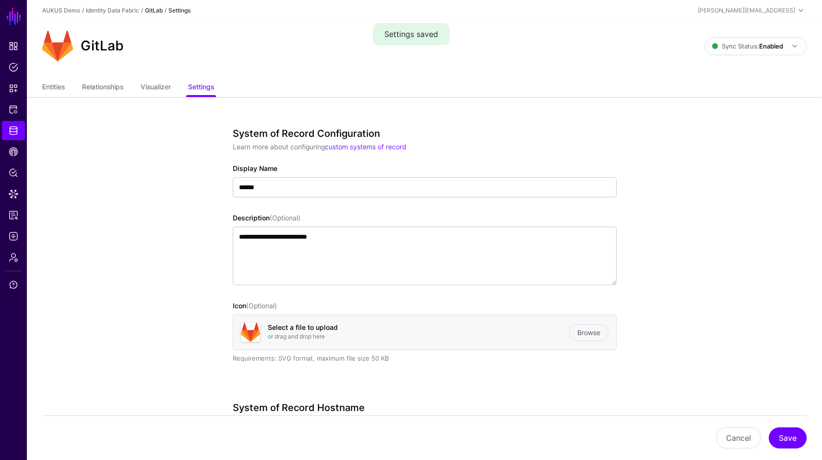
click at [40, 90] on div "Entities Relationships Visualizer Settings" at bounding box center [424, 88] width 795 height 18
click at [52, 89] on link "Entities" at bounding box center [53, 88] width 23 height 18
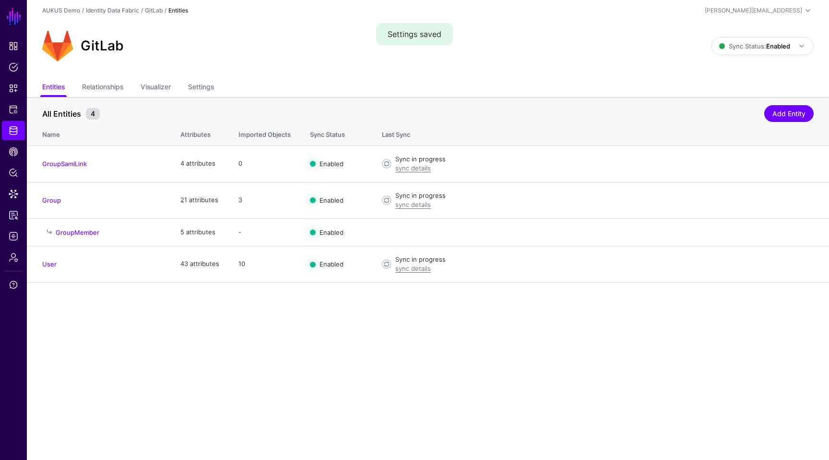
click at [275, 379] on main "SGNL Dashboard Policies Snippets Protected Systems Identity Data Fabric CAEP Hu…" at bounding box center [414, 230] width 829 height 460
click at [196, 95] on link "Settings" at bounding box center [201, 88] width 26 height 18
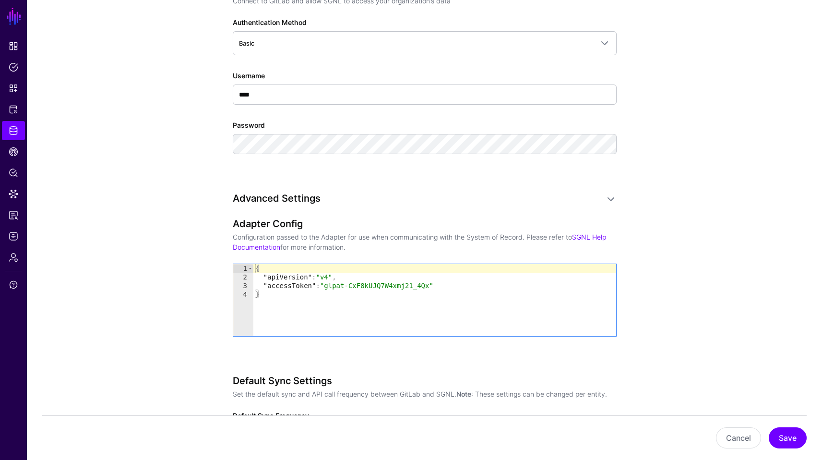
scroll to position [600, 0]
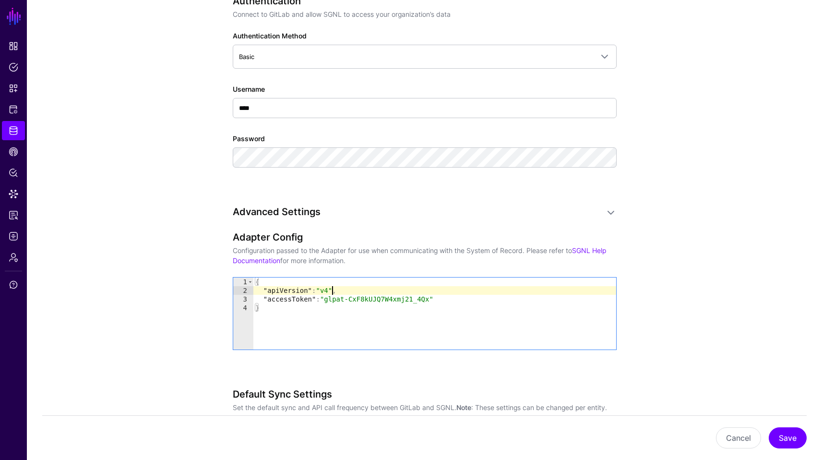
click at [332, 288] on div "{ "apiVersion" : "v4" , "accessToken" : "glpat-CxF8kUJQ7W4xmj21_4Qx" }" at bounding box center [434, 321] width 363 height 89
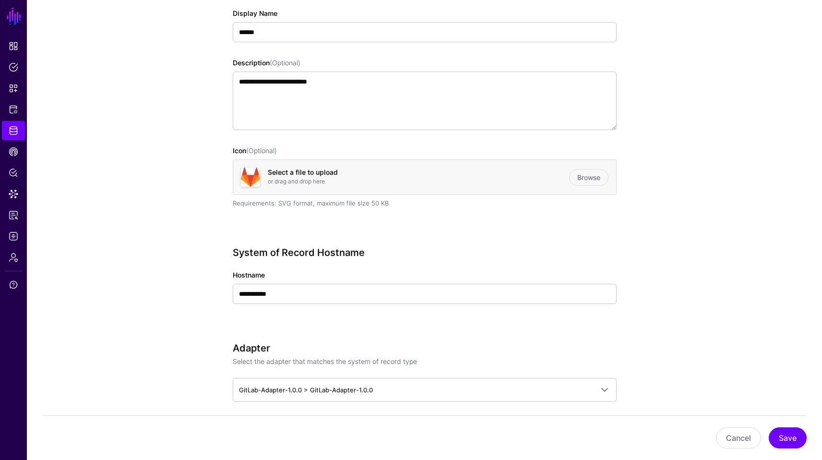
scroll to position [155, 0]
type textarea "**********"
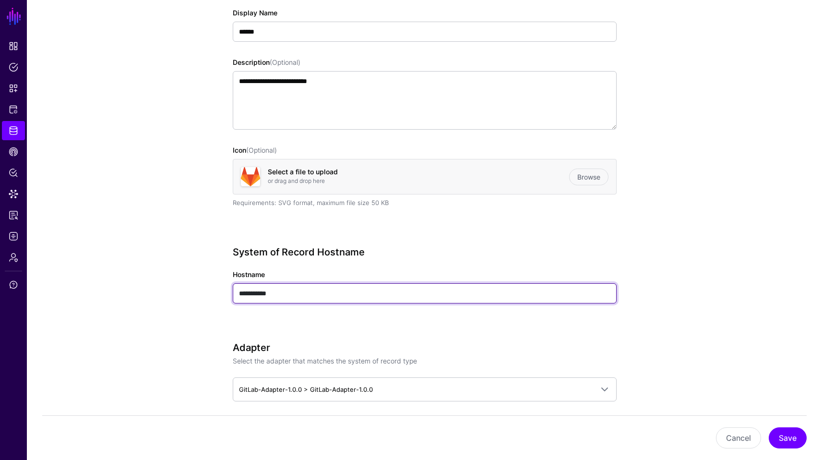
click at [350, 291] on input "**********" at bounding box center [425, 293] width 384 height 20
paste input "**********"
type input "**********"
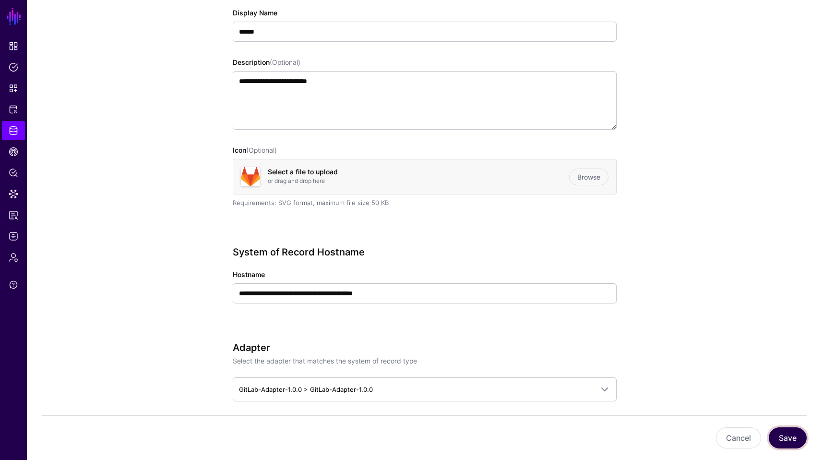
click at [775, 427] on button "Save" at bounding box center [788, 437] width 38 height 21
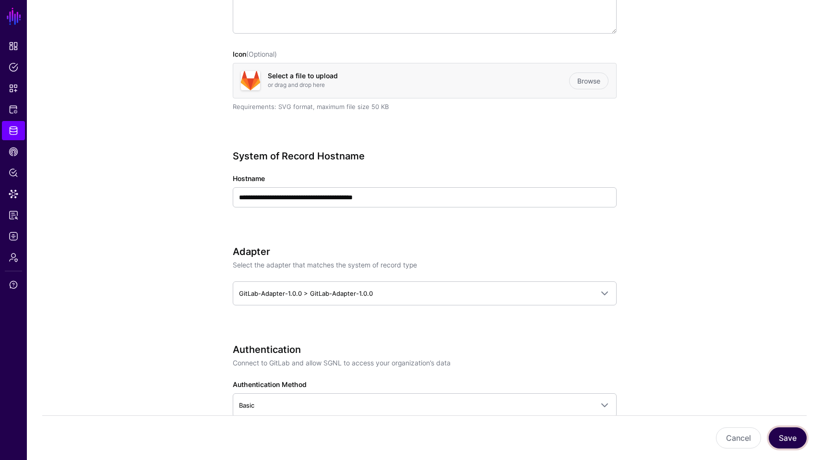
scroll to position [255, 0]
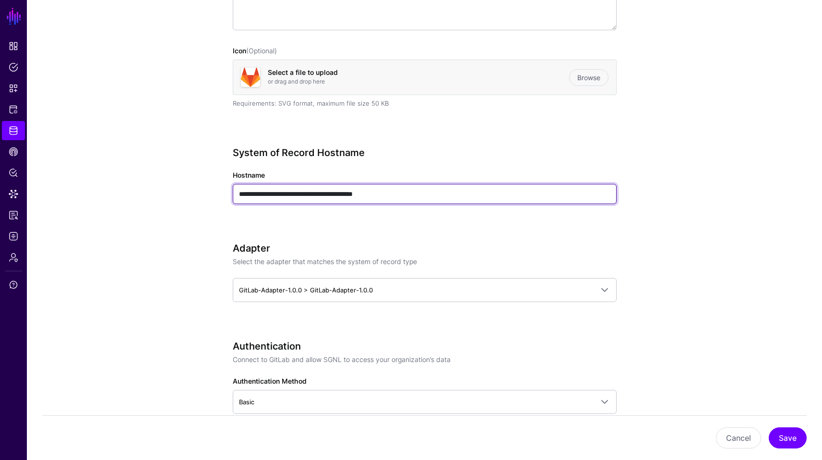
click at [237, 190] on input "**********" at bounding box center [425, 194] width 384 height 20
type input "**********"
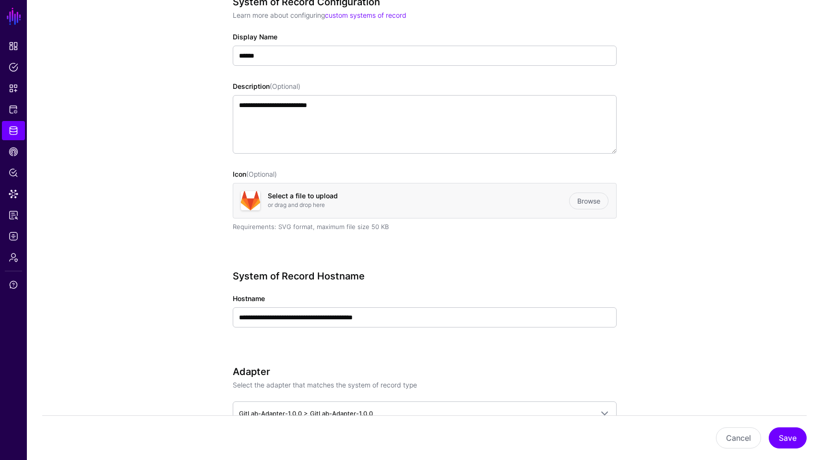
scroll to position [123, 0]
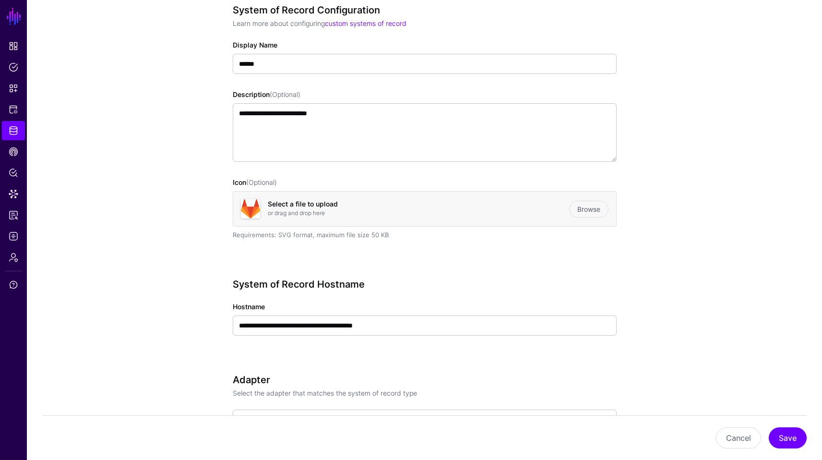
click at [753, 423] on div "Cancel Save" at bounding box center [424, 437] width 764 height 45
click at [739, 430] on button "Cancel" at bounding box center [738, 437] width 45 height 21
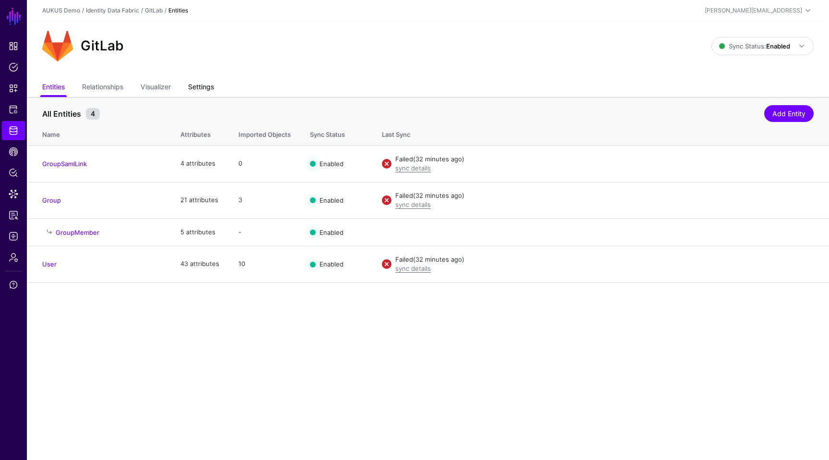
click at [212, 87] on link "Settings" at bounding box center [201, 88] width 26 height 18
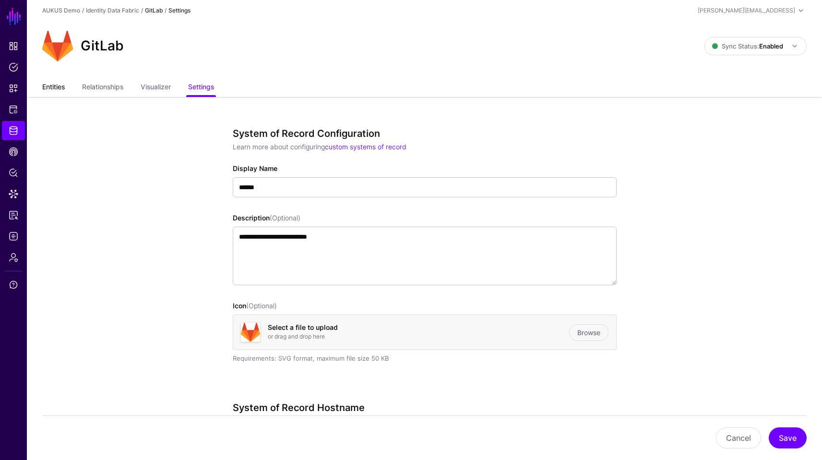
click at [50, 95] on link "Entities" at bounding box center [53, 88] width 23 height 18
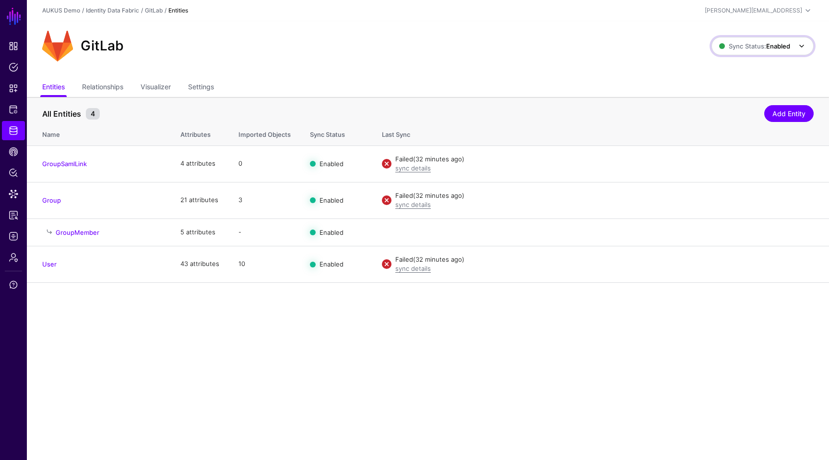
click at [767, 49] on strong "Enabled" at bounding box center [778, 46] width 24 height 8
click at [729, 108] on span "Disabled Syncing inactive for all configured entities" at bounding box center [752, 114] width 107 height 31
click at [737, 46] on span "Sync Status: Disabled" at bounding box center [754, 46] width 72 height 8
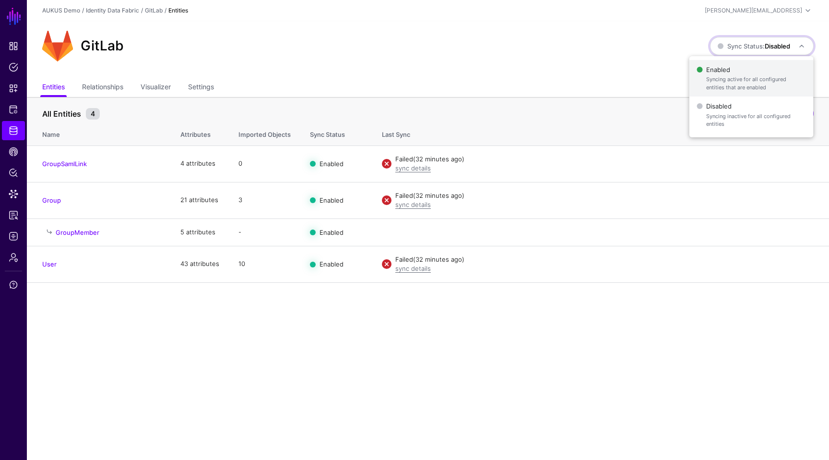
click at [727, 71] on span "Enabled Syncing active for all configured entities that are enabled" at bounding box center [751, 78] width 109 height 31
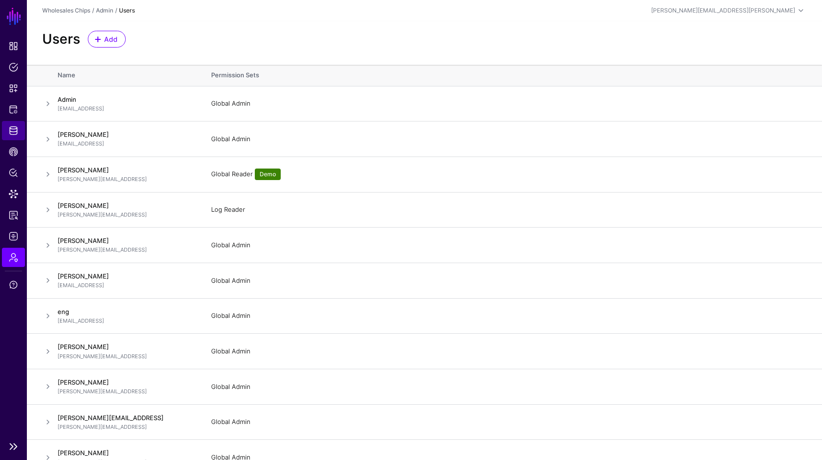
click at [15, 137] on link "Identity Data Fabric" at bounding box center [13, 130] width 23 height 19
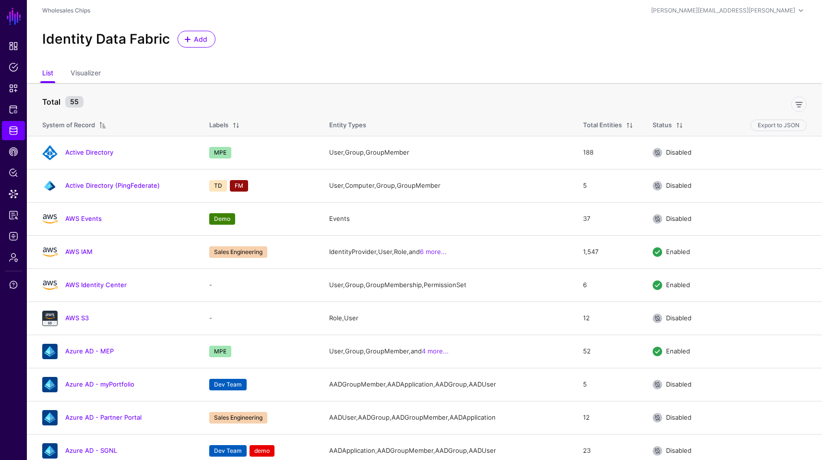
scroll to position [877, 0]
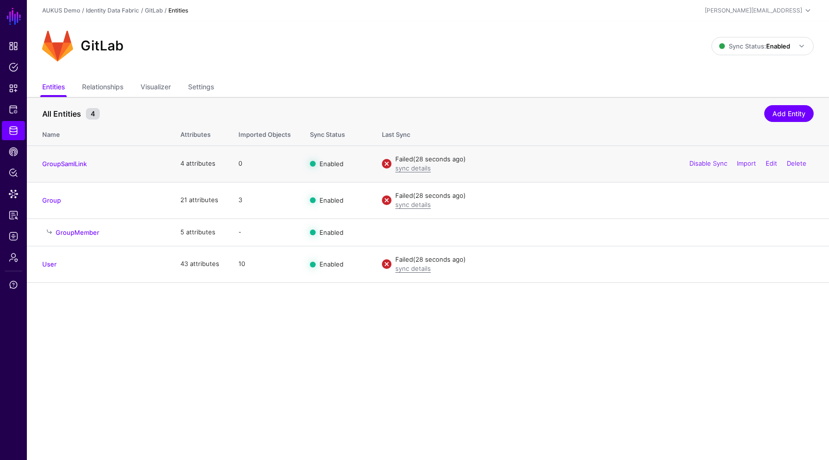
click at [394, 166] on div "Failed (28 seconds ago) sync details" at bounding box center [602, 163] width 422 height 19
click at [410, 175] on td "Failed (29 seconds ago) sync details Disable Sync Import Edit Delete" at bounding box center [600, 163] width 457 height 36
click at [410, 174] on td "Failed (29 seconds ago) sync details Disable Sync Import Edit Delete" at bounding box center [600, 163] width 457 height 36
click at [414, 169] on link "sync details" at bounding box center [413, 168] width 36 height 8
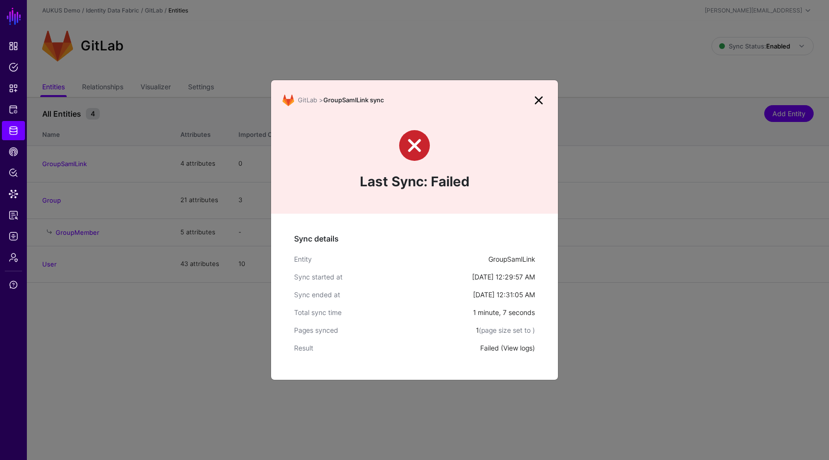
click at [511, 351] on link "View logs" at bounding box center [517, 348] width 29 height 8
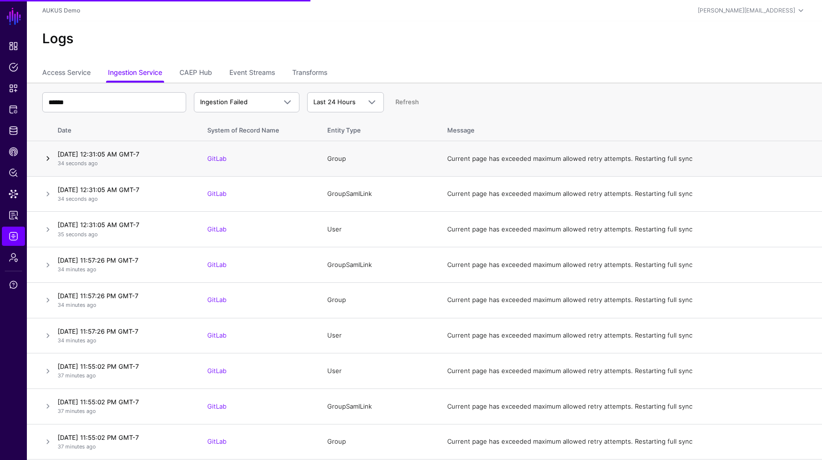
click at [49, 158] on link at bounding box center [48, 159] width 12 height 12
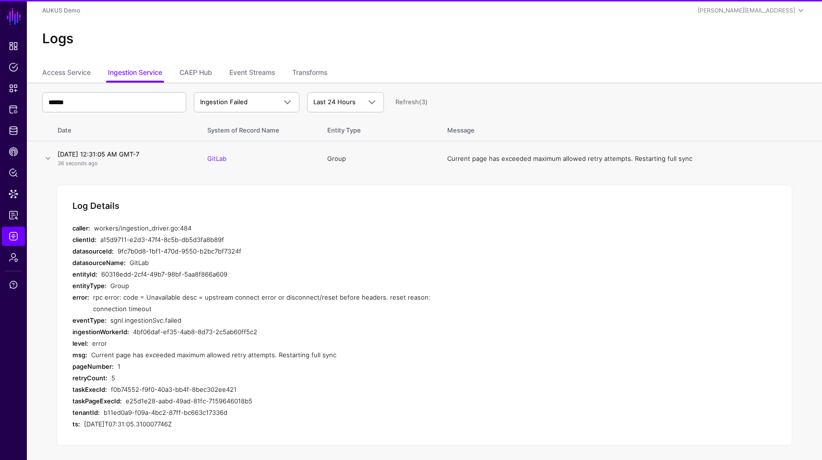
click at [225, 270] on div "60318edd-2cf4-49b7-98bf-5aa8f866a609" at bounding box center [278, 274] width 355 height 12
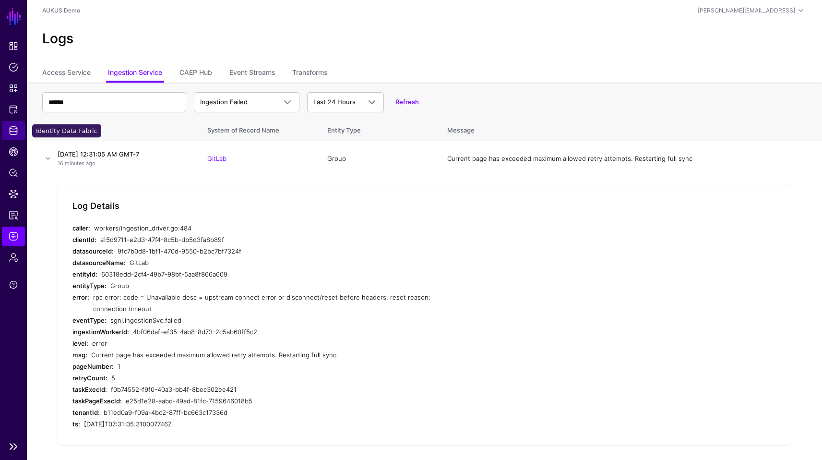
click at [10, 126] on span "Identity Data Fabric" at bounding box center [14, 131] width 10 height 10
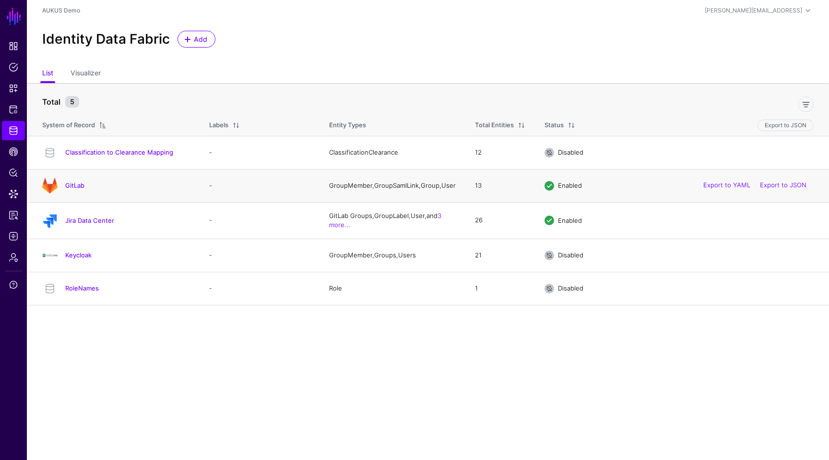
click at [71, 181] on div "GitLab" at bounding box center [115, 185] width 155 height 15
click at [71, 183] on link "GitLab" at bounding box center [74, 185] width 19 height 8
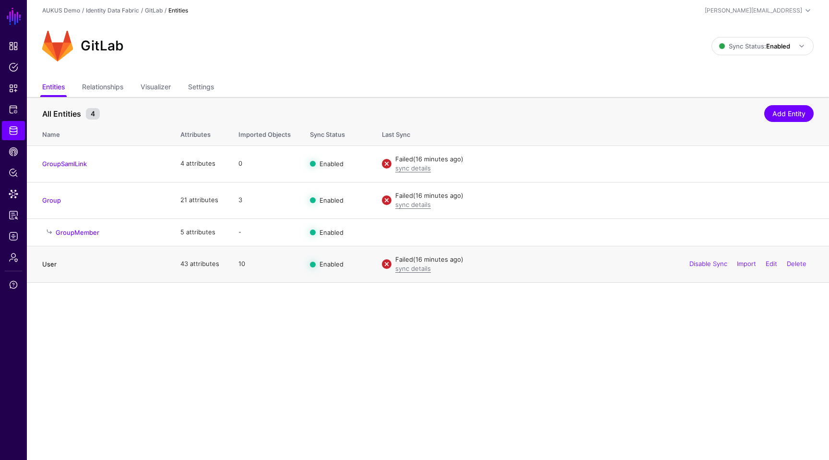
click at [51, 261] on link "User" at bounding box center [49, 264] width 14 height 8
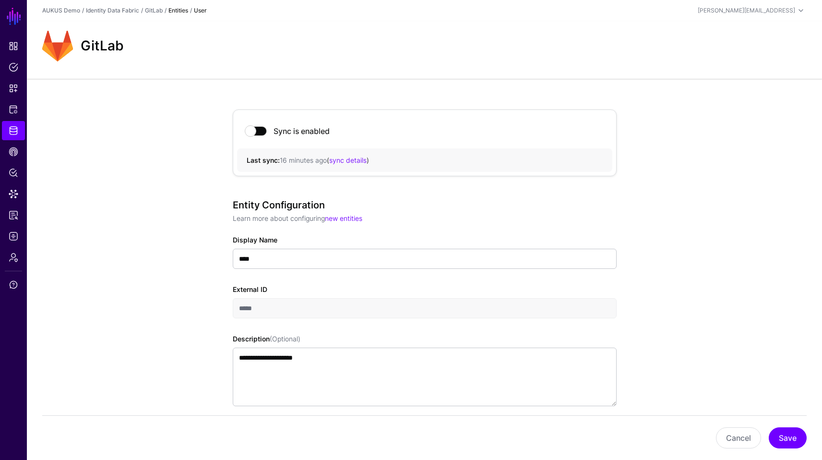
click at [13, 131] on span "Identity Data Fabric" at bounding box center [14, 131] width 10 height 10
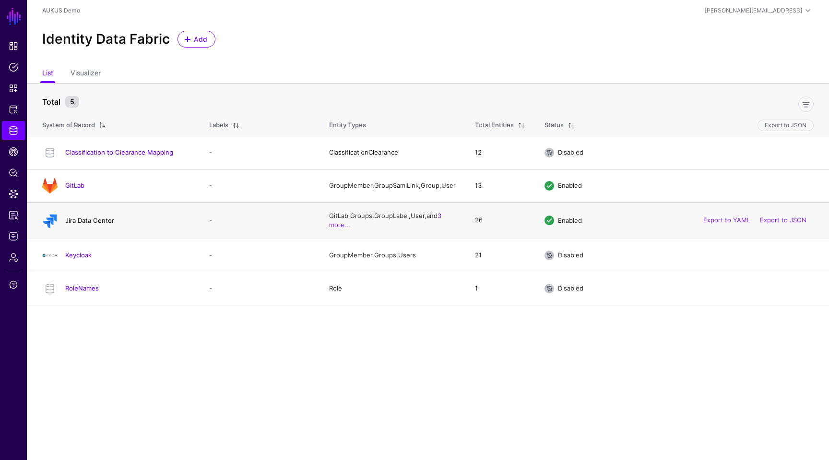
click at [77, 224] on link "Jira Data Center" at bounding box center [89, 220] width 49 height 8
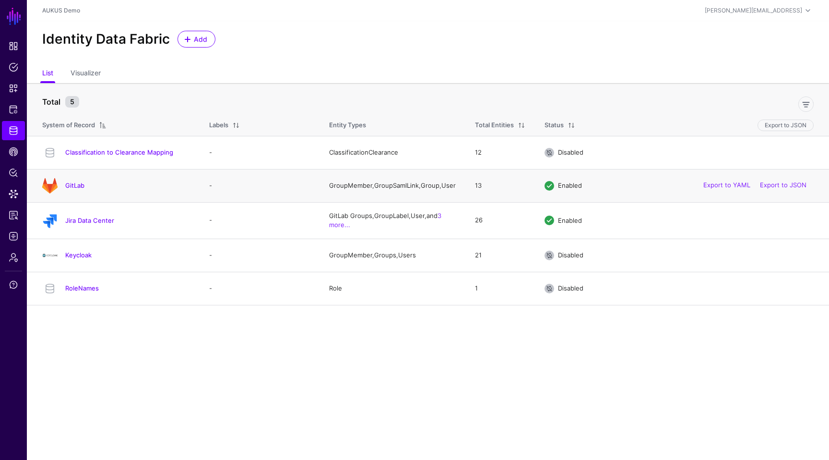
click at [78, 191] on div "GitLab" at bounding box center [115, 185] width 155 height 15
click at [78, 187] on link "GitLab" at bounding box center [74, 185] width 19 height 8
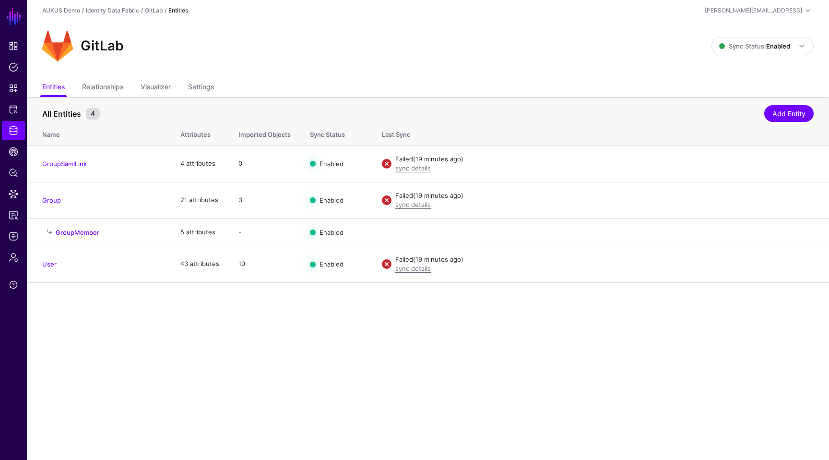
click at [446, 326] on main "SGNL Dashboard Policies Snippets Protected Systems Identity Data Fabric CAEP Hu…" at bounding box center [414, 230] width 829 height 460
click at [206, 74] on div "GitLab Sync Status: Enabled Enabled Syncing active for all configured entities …" at bounding box center [428, 50] width 802 height 58
click at [205, 81] on link "Settings" at bounding box center [201, 88] width 26 height 18
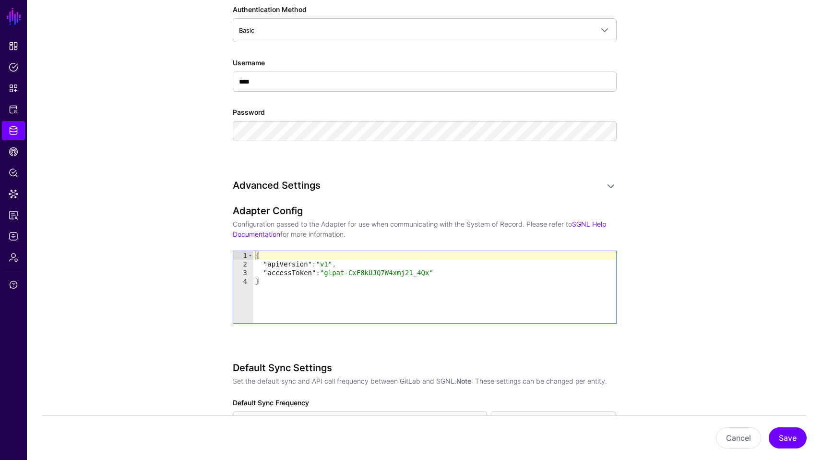
scroll to position [633, 0]
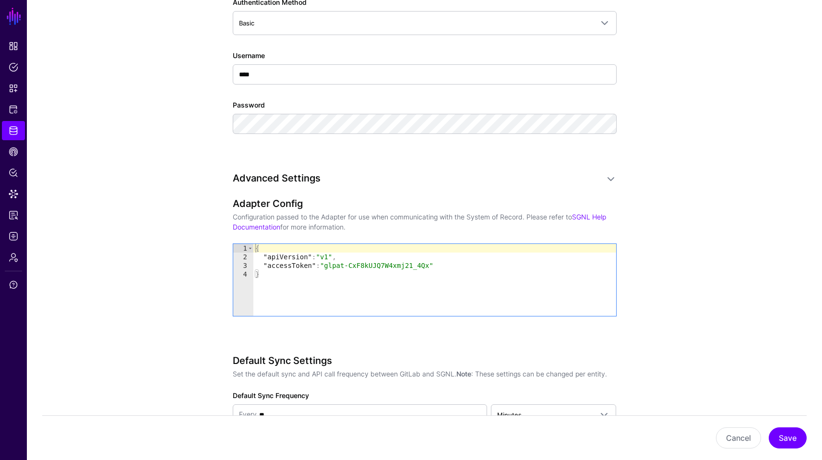
click at [542, 154] on div "Authentication Connect to GitLab and allow SGNL to access your organization’s d…" at bounding box center [425, 61] width 384 height 199
click at [703, 259] on app-datasources-details-form "**********" at bounding box center [424, 120] width 795 height 1313
click at [783, 434] on button "Save" at bounding box center [788, 437] width 38 height 21
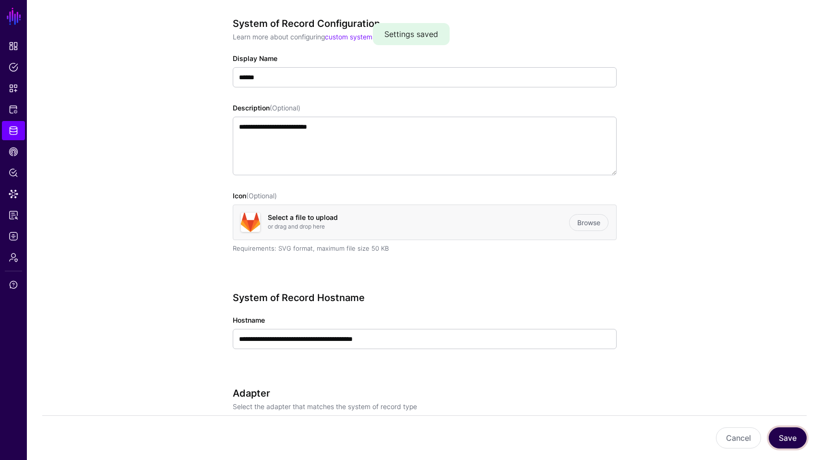
scroll to position [35, 0]
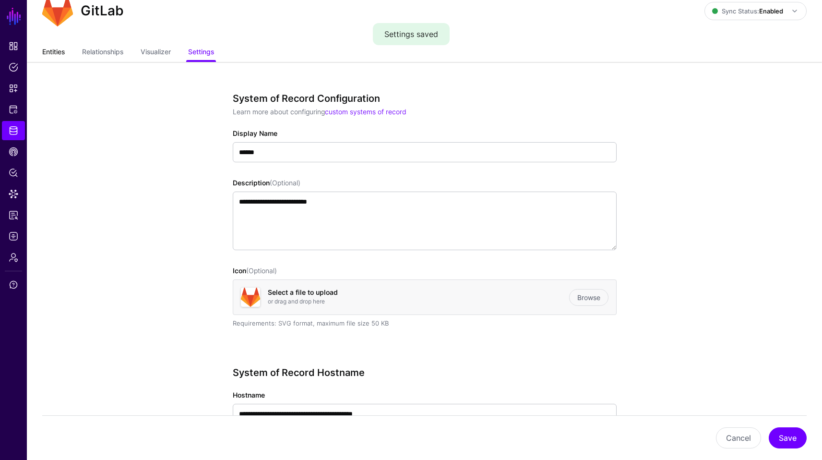
click at [66, 58] on ul "Entities Relationships Visualizer Settings" at bounding box center [424, 53] width 764 height 18
click at [63, 53] on link "Entities" at bounding box center [53, 53] width 23 height 18
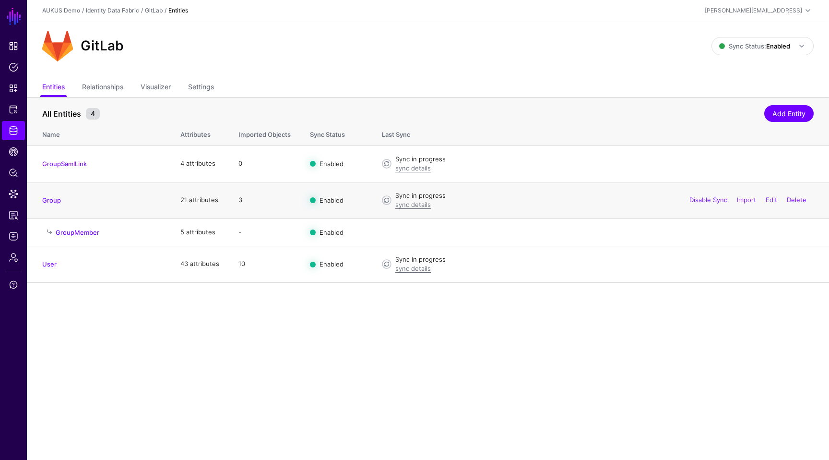
click at [386, 199] on span at bounding box center [387, 200] width 10 height 10
click at [406, 207] on link "sync details" at bounding box center [413, 205] width 36 height 8
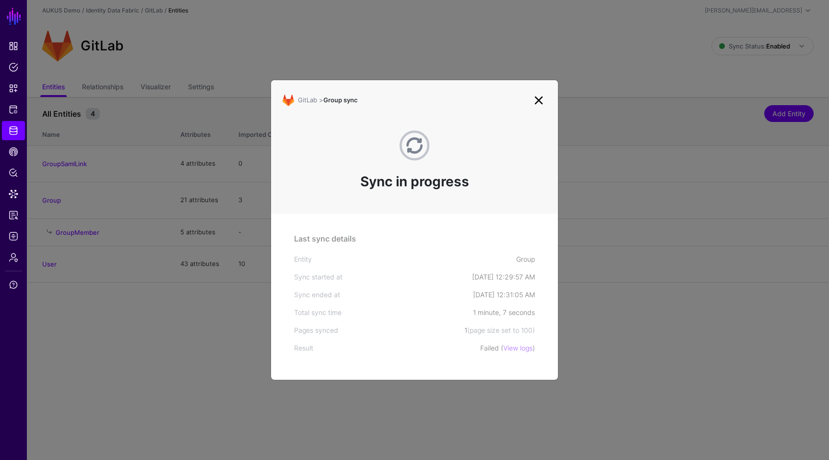
click at [538, 99] on link at bounding box center [538, 100] width 15 height 15
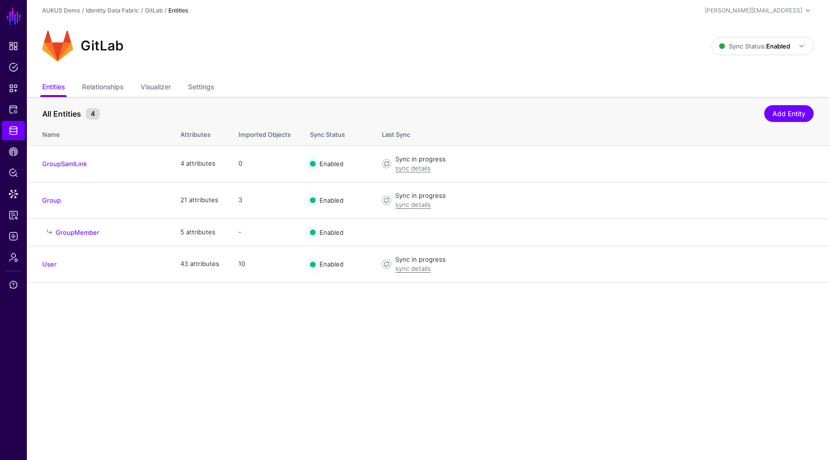
click at [220, 98] on th "All Entities 4 Add Entity" at bounding box center [428, 109] width 802 height 24
click at [213, 92] on link "Settings" at bounding box center [201, 88] width 26 height 18
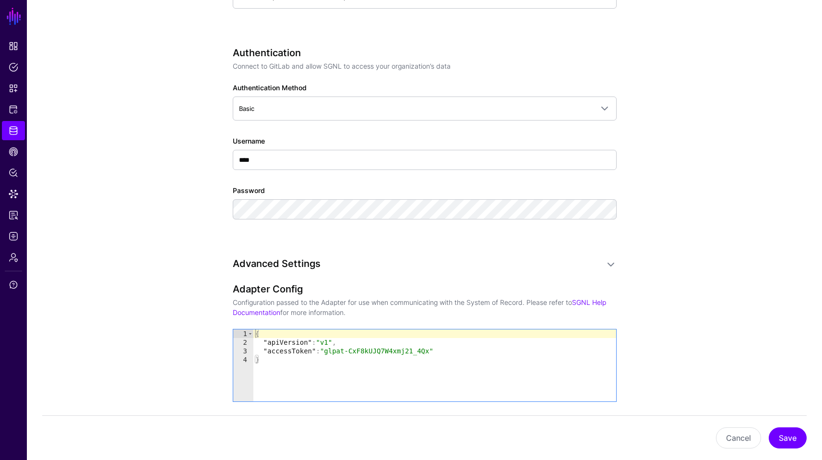
scroll to position [541, 0]
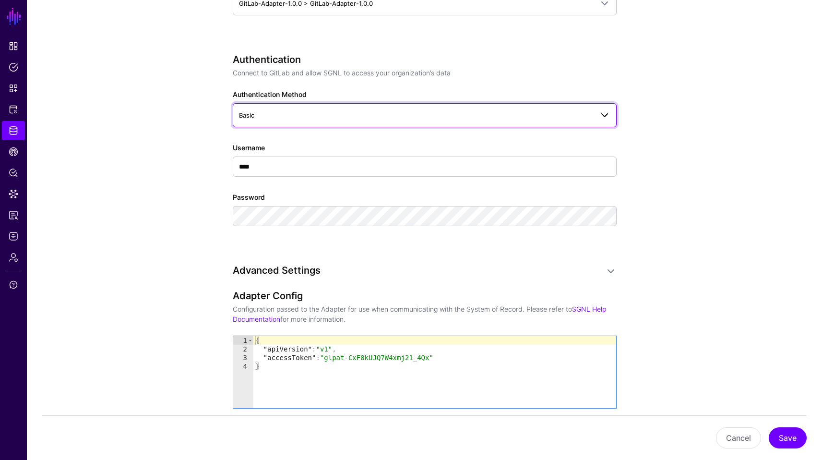
click at [607, 117] on span at bounding box center [605, 115] width 12 height 12
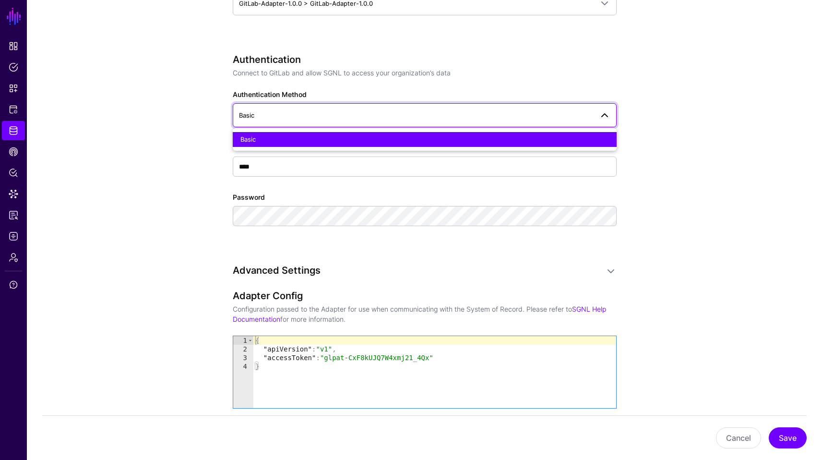
click at [600, 116] on span at bounding box center [605, 115] width 12 height 12
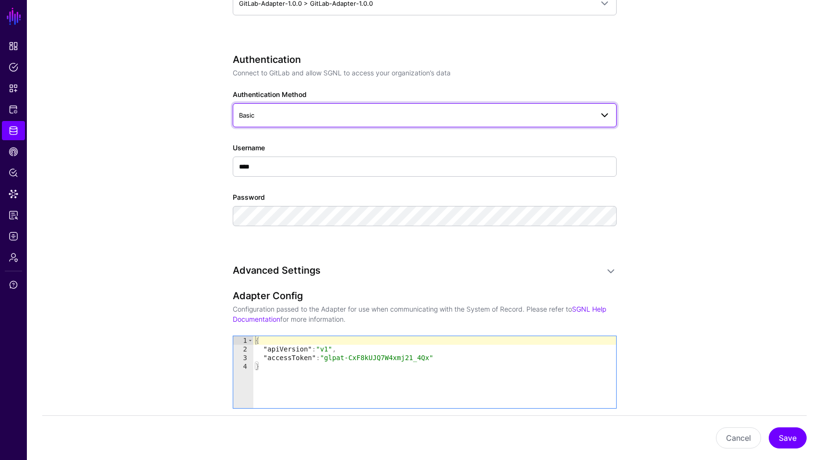
click at [600, 116] on span at bounding box center [605, 115] width 12 height 12
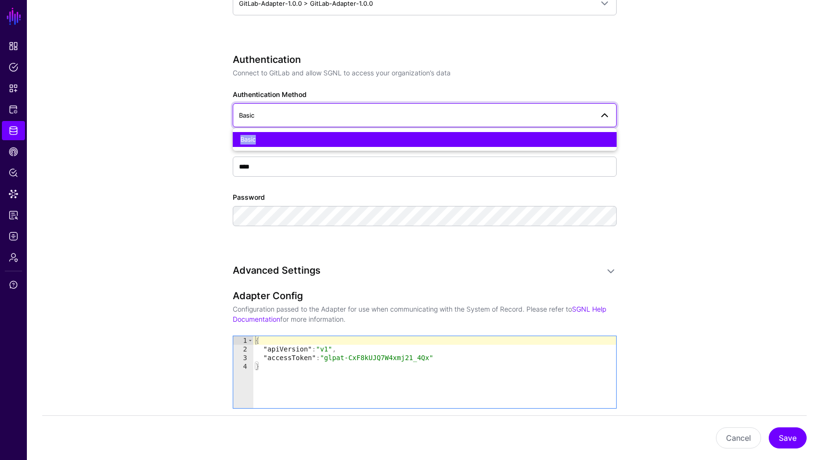
click at [453, 139] on div "Basic" at bounding box center [424, 140] width 368 height 10
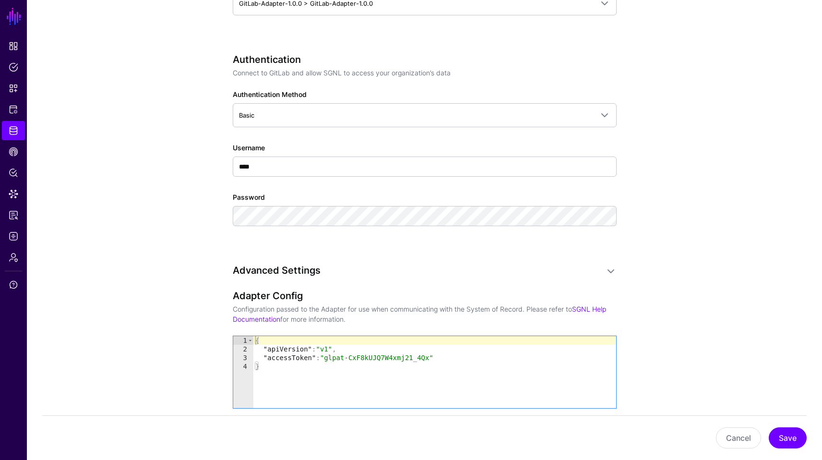
click at [654, 177] on app-datasources-details-form "**********" at bounding box center [424, 212] width 795 height 1313
click at [739, 439] on button "Cancel" at bounding box center [738, 437] width 45 height 21
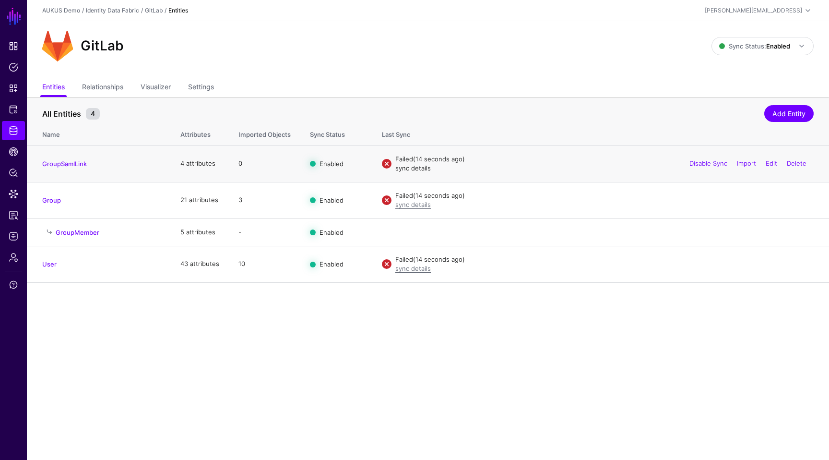
click at [416, 170] on link "sync details" at bounding box center [413, 168] width 36 height 8
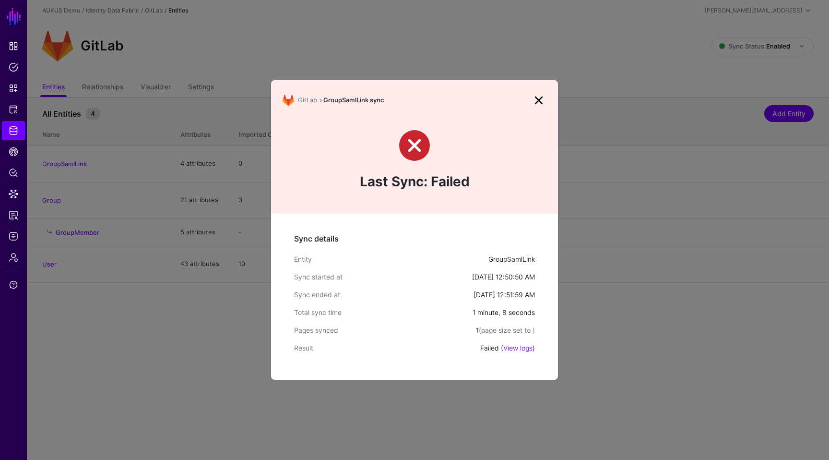
click at [510, 353] on div "Sync details Entity GroupSamlLink Sync started at [DATE] 12:50:50 AM Sync ended…" at bounding box center [414, 296] width 287 height 166
click at [513, 347] on link "View logs" at bounding box center [517, 348] width 29 height 8
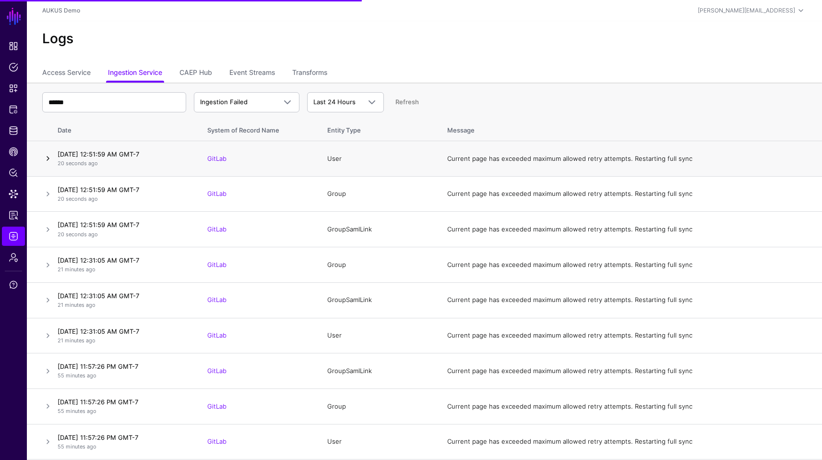
click at [50, 160] on link at bounding box center [48, 159] width 12 height 12
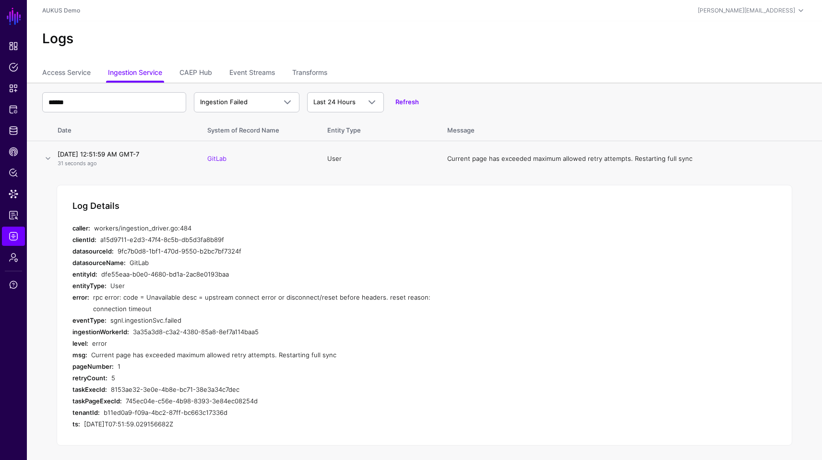
drag, startPoint x: 116, startPoint y: 310, endPoint x: 93, endPoint y: 298, distance: 25.3
click at [93, 298] on div "rpc error: code = Unavailable desc = upstream connect error or disconnect/reset…" at bounding box center [274, 302] width 363 height 23
copy div "rpc error: code = Unavailable desc = upstream connect error or disconnect/reset…"
click at [15, 146] on link "CAEP Hub" at bounding box center [13, 151] width 23 height 19
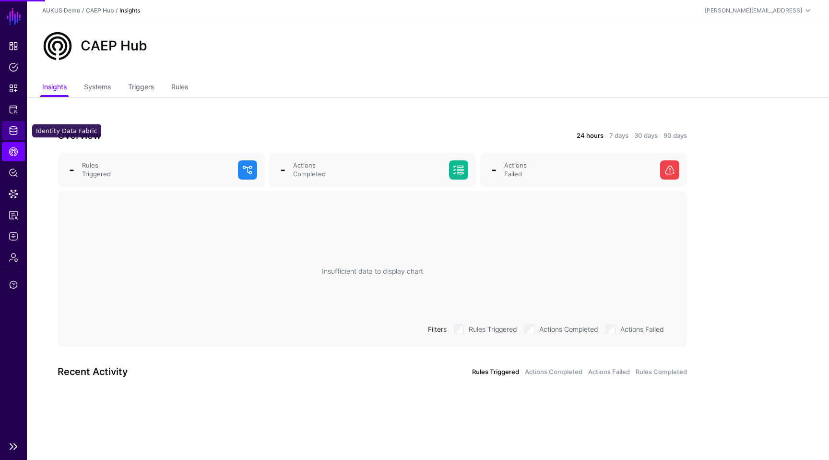
click at [20, 122] on link "Identity Data Fabric" at bounding box center [13, 130] width 23 height 19
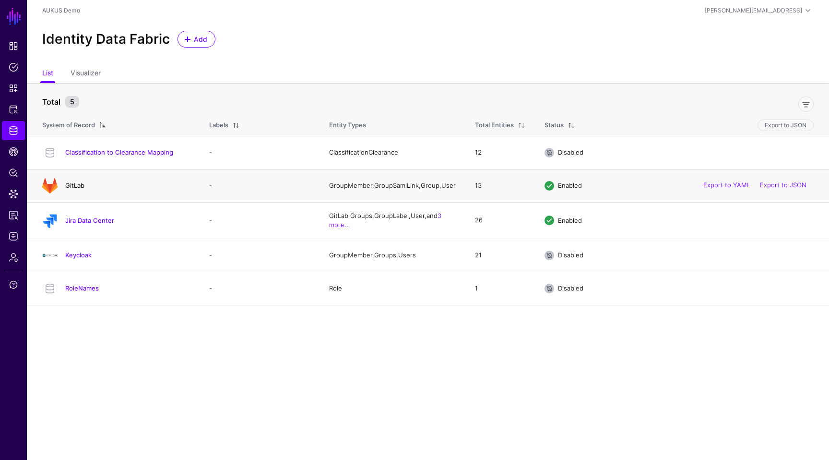
click at [72, 184] on link "GitLab" at bounding box center [74, 185] width 19 height 8
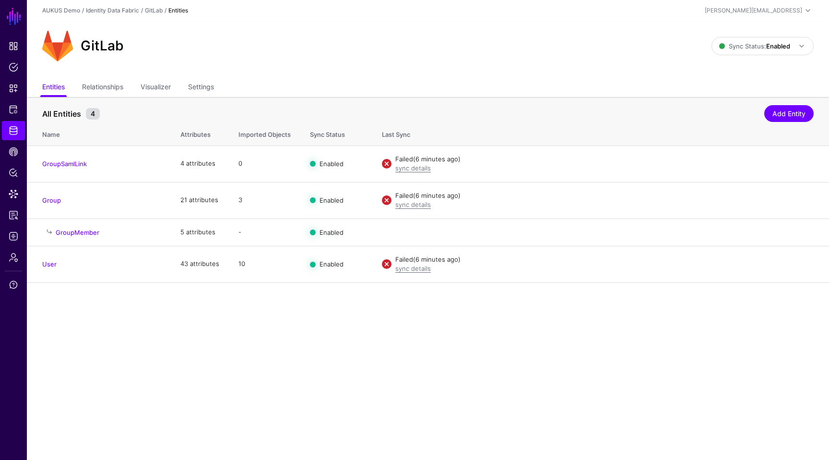
click at [392, 368] on main "SGNL Dashboard Policies Snippets Protected Systems Identity Data Fabric CAEP Hu…" at bounding box center [414, 230] width 829 height 460
click at [18, 191] on link "Data Lens" at bounding box center [13, 193] width 23 height 19
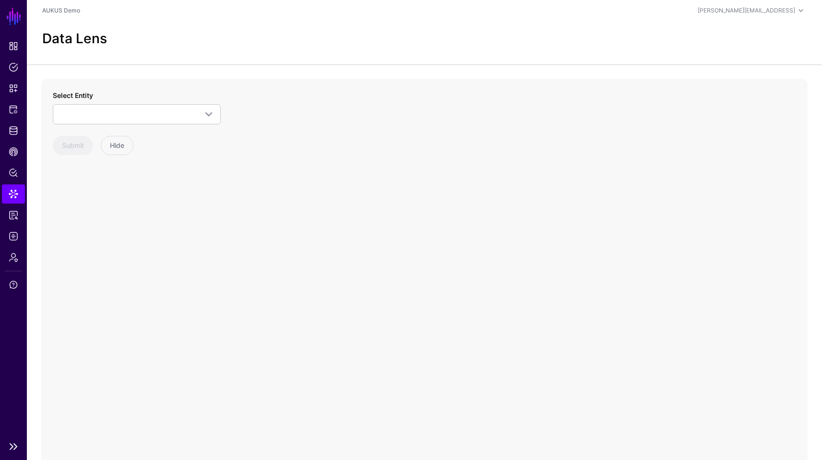
click at [0, 260] on li "Admin" at bounding box center [13, 257] width 27 height 19
click at [9, 252] on span "Admin" at bounding box center [14, 257] width 10 height 10
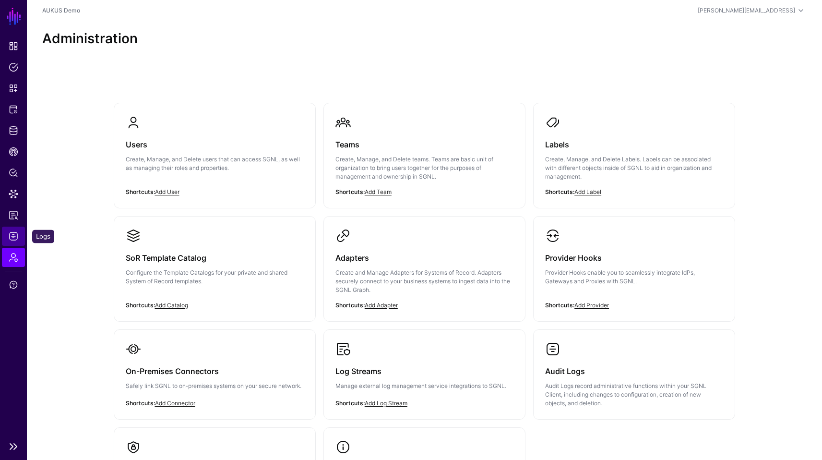
click at [10, 241] on link "Logs" at bounding box center [13, 235] width 23 height 19
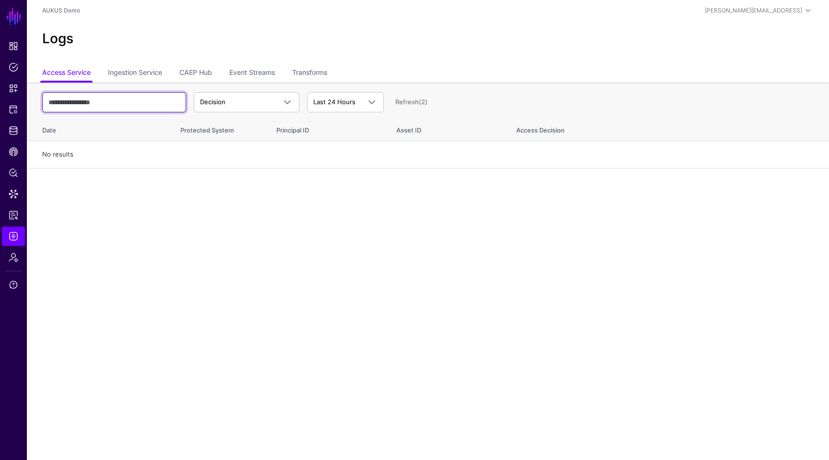
click at [129, 93] on input "text" at bounding box center [114, 102] width 144 height 20
click at [140, 77] on link "Ingestion Service" at bounding box center [135, 73] width 54 height 18
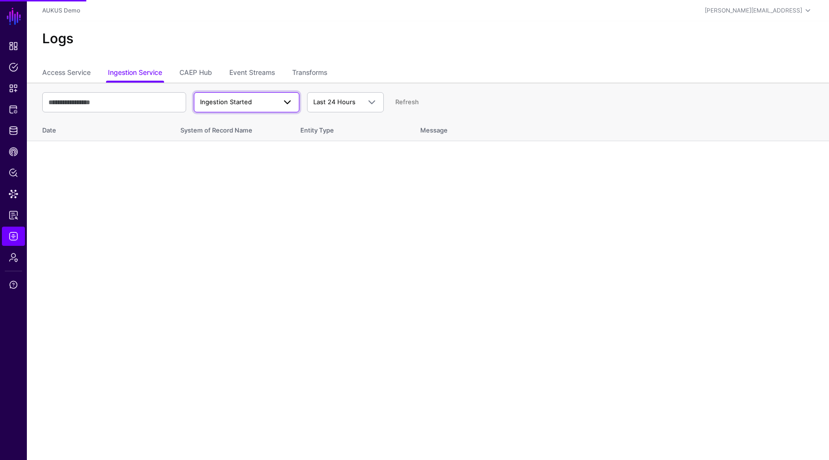
click at [246, 102] on span "Ingestion Started" at bounding box center [226, 102] width 52 height 8
click at [238, 133] on button "Ingestion Completed" at bounding box center [247, 139] width 106 height 15
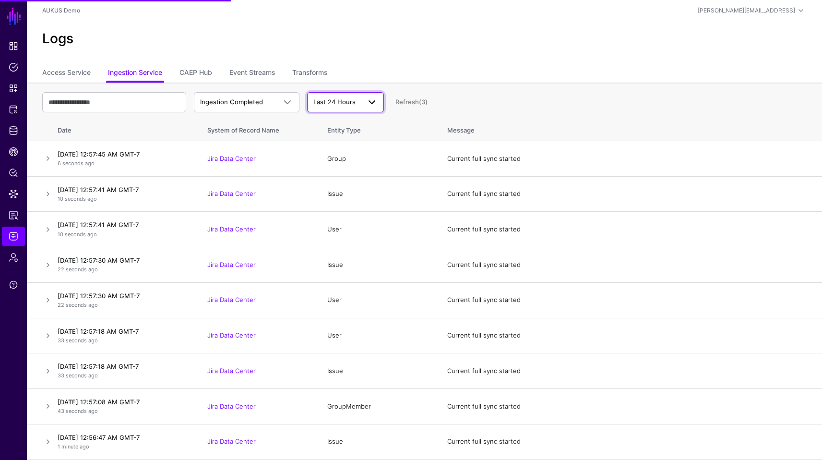
click at [372, 100] on span at bounding box center [372, 102] width 12 height 12
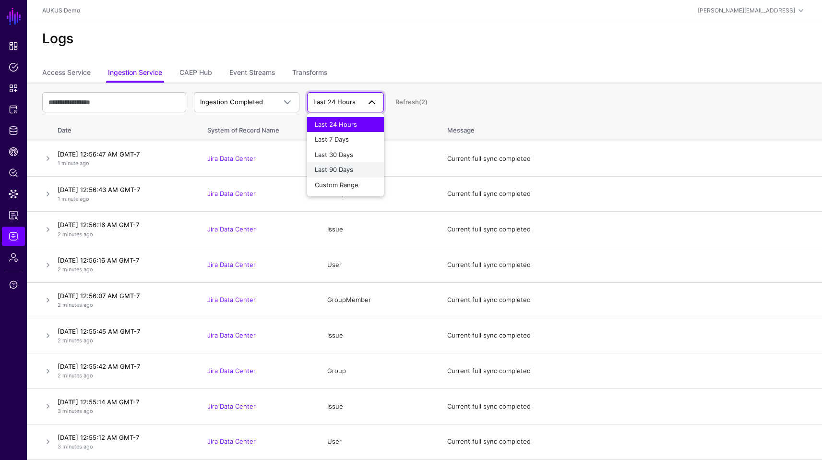
click at [368, 167] on div "Last 90 Days" at bounding box center [345, 170] width 61 height 10
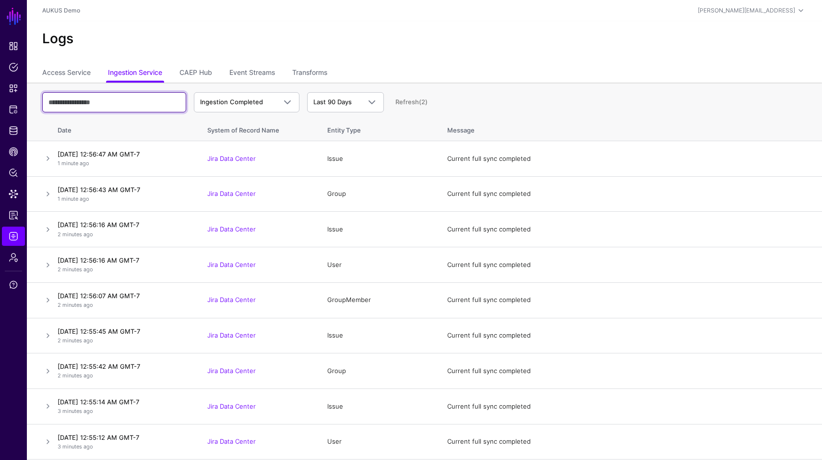
click at [140, 108] on input "text" at bounding box center [114, 102] width 144 height 20
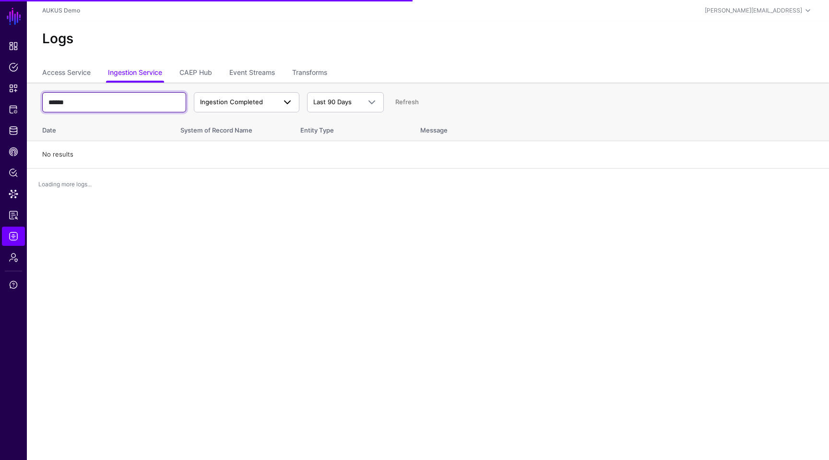
type input "******"
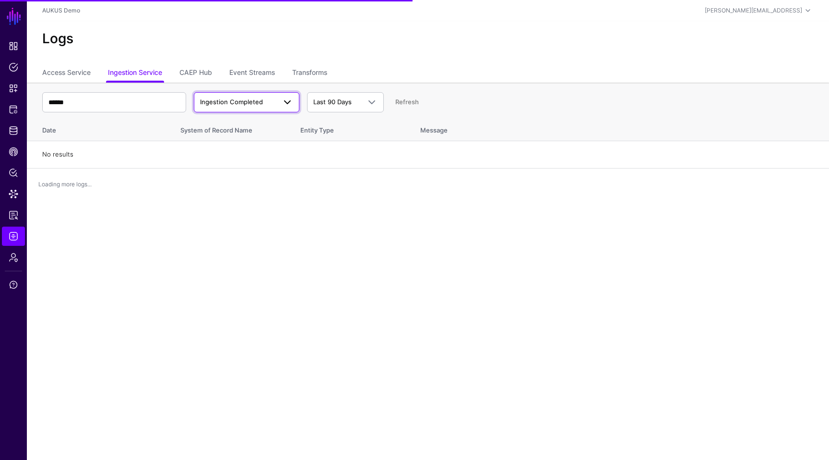
click at [260, 102] on span "Ingestion Completed" at bounding box center [231, 102] width 63 height 8
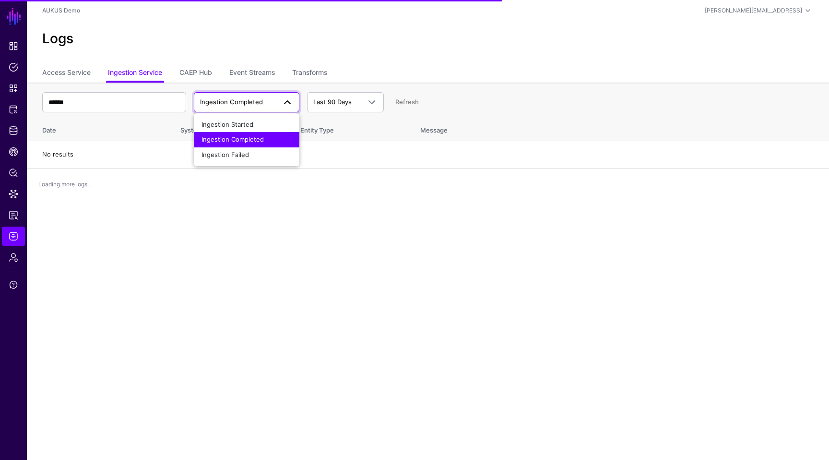
click at [468, 164] on td "No results" at bounding box center [428, 154] width 802 height 27
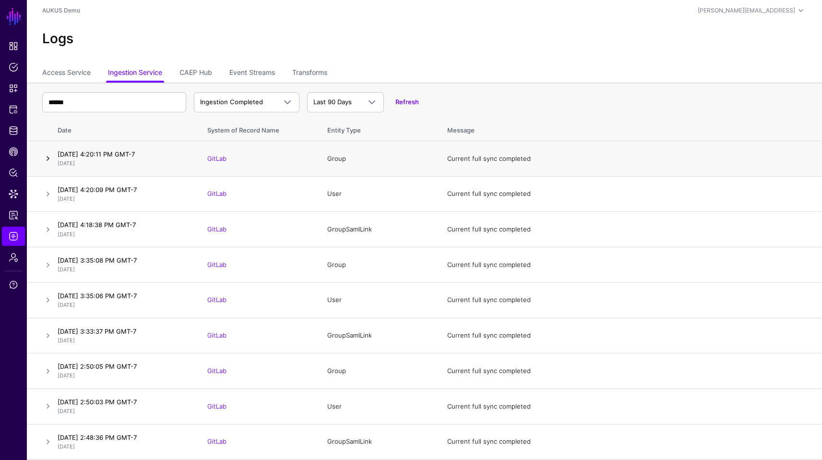
click at [46, 154] on link at bounding box center [48, 159] width 12 height 12
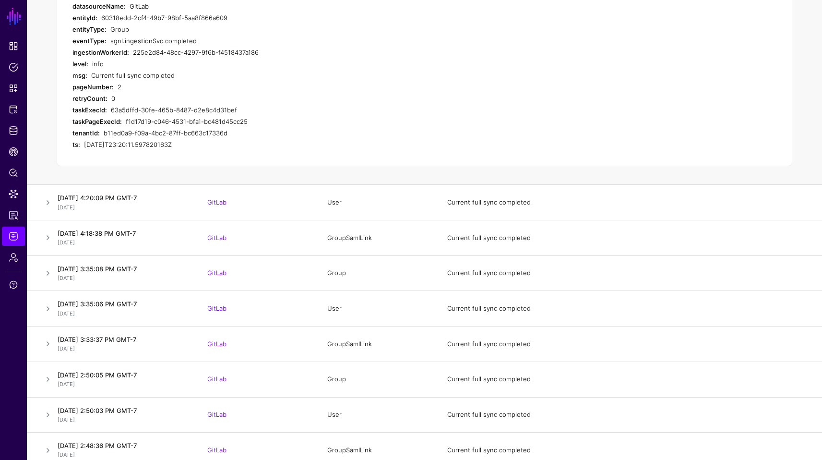
scroll to position [269, 0]
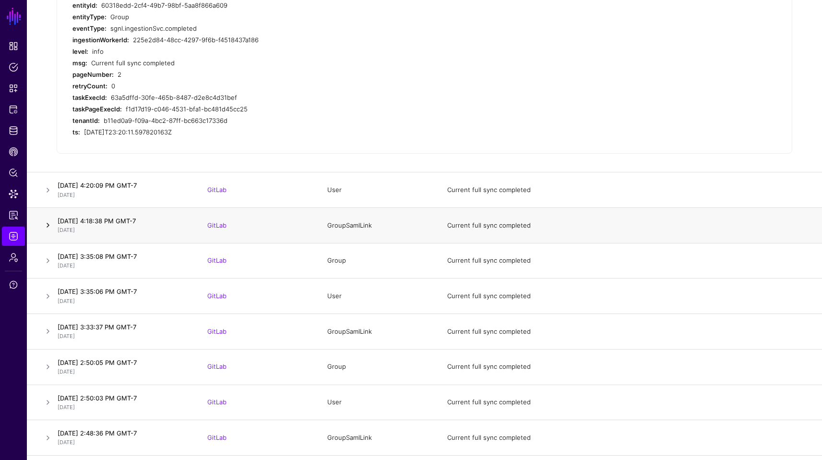
click at [46, 226] on link at bounding box center [48, 225] width 12 height 12
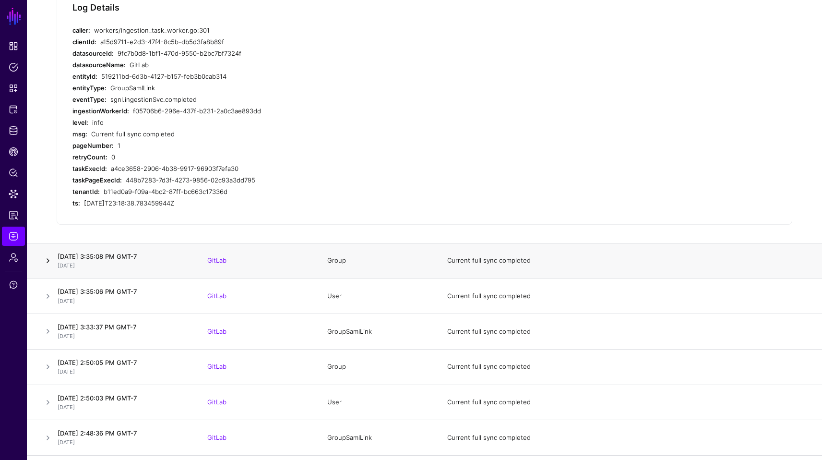
click at [45, 257] on link at bounding box center [48, 261] width 12 height 12
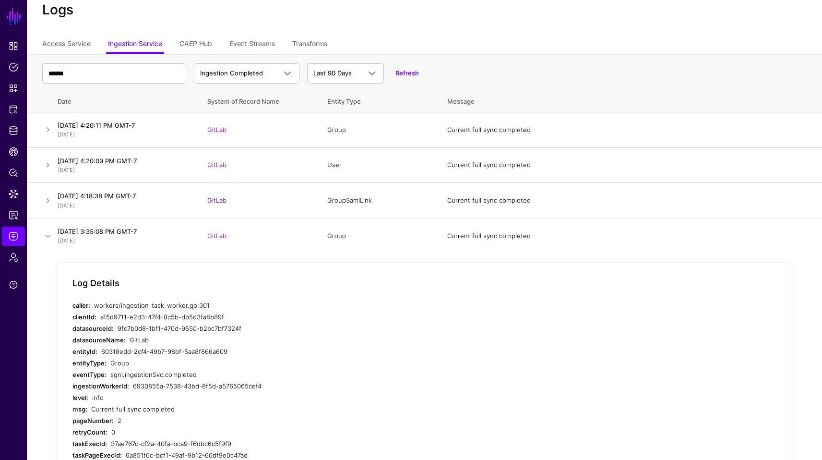
scroll to position [0, 0]
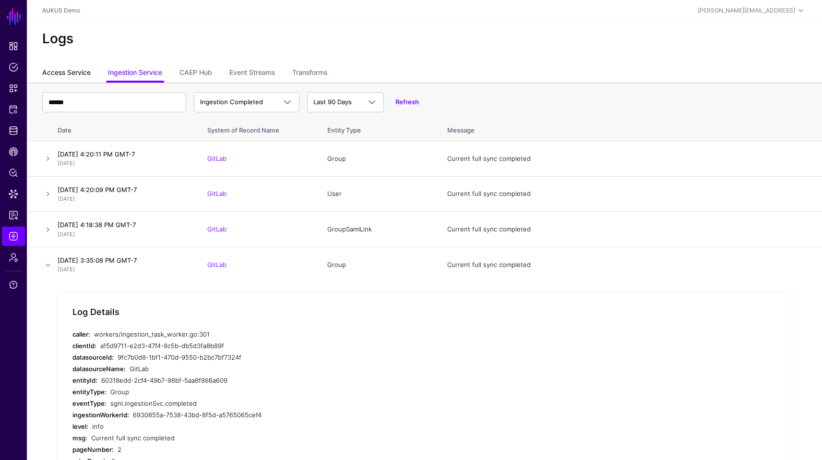
click at [49, 75] on link "Access Service" at bounding box center [66, 73] width 48 height 18
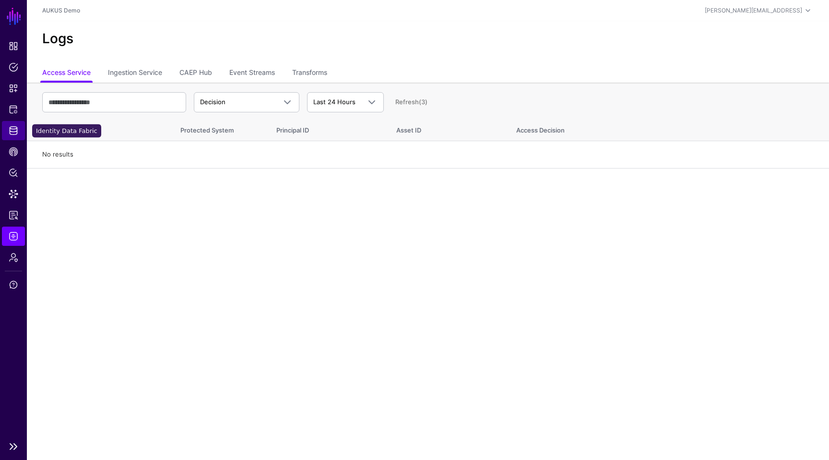
click at [7, 136] on link "Identity Data Fabric" at bounding box center [13, 130] width 23 height 19
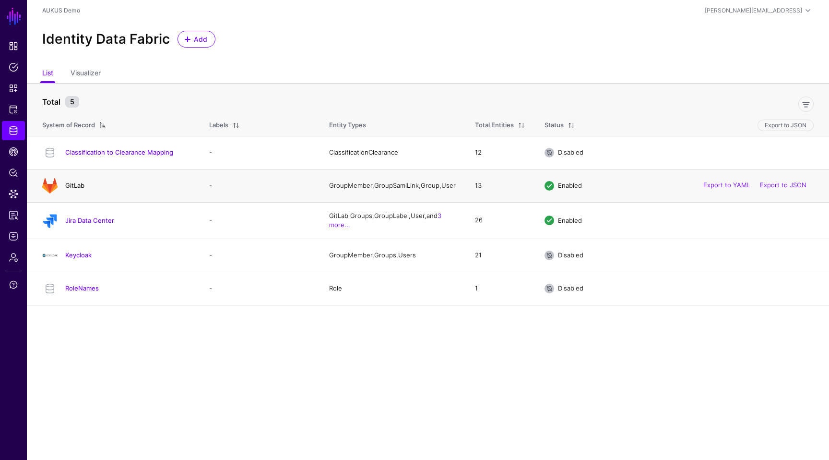
click at [81, 187] on link "GitLab" at bounding box center [74, 185] width 19 height 8
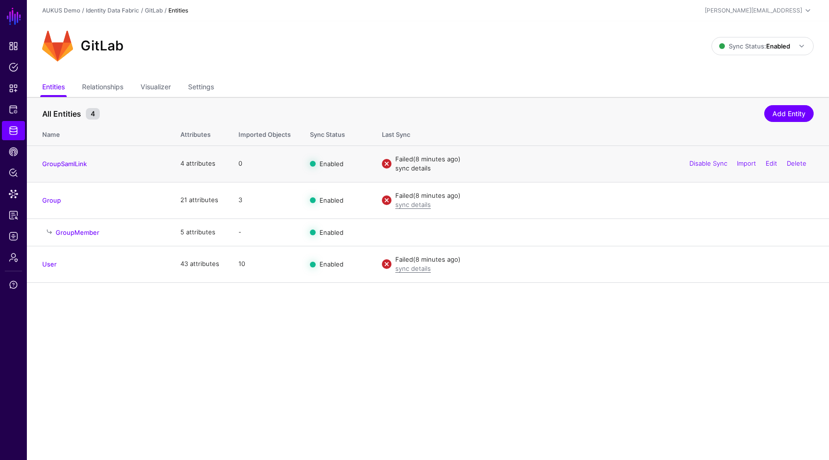
click at [407, 170] on link "sync details" at bounding box center [413, 168] width 36 height 8
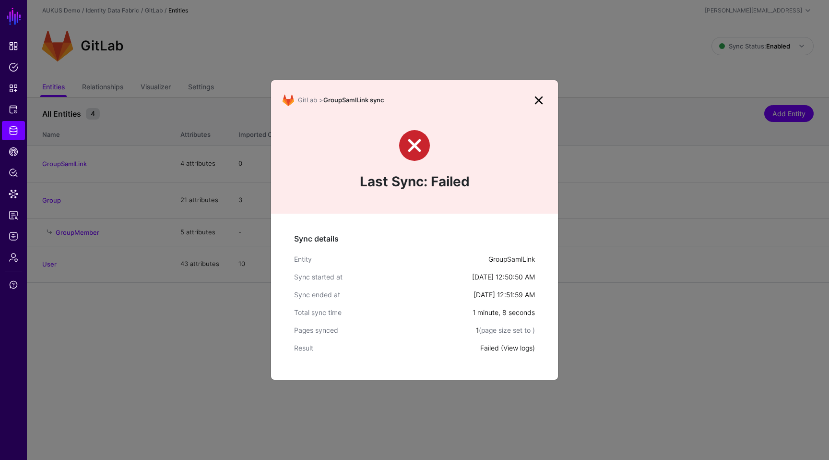
click at [510, 348] on link "View logs" at bounding box center [517, 348] width 29 height 8
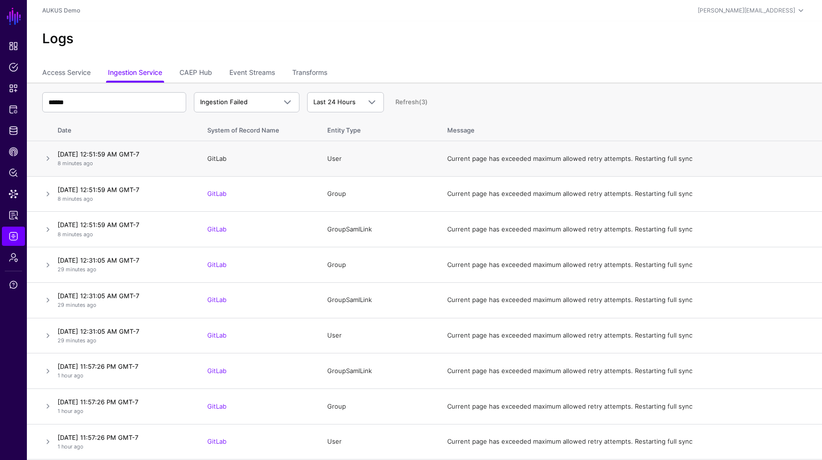
click at [218, 155] on link "GitLab" at bounding box center [216, 158] width 19 height 8
click at [44, 155] on link at bounding box center [48, 159] width 12 height 12
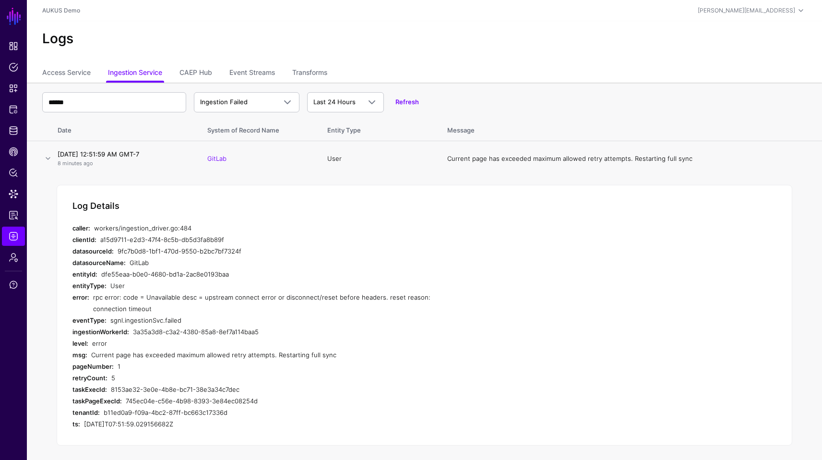
drag, startPoint x: 125, startPoint y: 306, endPoint x: 90, endPoint y: 298, distance: 35.9
click at [90, 298] on div "error: rpc error: code = Unavailable desc = upstream connect error or disconnec…" at bounding box center [264, 302] width 384 height 23
copy div "rpc error: code = Unavailable desc = upstream connect error or disconnect/reset…"
